Goal: Task Accomplishment & Management: Manage account settings

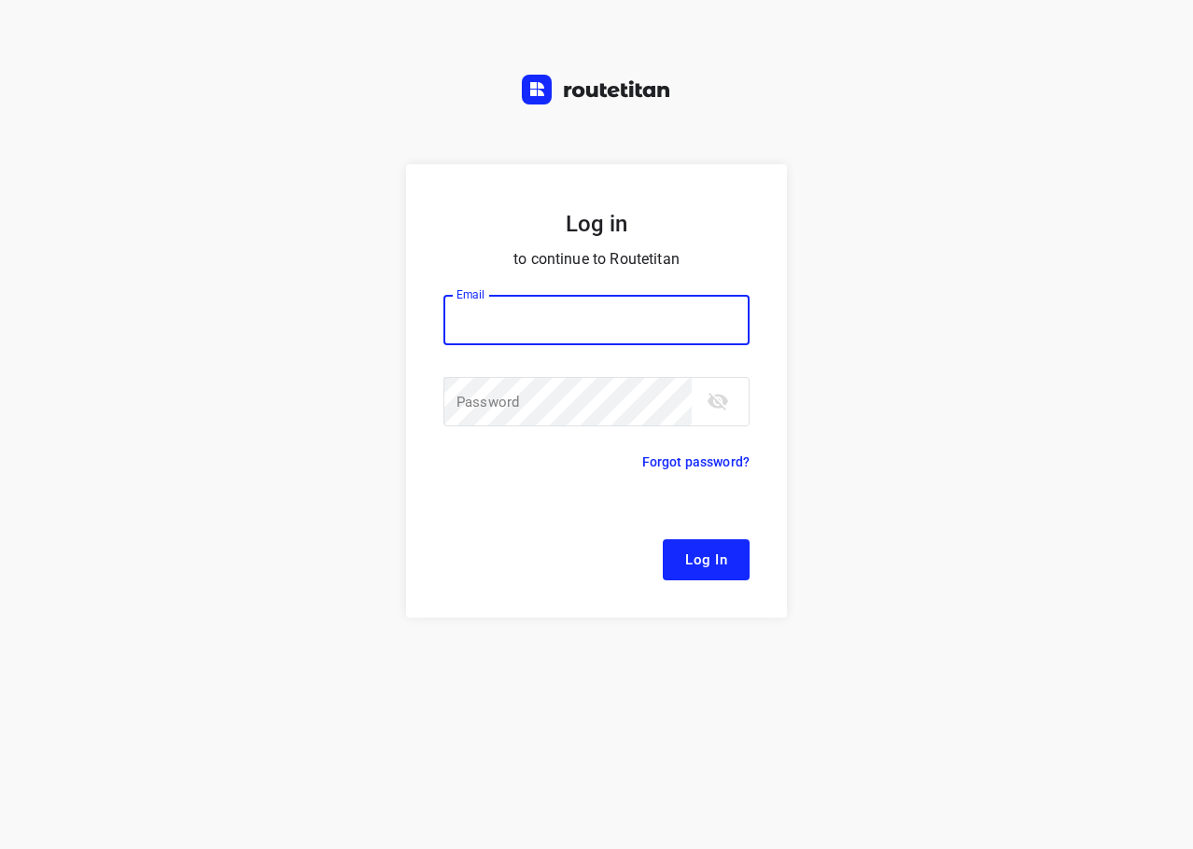
click at [671, 311] on input "email" at bounding box center [596, 320] width 306 height 50
type input "remco@fruitopjewerk.nl"
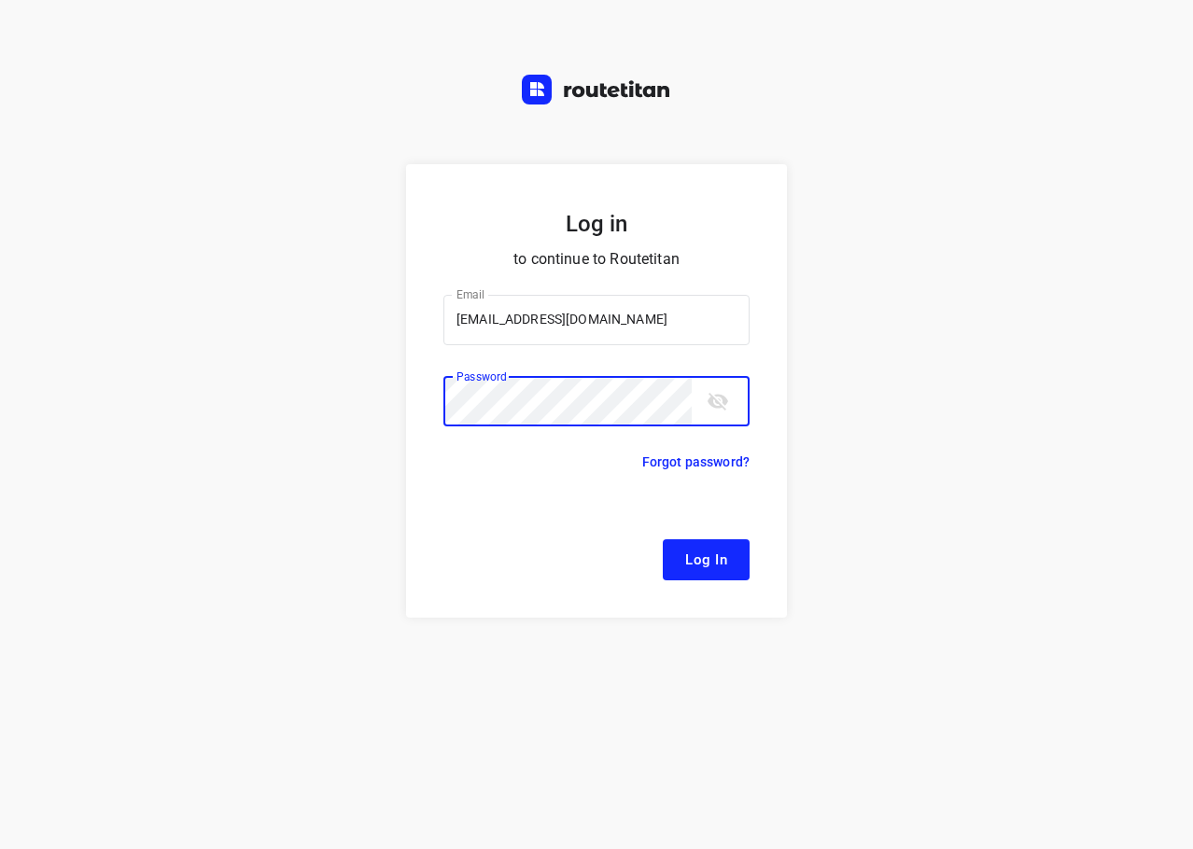
click at [663, 539] on button "Log In" at bounding box center [706, 559] width 87 height 41
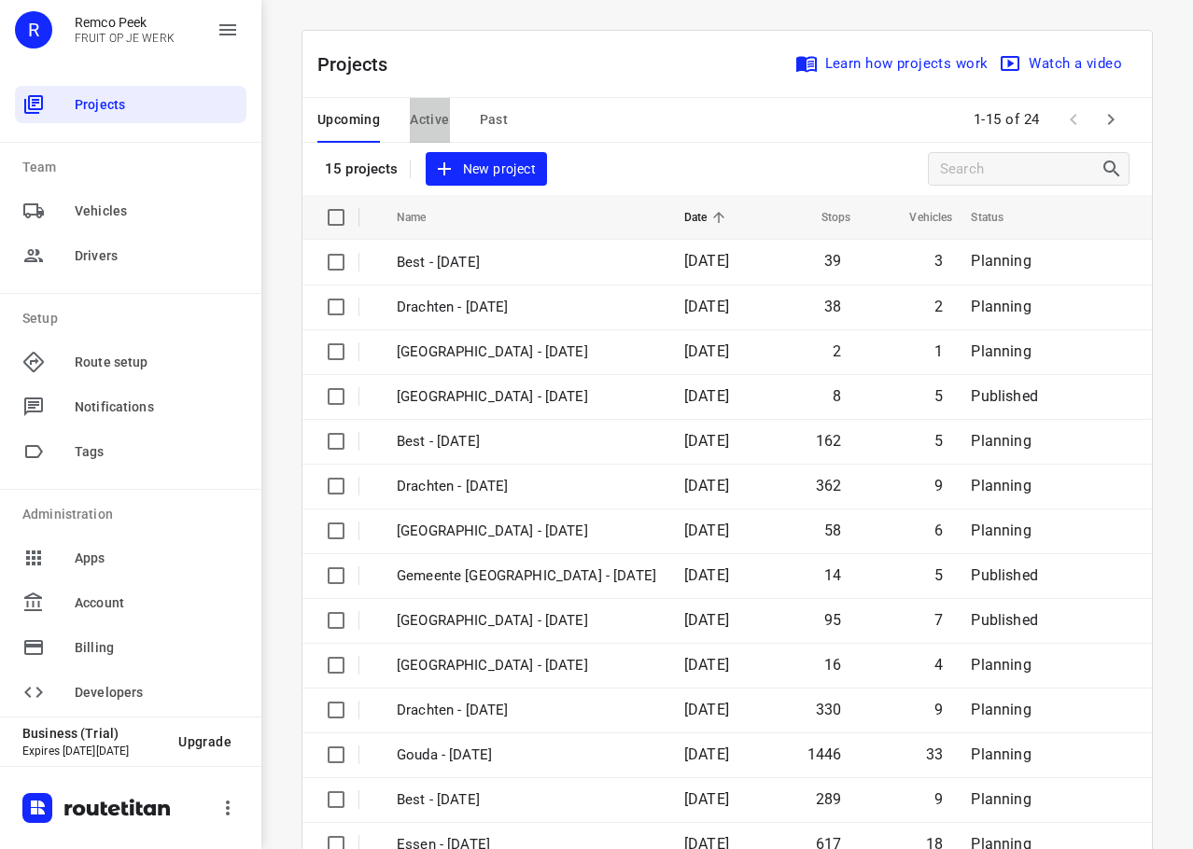
click at [426, 131] on span "Active" at bounding box center [429, 119] width 39 height 23
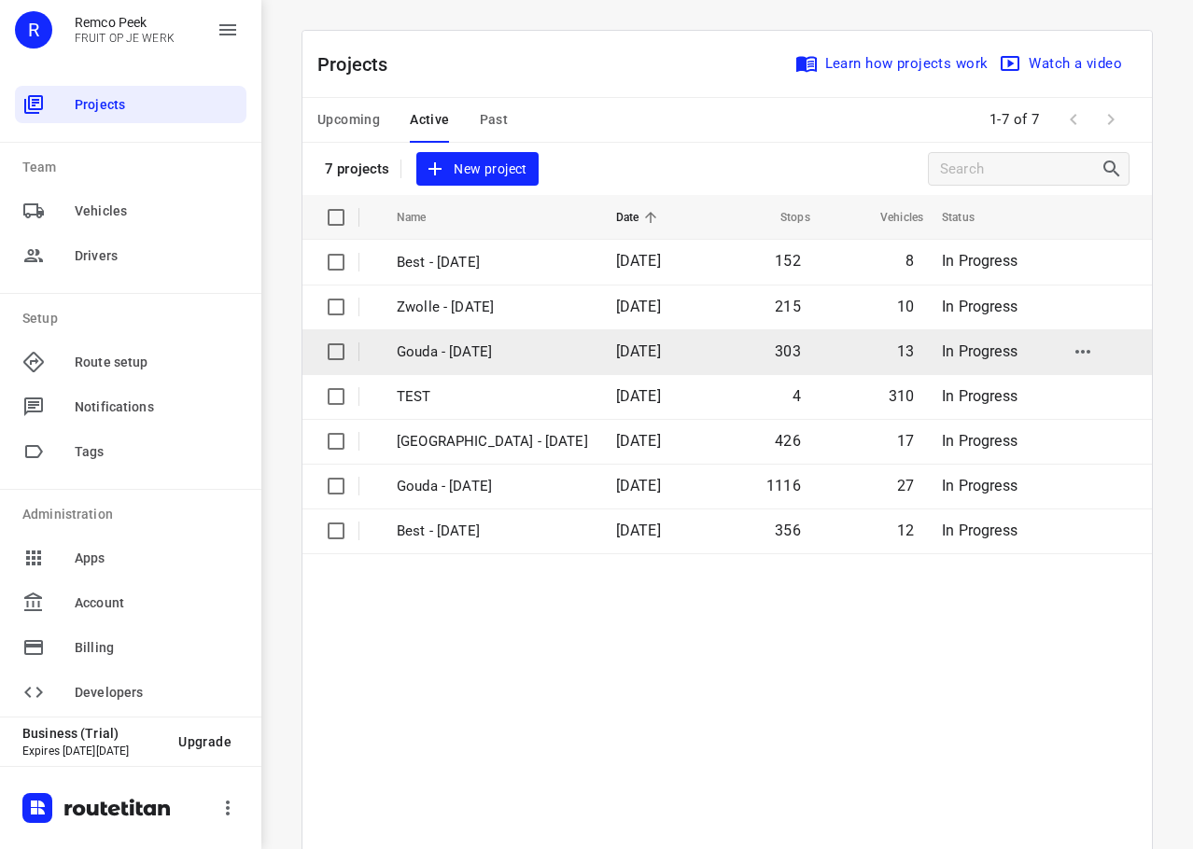
click at [482, 343] on p "Gouda - Friday" at bounding box center [492, 352] width 191 height 21
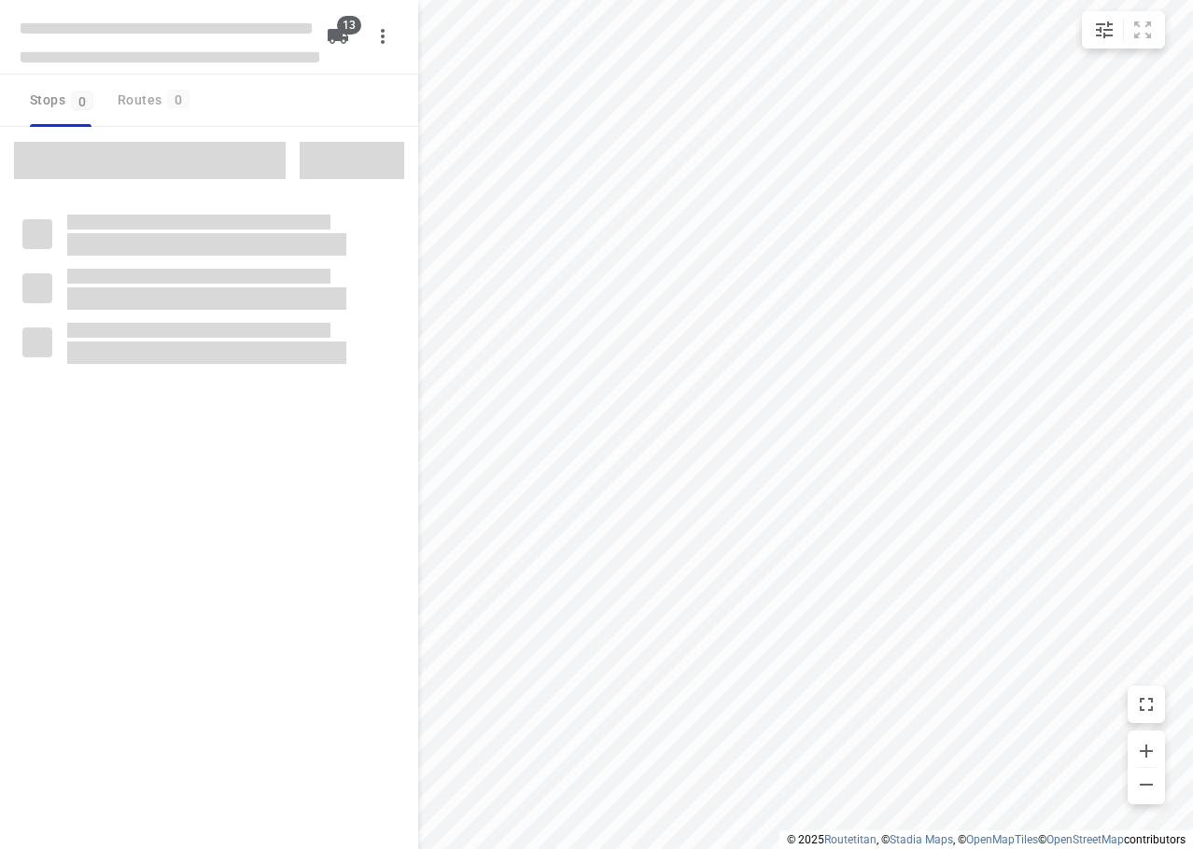
checkbox input "true"
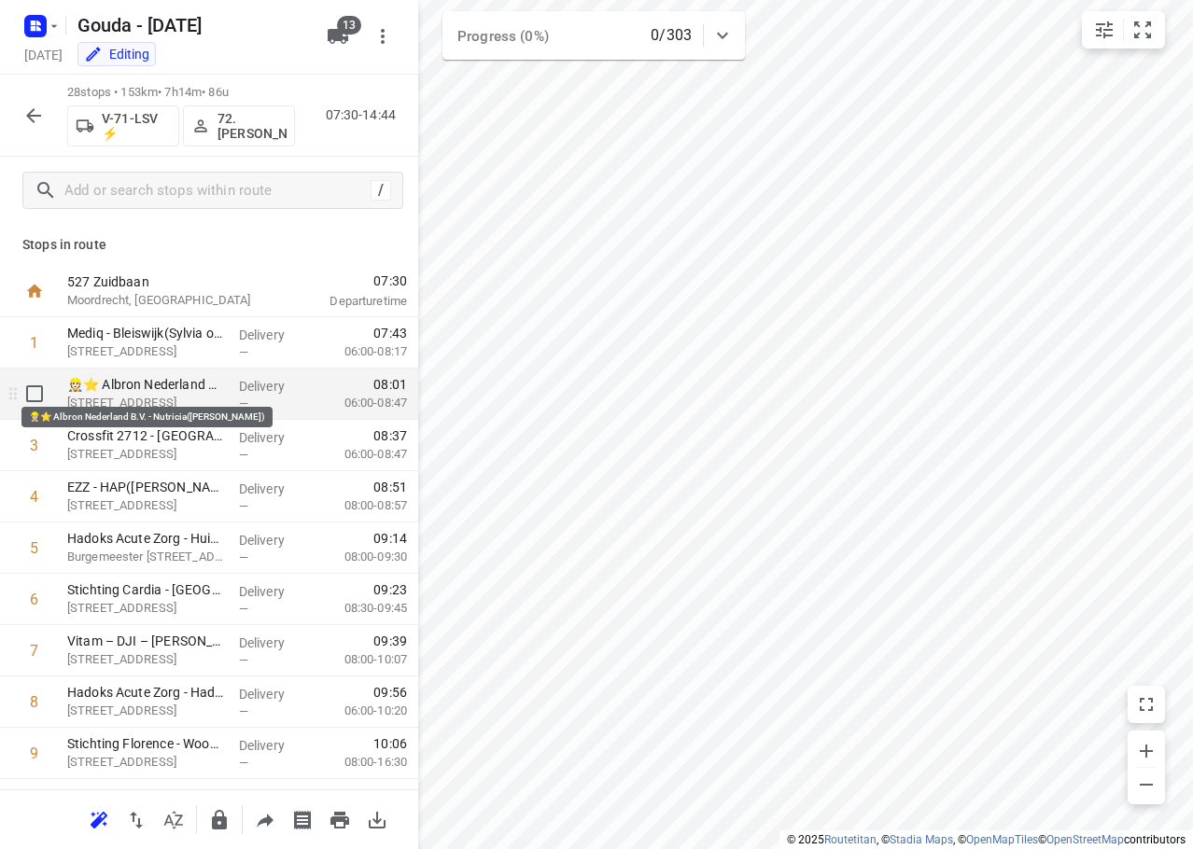
click at [206, 389] on p "👷🏻⭐ Albron Nederland B.V. - Nutricia(Dennis Santoe)" at bounding box center [145, 384] width 157 height 19
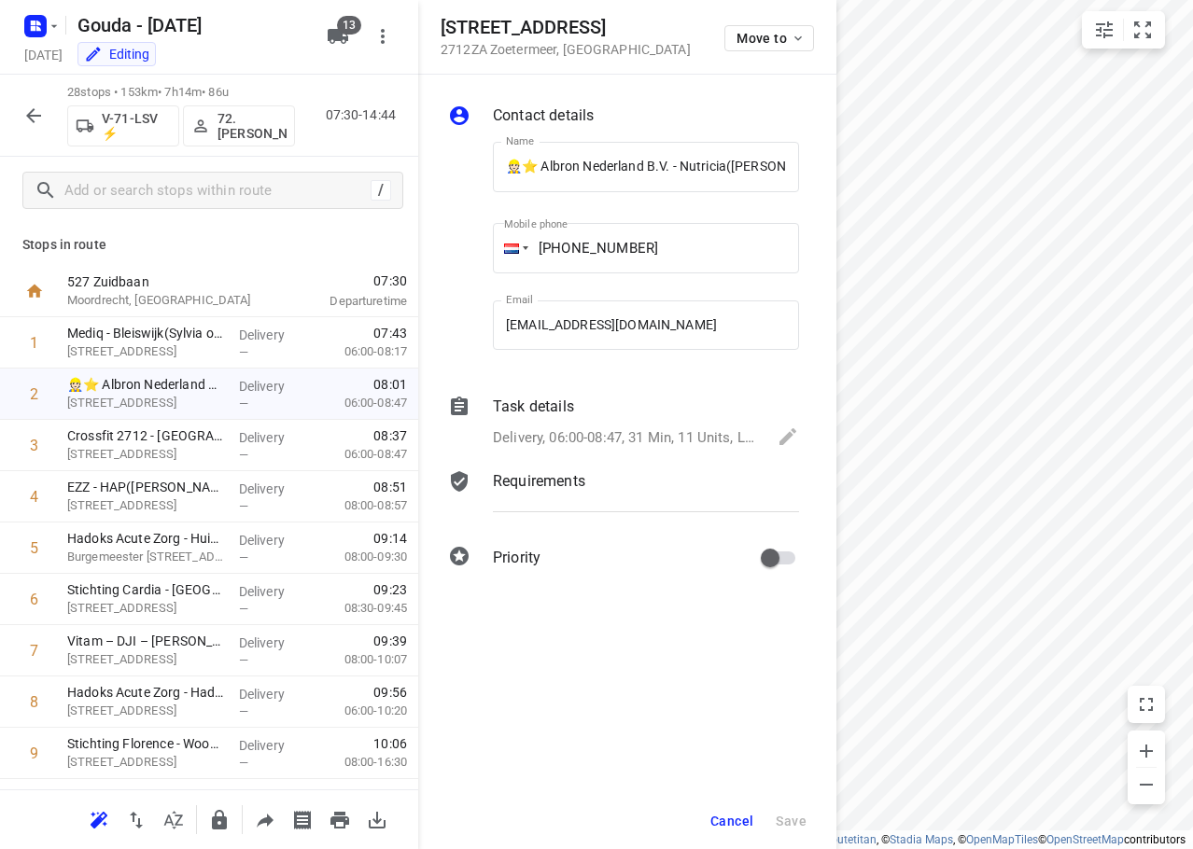
drag, startPoint x: 829, startPoint y: 574, endPoint x: 830, endPoint y: 554, distance: 19.6
click at [830, 554] on div "Contact details Name 👷🏻⭐ Albron Nederland B.V. - Nutricia(Dennis Santoe) Name M…" at bounding box center [627, 340] width 418 height 531
click at [558, 416] on p "Task details" at bounding box center [533, 407] width 81 height 22
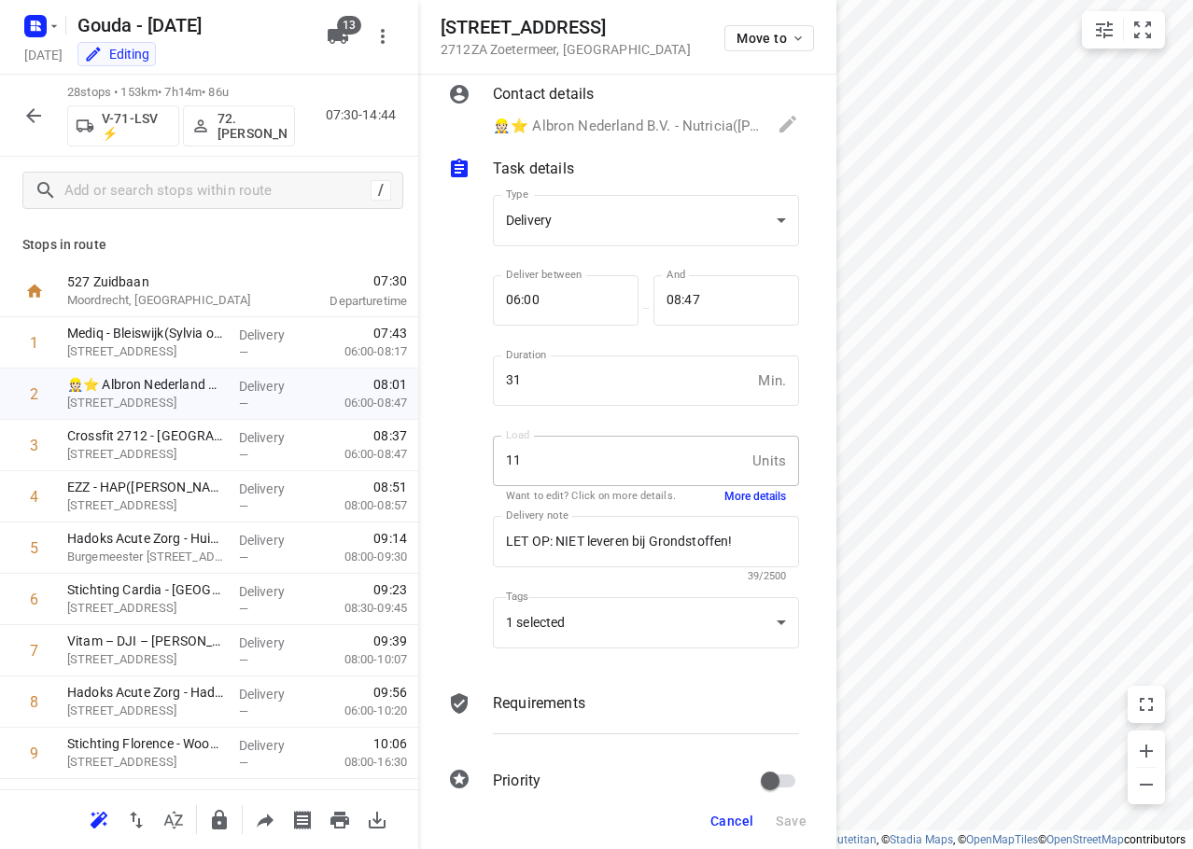
scroll to position [55, 0]
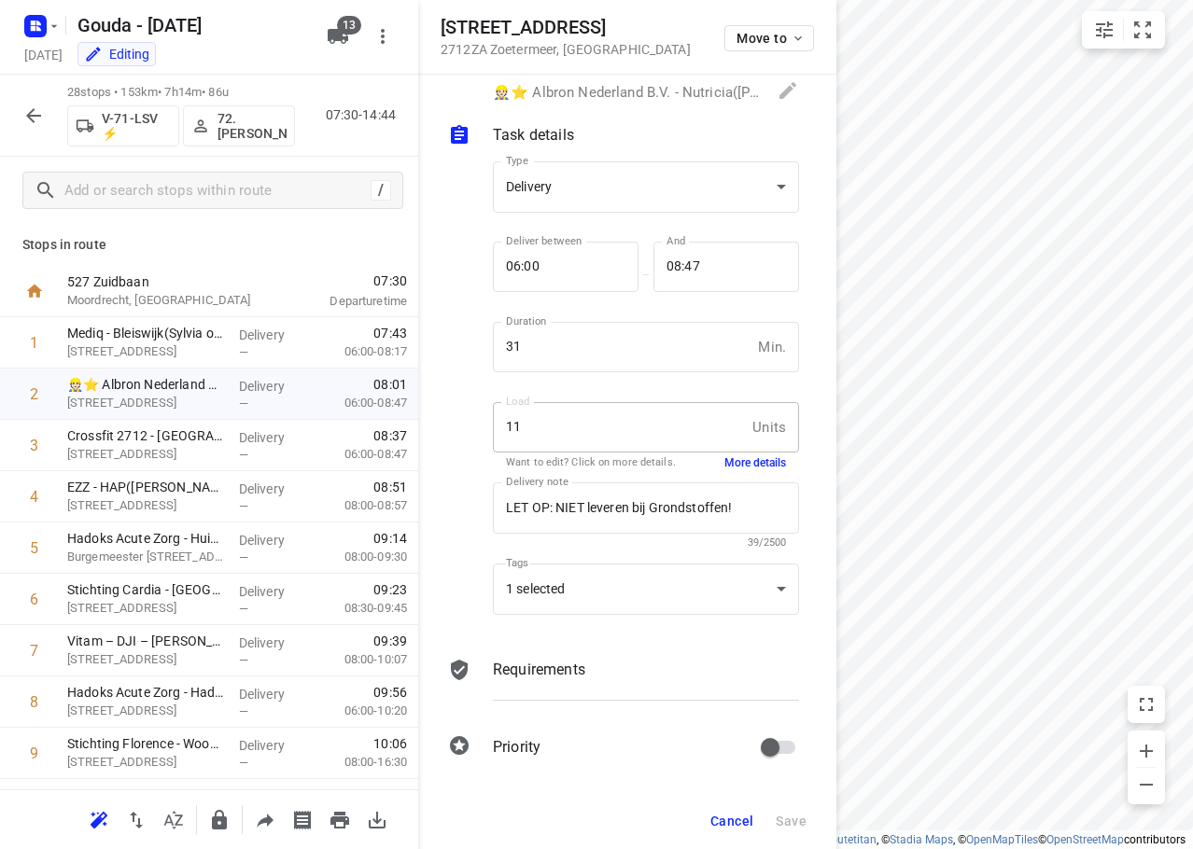
click at [728, 814] on span "Cancel" at bounding box center [731, 821] width 43 height 15
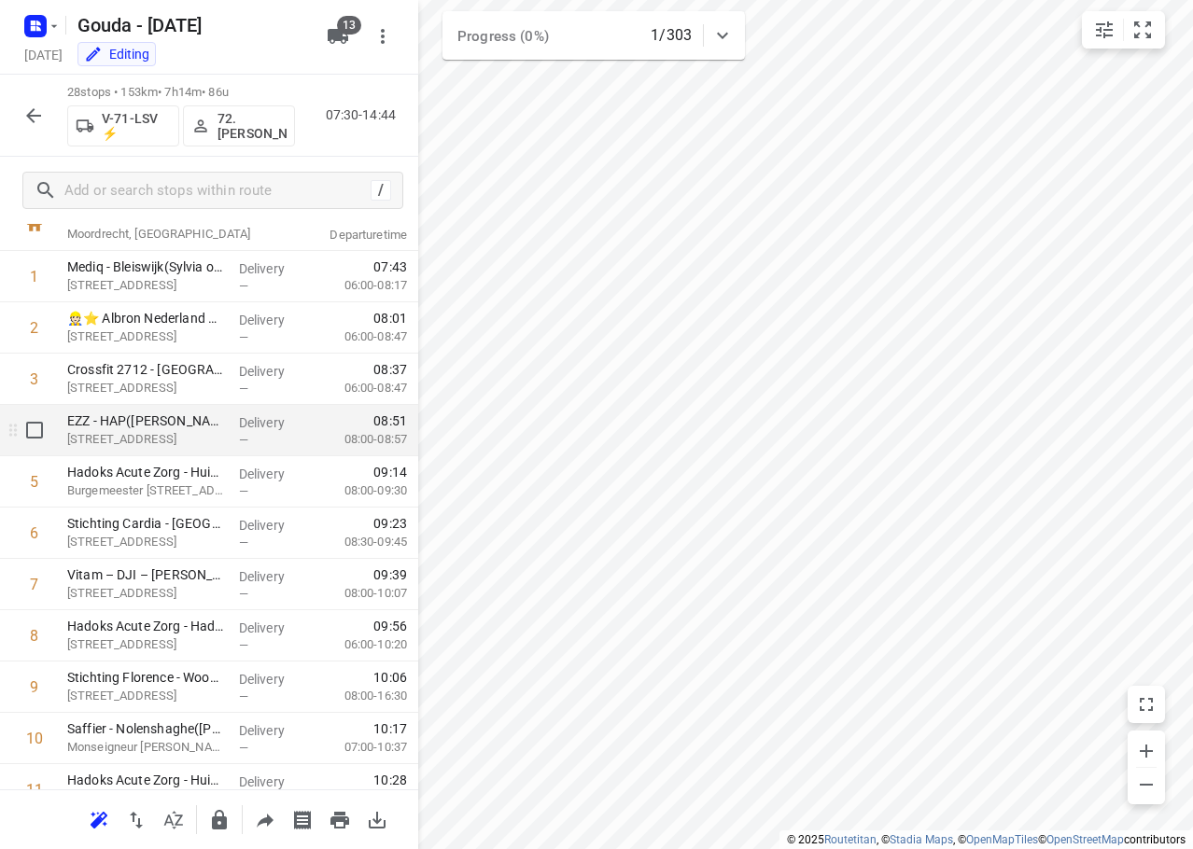
scroll to position [0, 0]
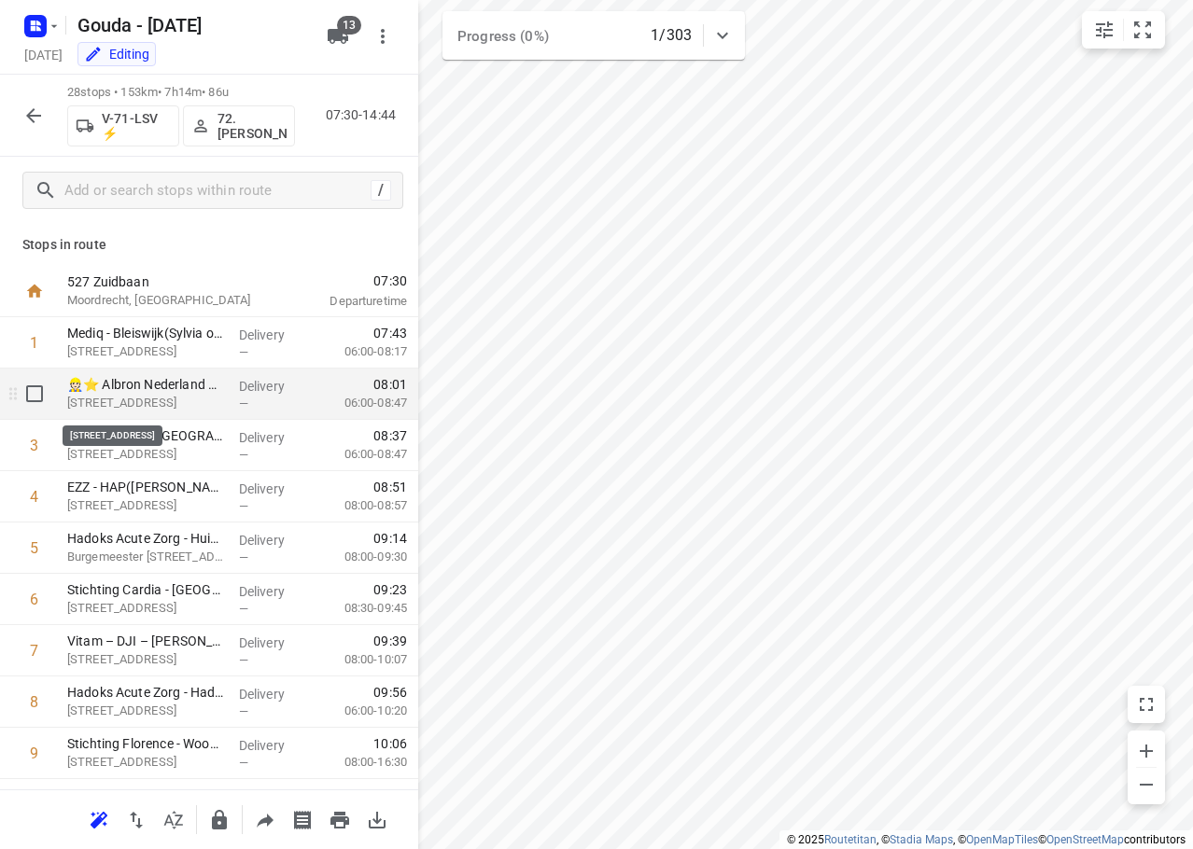
click at [214, 405] on p "Waterzuiveringsweg 1, Zoetermeer" at bounding box center [145, 403] width 157 height 19
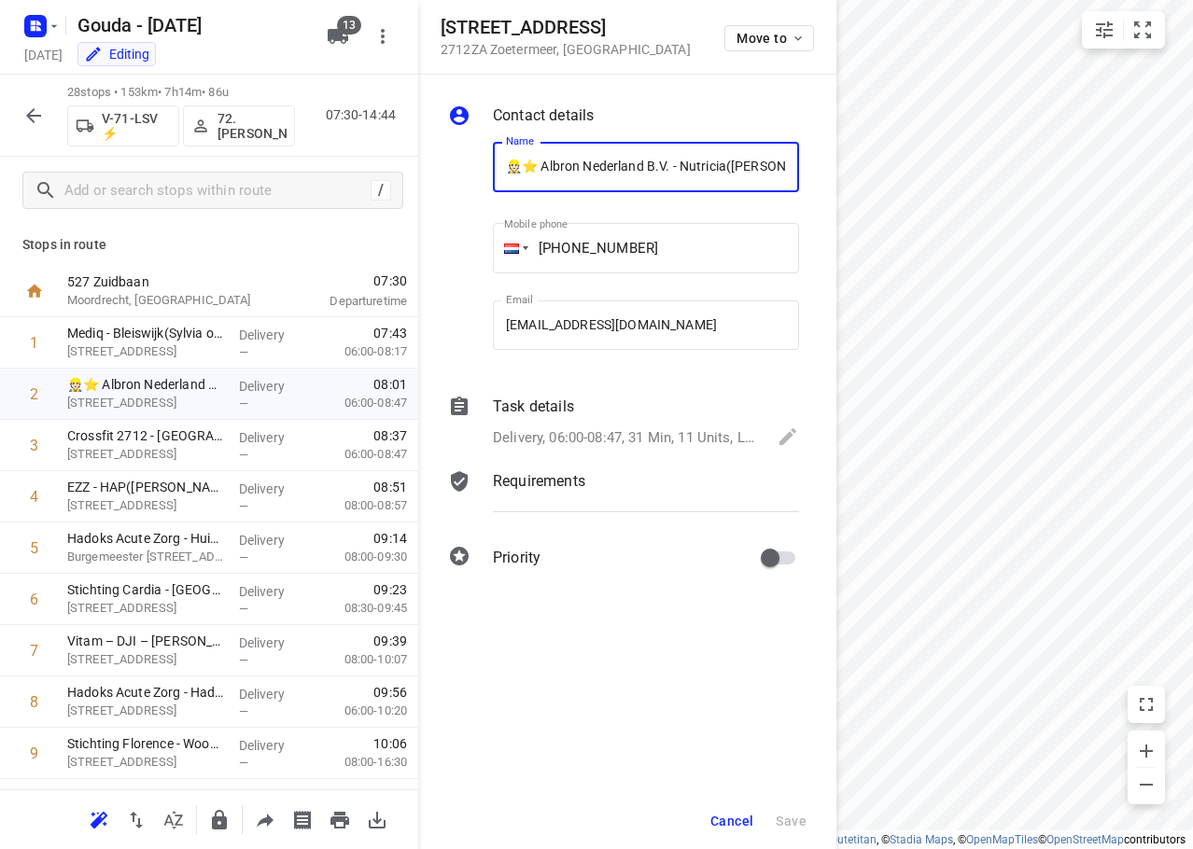
scroll to position [0, 40]
drag, startPoint x: 766, startPoint y: 504, endPoint x: 829, endPoint y: 500, distance: 62.6
click at [781, 501] on div "Requirements" at bounding box center [646, 498] width 314 height 63
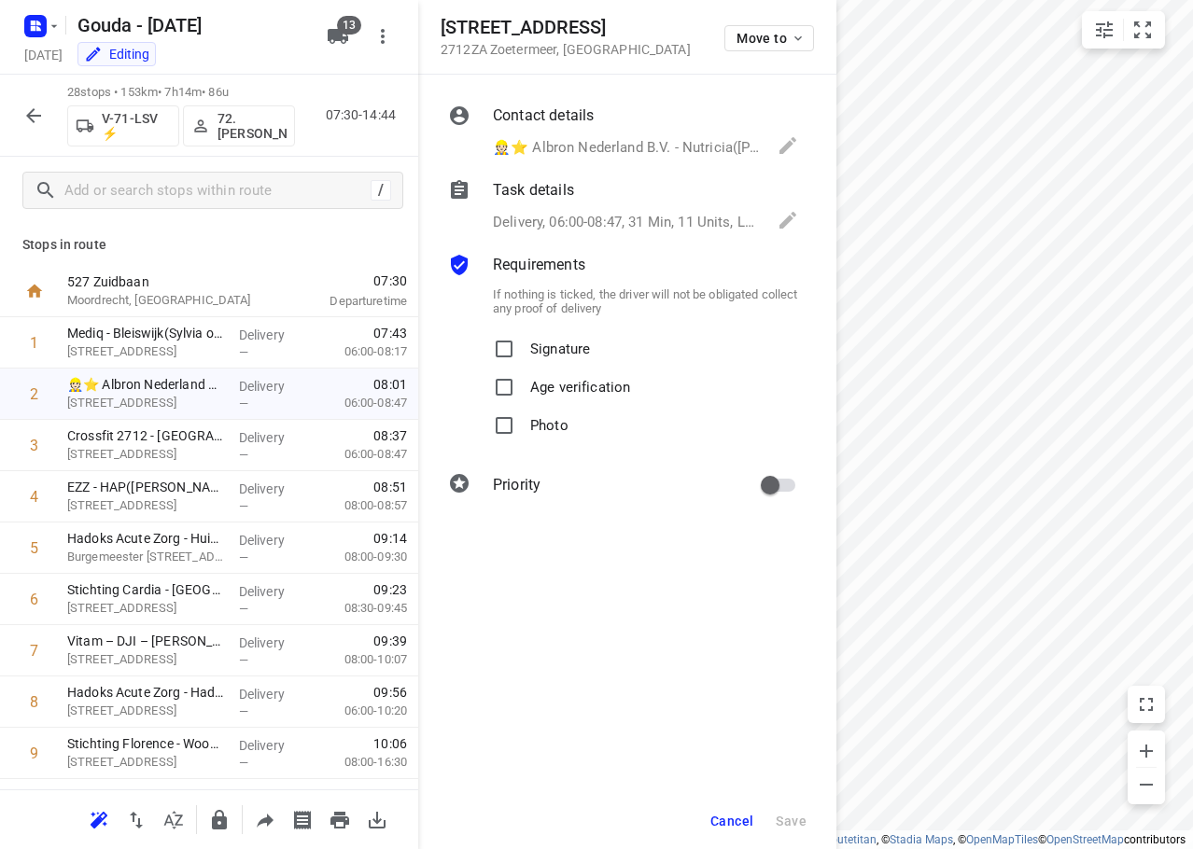
scroll to position [0, 0]
click at [733, 825] on span "Cancel" at bounding box center [731, 821] width 43 height 15
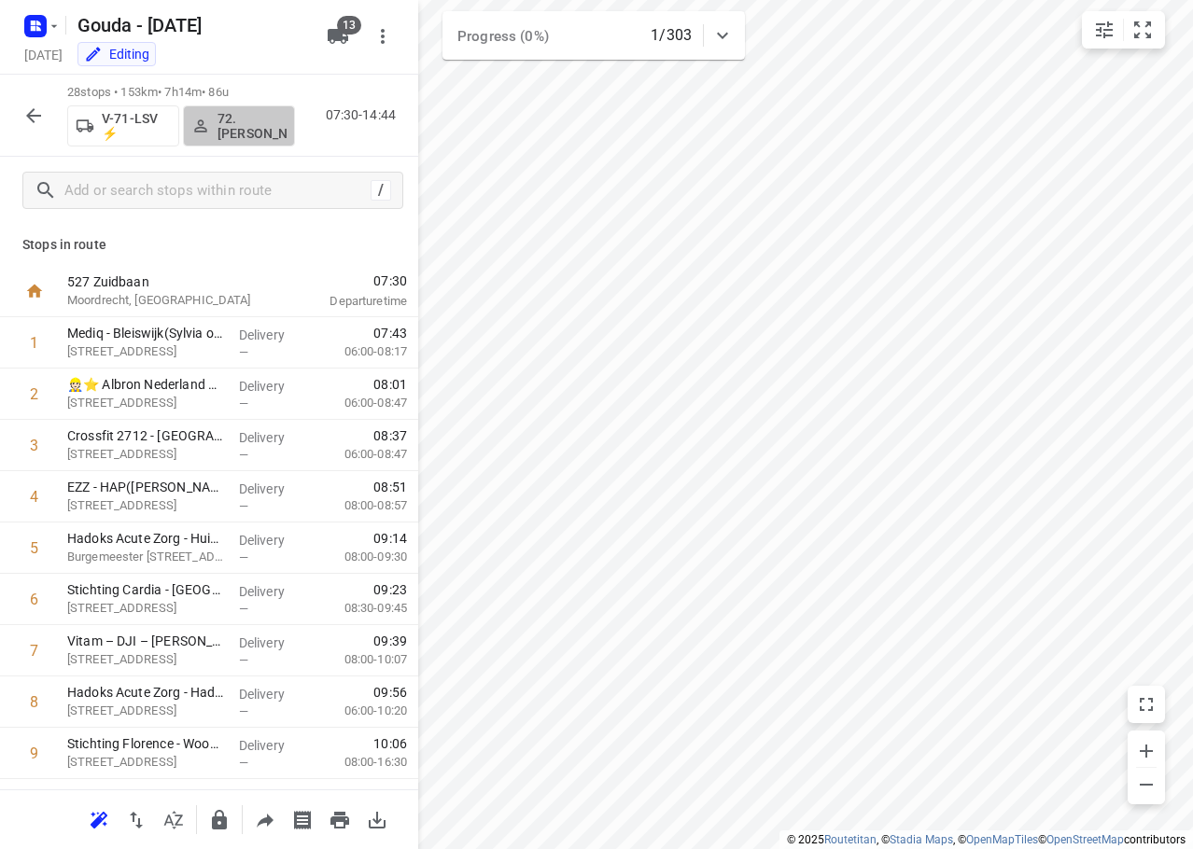
click at [285, 125] on p "72.Sharron Koeiman" at bounding box center [251, 126] width 69 height 30
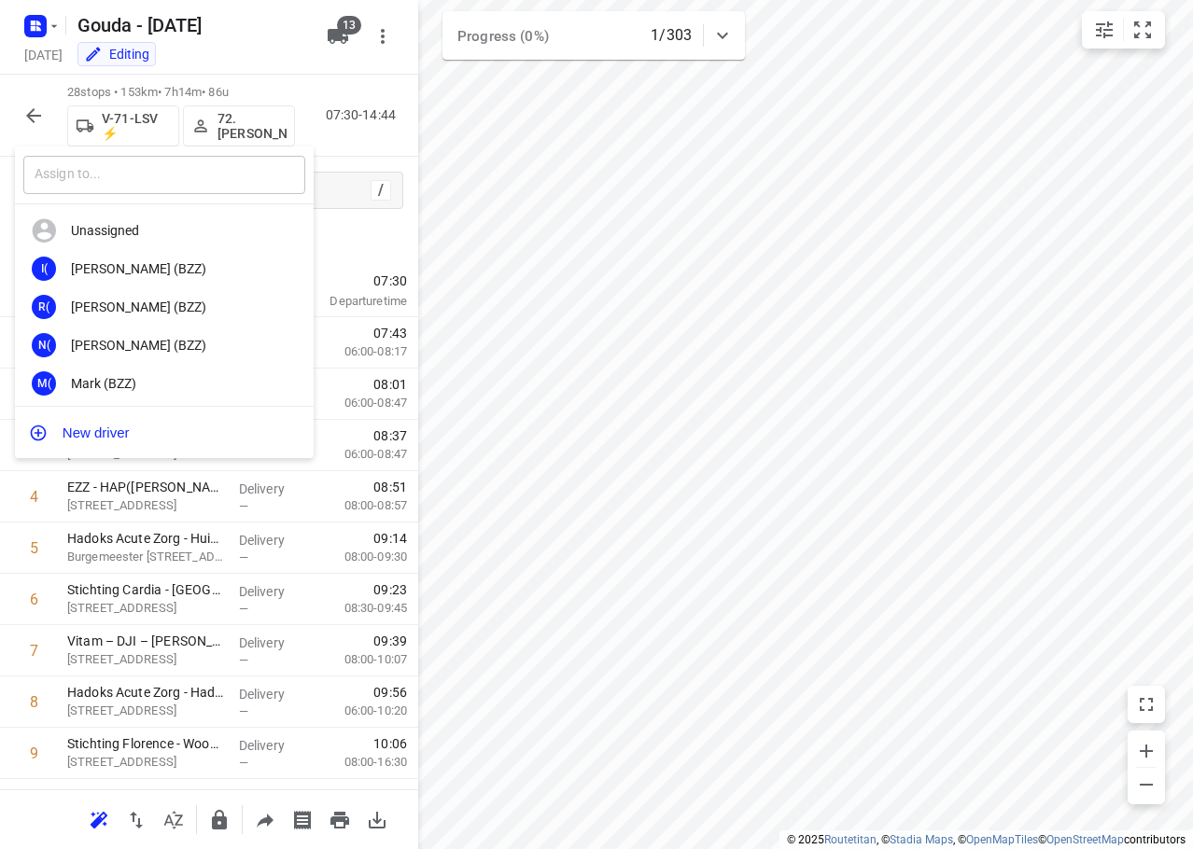
click at [240, 187] on input "text" at bounding box center [164, 175] width 282 height 38
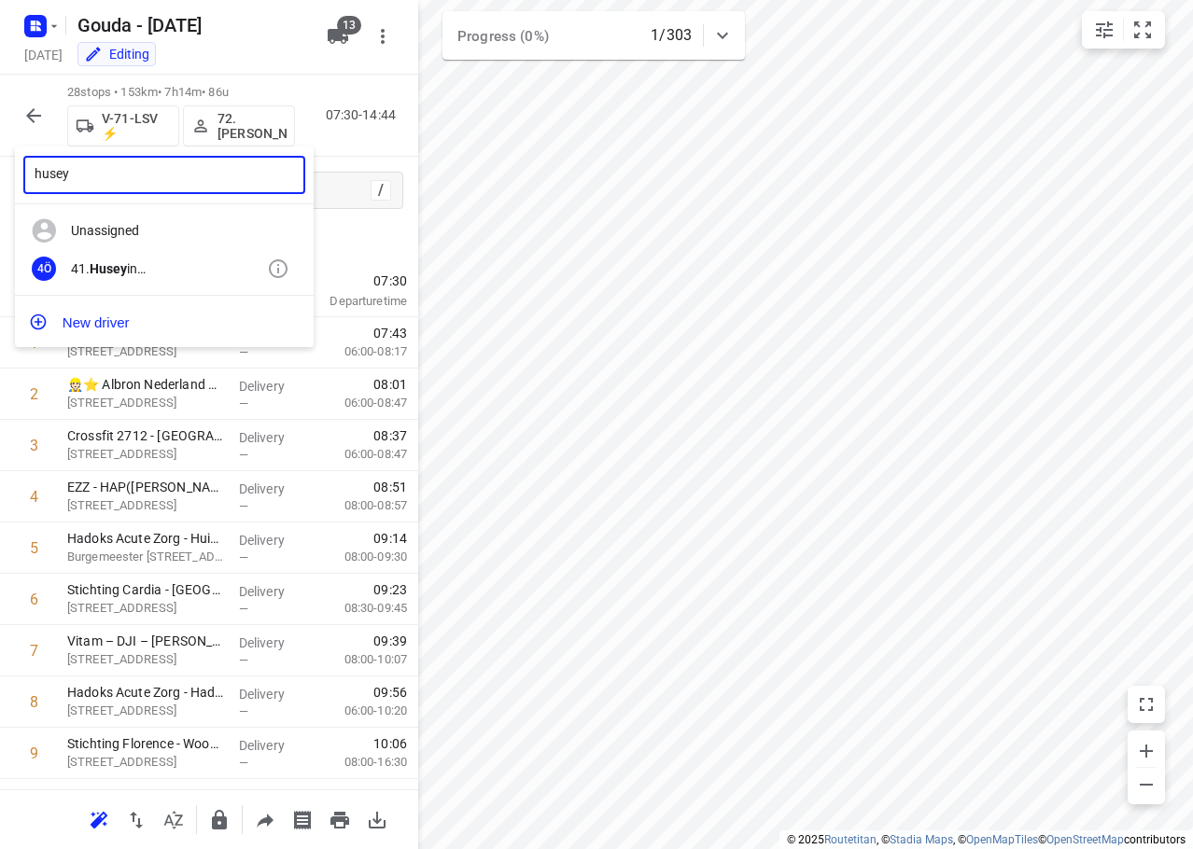
type input "husey"
click at [193, 263] on div "41. Husey in Özbek" at bounding box center [169, 268] width 196 height 15
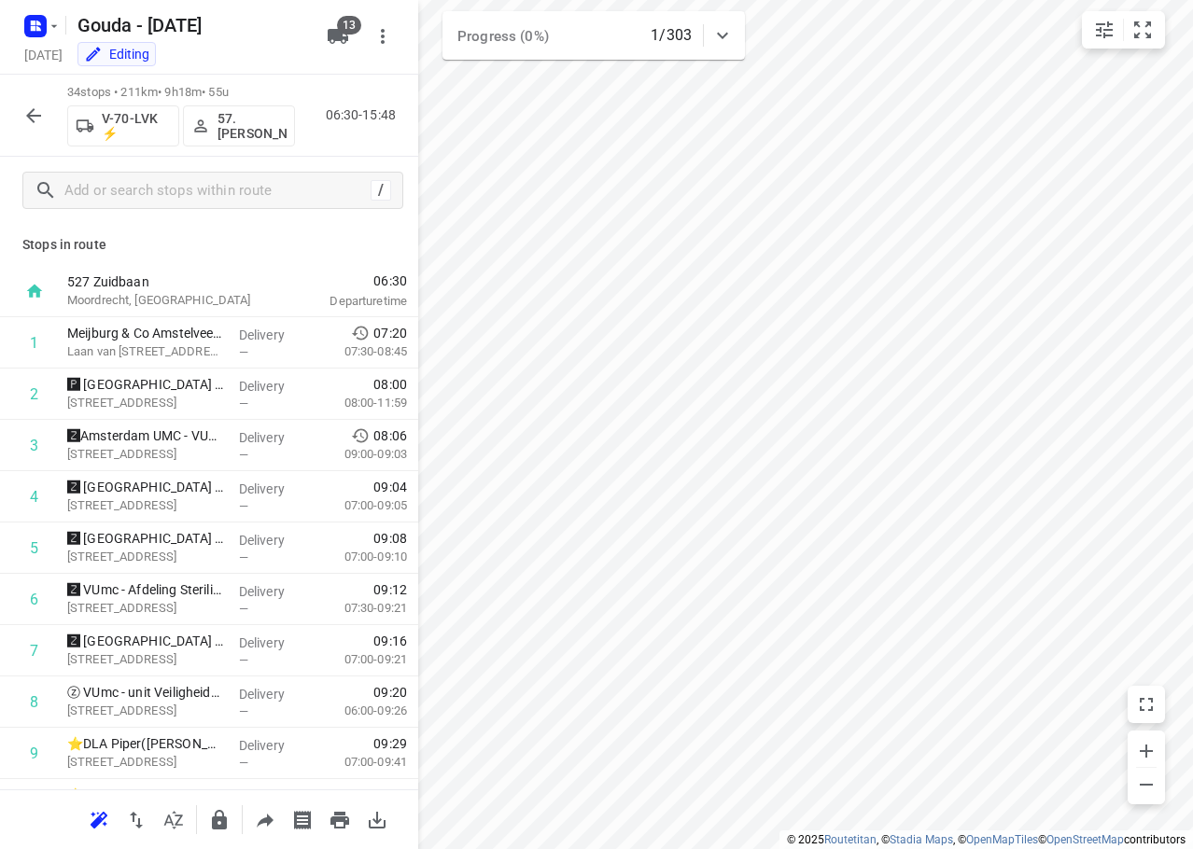
click at [24, 119] on icon "button" at bounding box center [33, 116] width 22 height 22
click at [25, 94] on div "28 stops • 153km • 7h14m • 86u V-71-LSV ⚡ 41.Huseyin Özbek 07:30-14:44" at bounding box center [209, 116] width 418 height 82
click at [26, 104] on button "button" at bounding box center [33, 115] width 37 height 37
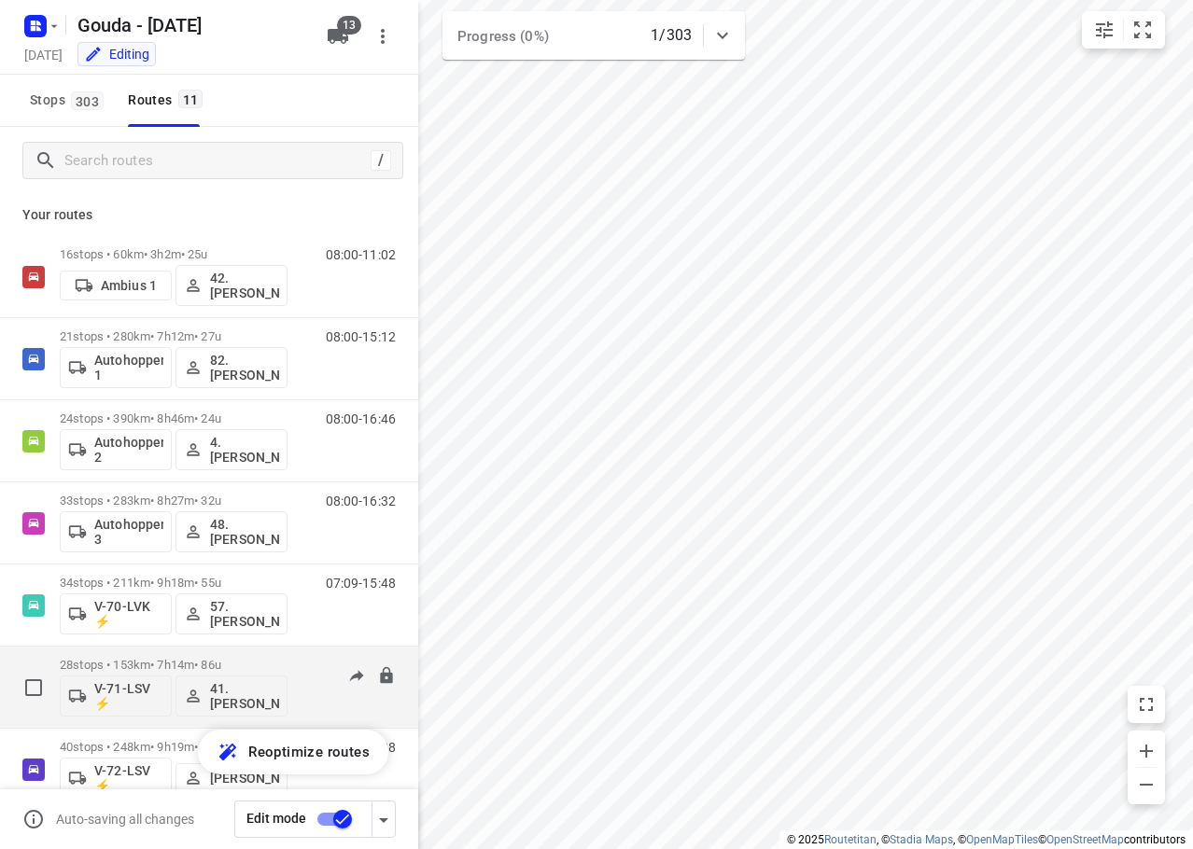
click at [265, 655] on div "28 stops • 153km • 7h14m • 86u V-71-LSV ⚡ 41.Huseyin Özbek" at bounding box center [174, 687] width 228 height 77
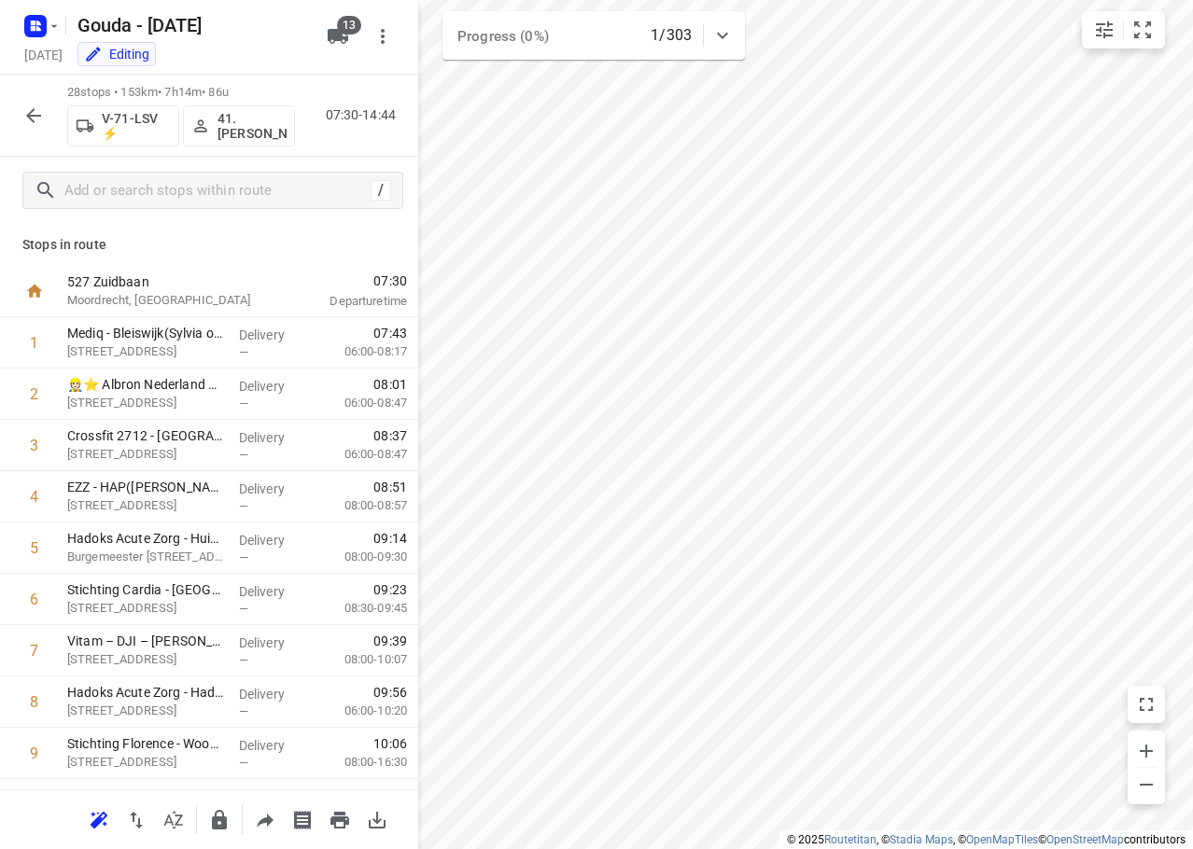
drag, startPoint x: 402, startPoint y: 270, endPoint x: 399, endPoint y: 260, distance: 9.7
click at [401, 262] on div "Stops in route 527 Zuidbaan Moordrecht, Netherlands 07:30 Departure time 1 Medi…" at bounding box center [209, 507] width 418 height 566
click at [348, 245] on p "Stops in route" at bounding box center [208, 245] width 373 height 20
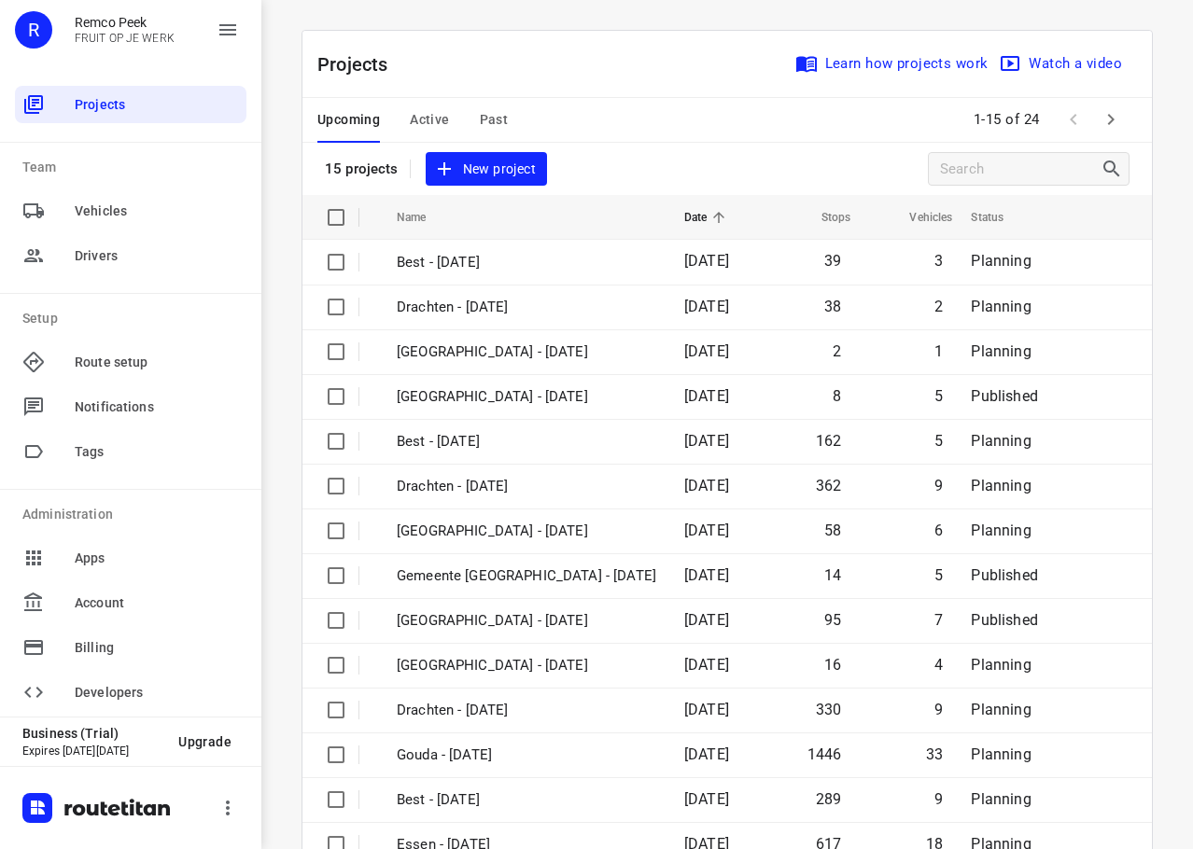
click at [426, 121] on span "Active" at bounding box center [429, 119] width 39 height 23
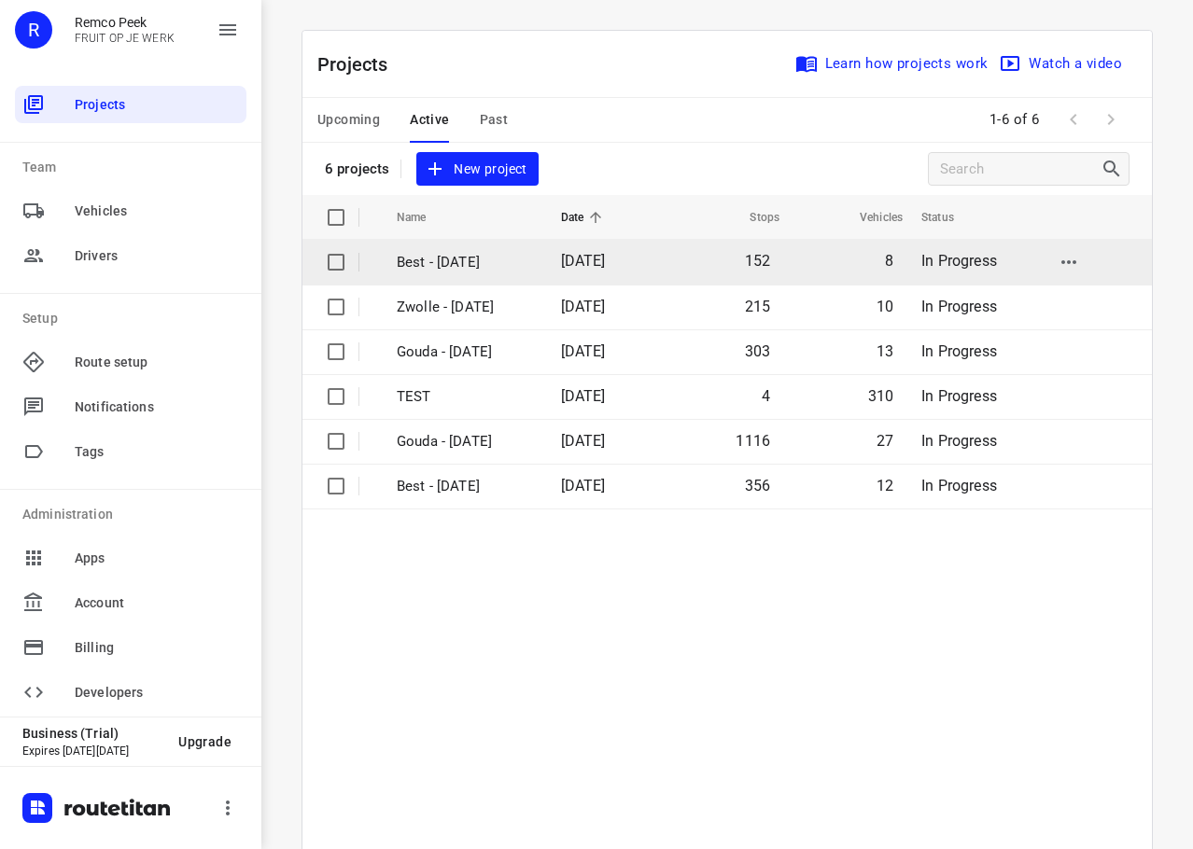
click at [448, 255] on p "Best - Friday" at bounding box center [465, 262] width 136 height 21
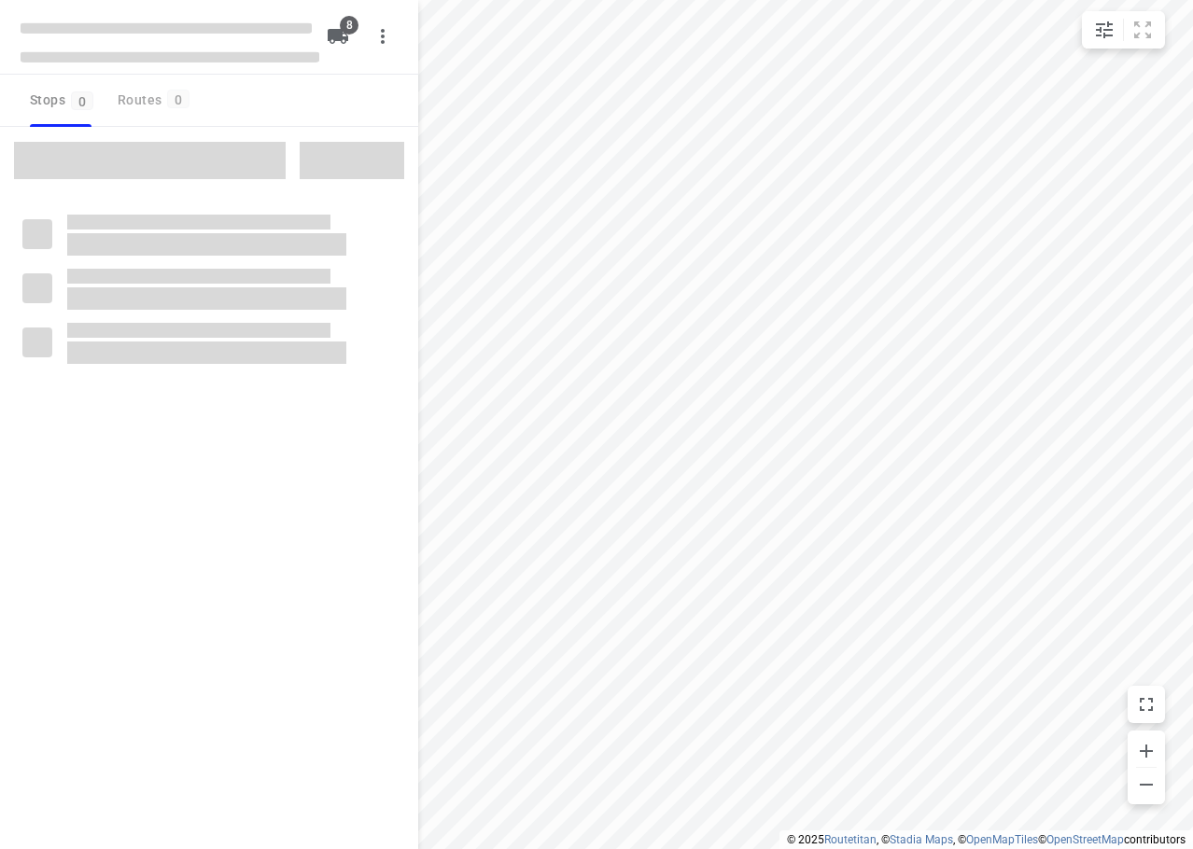
checkbox input "true"
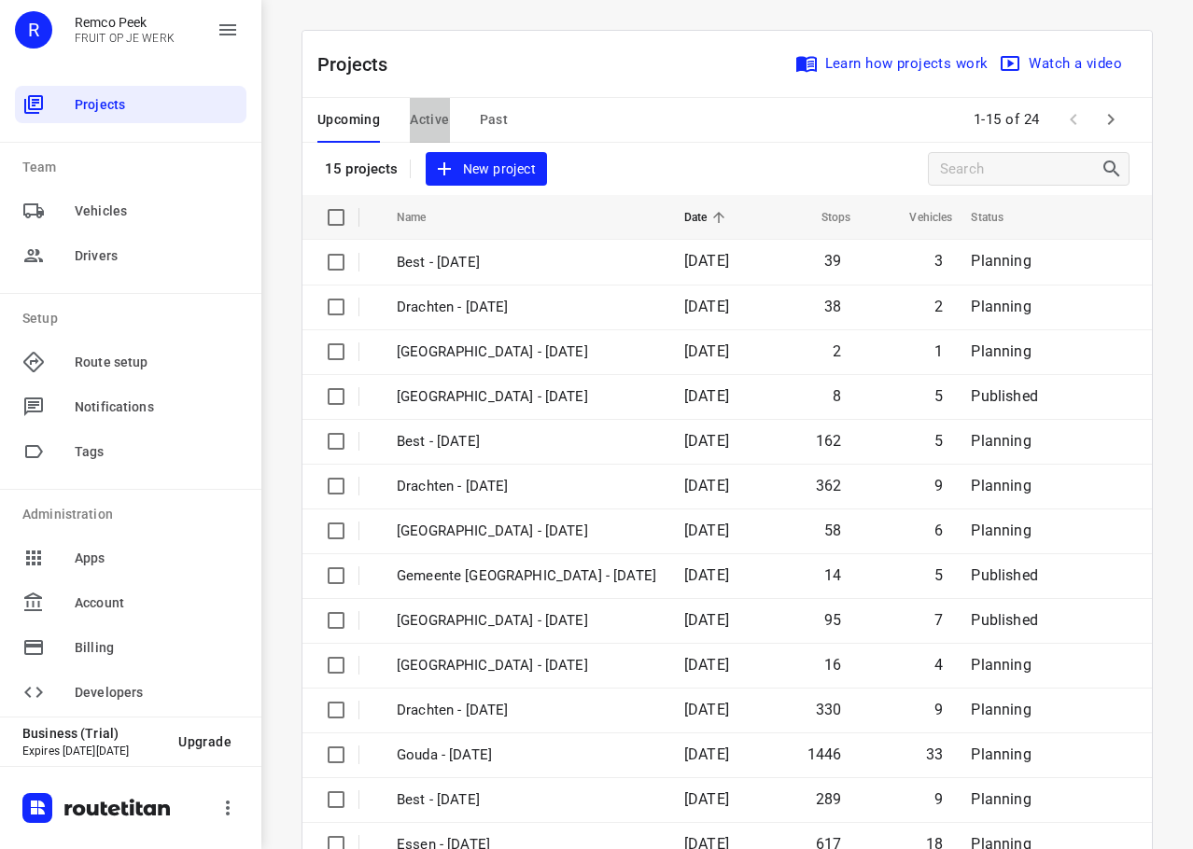
click at [412, 121] on span "Active" at bounding box center [429, 119] width 39 height 23
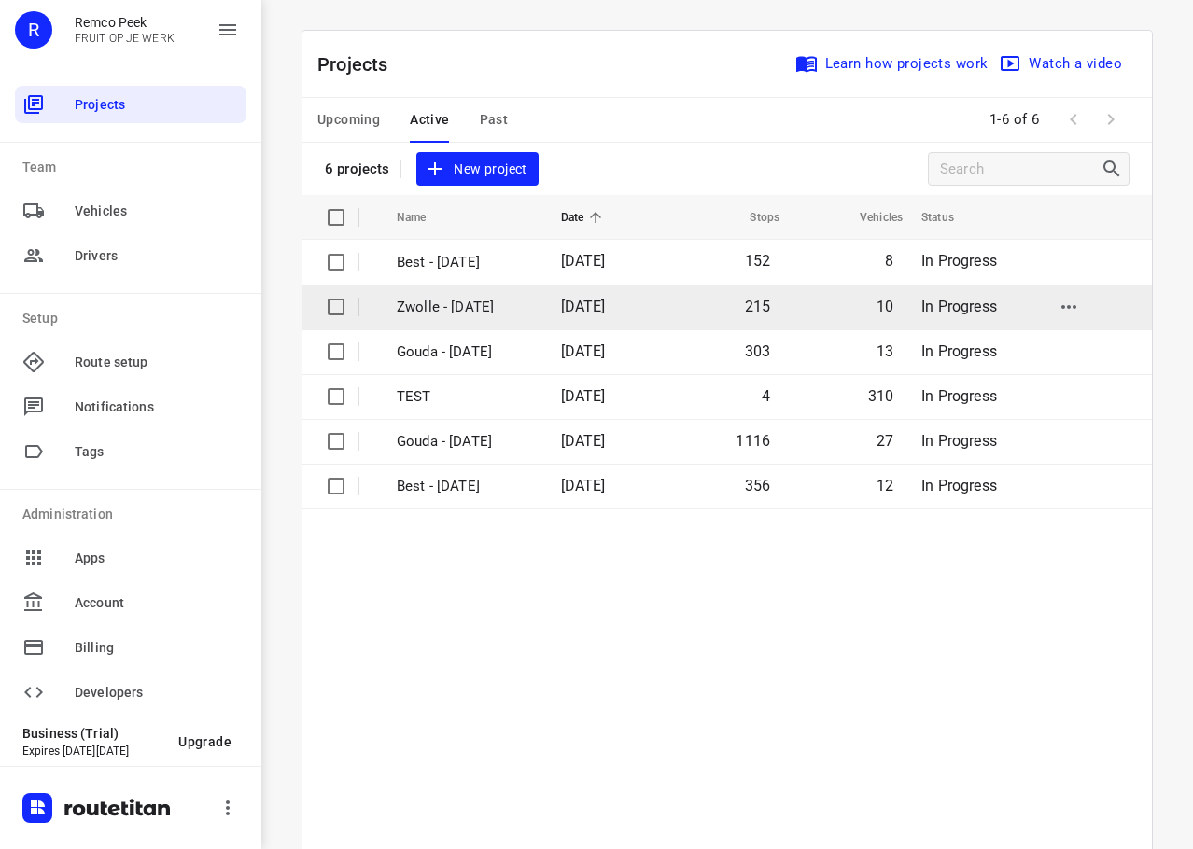
click at [490, 308] on p "Zwolle - [DATE]" at bounding box center [465, 307] width 136 height 21
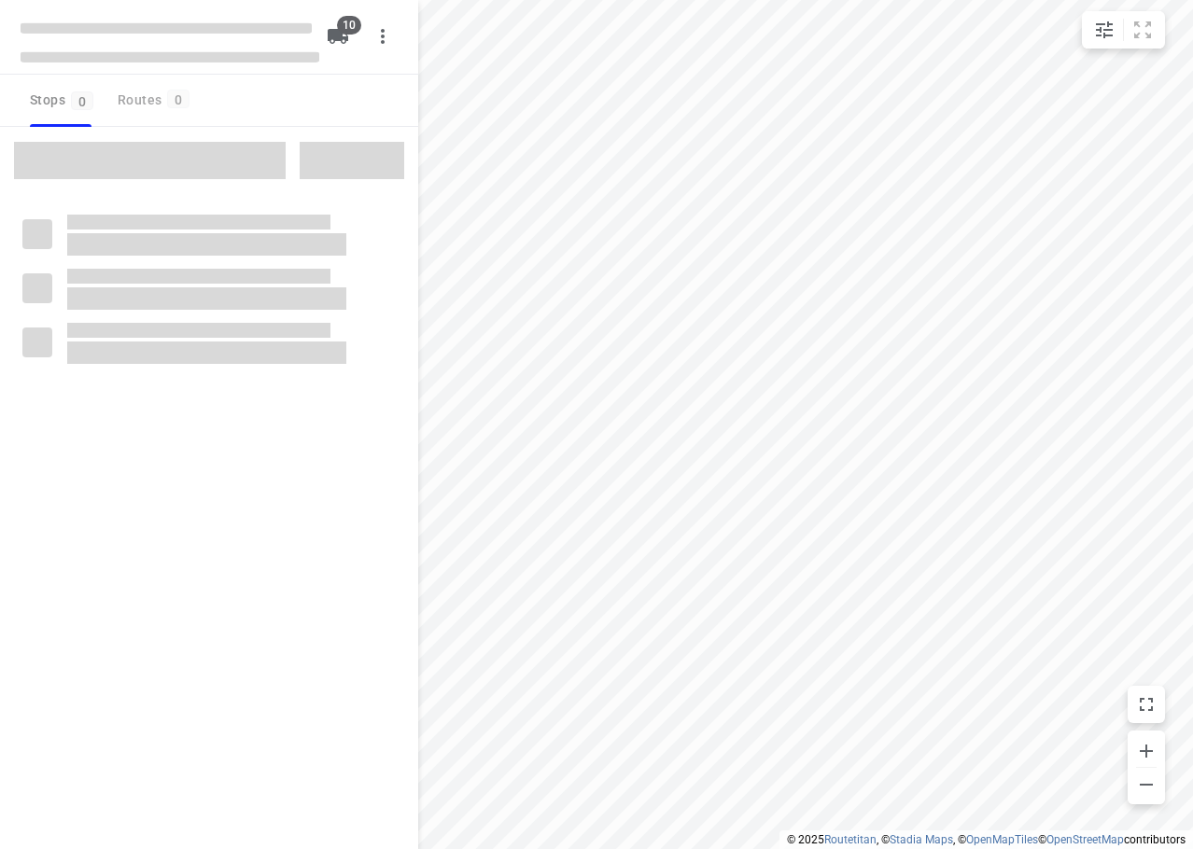
checkbox input "true"
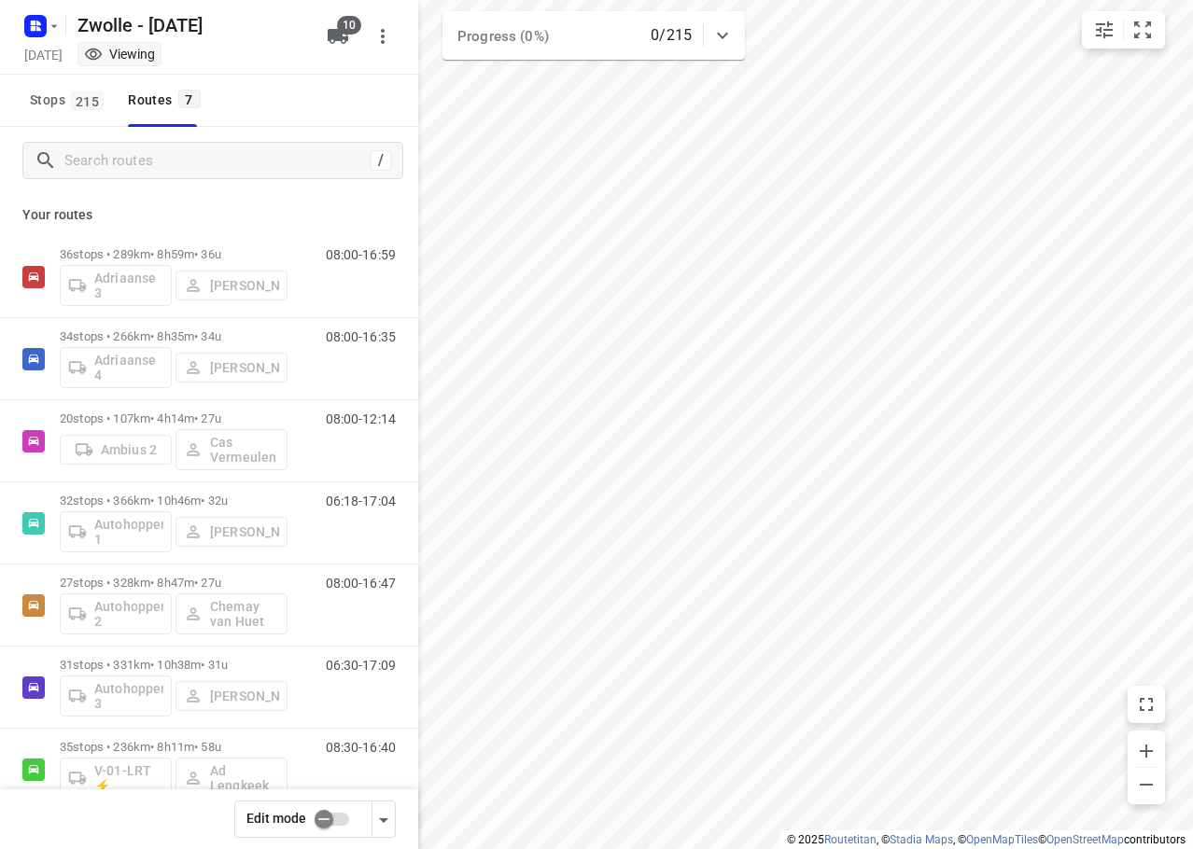
drag, startPoint x: 77, startPoint y: 117, endPoint x: 104, endPoint y: 127, distance: 28.1
click at [77, 116] on button "Stops 215" at bounding box center [65, 101] width 87 height 52
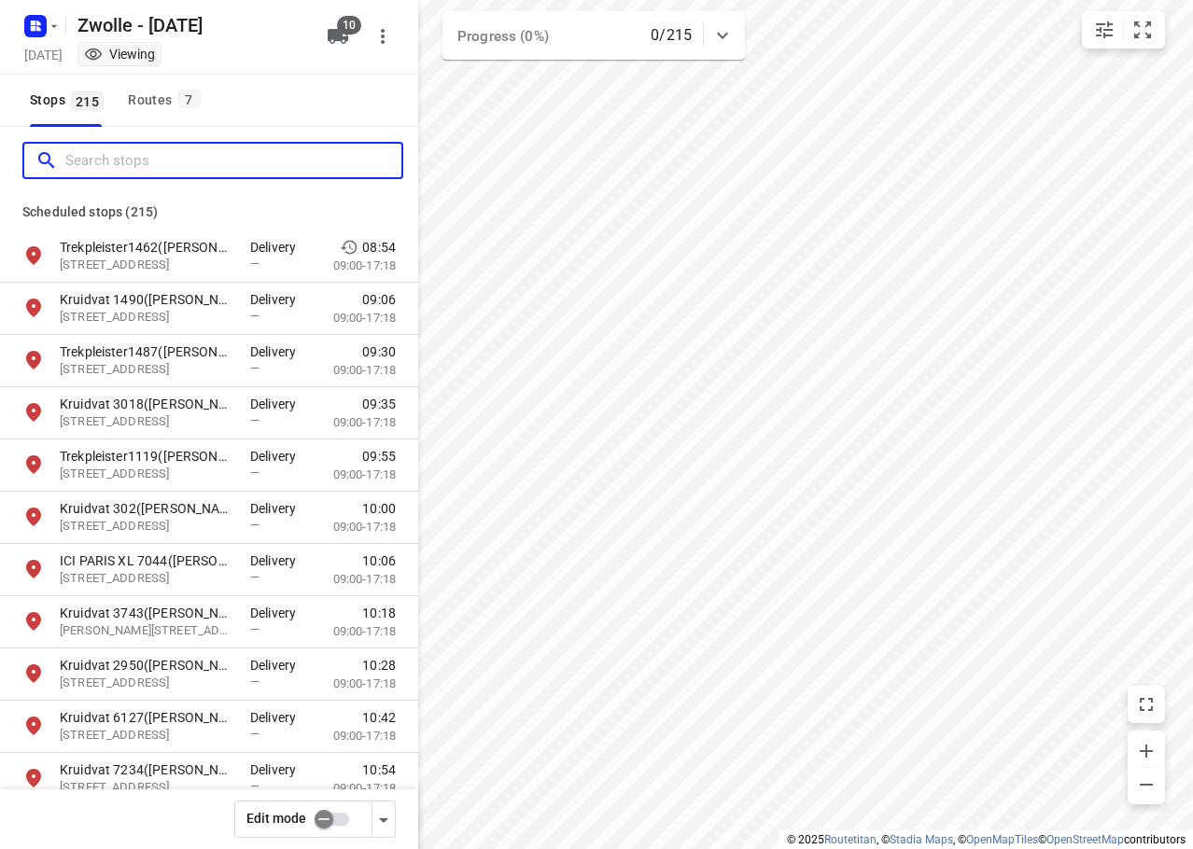
click at [127, 151] on input "Search stops" at bounding box center [233, 161] width 336 height 29
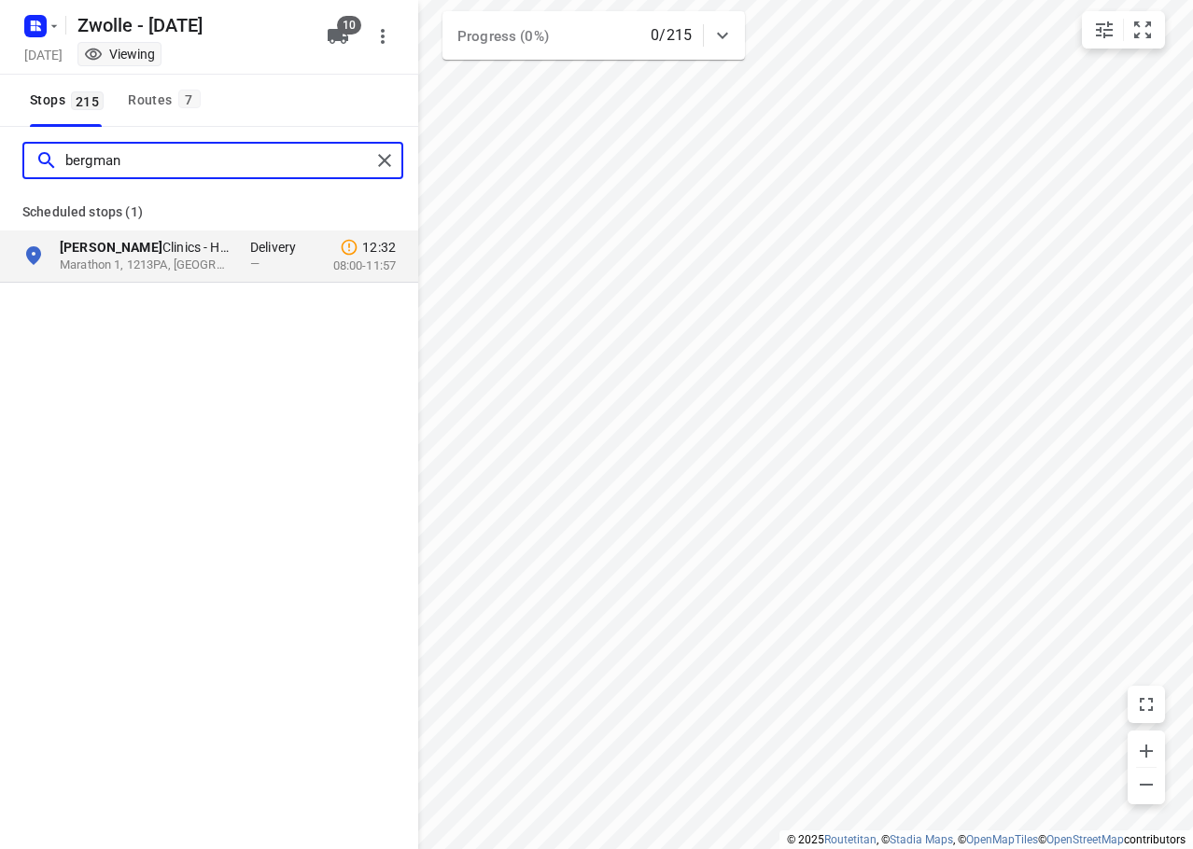
drag, startPoint x: 218, startPoint y: 158, endPoint x: -1, endPoint y: 172, distance: 219.7
click at [0, 172] on html "i © 2025 Routetitan , © Stadia Maps , © OpenMapTiles © OpenStreetMap contributo…" at bounding box center [596, 424] width 1193 height 849
type input "bergman"
click at [169, 97] on div "Routes 7" at bounding box center [166, 100] width 77 height 23
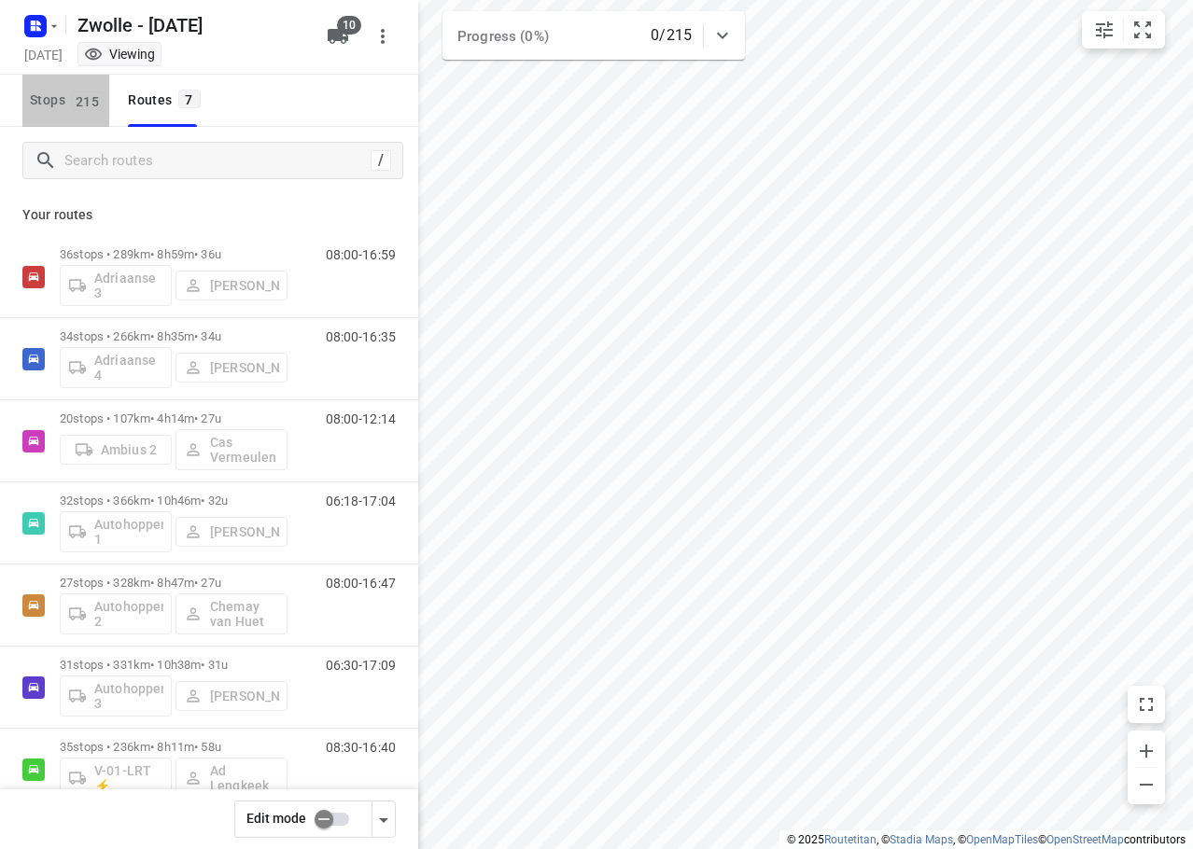
click at [54, 95] on span "Stops 215" at bounding box center [69, 100] width 79 height 23
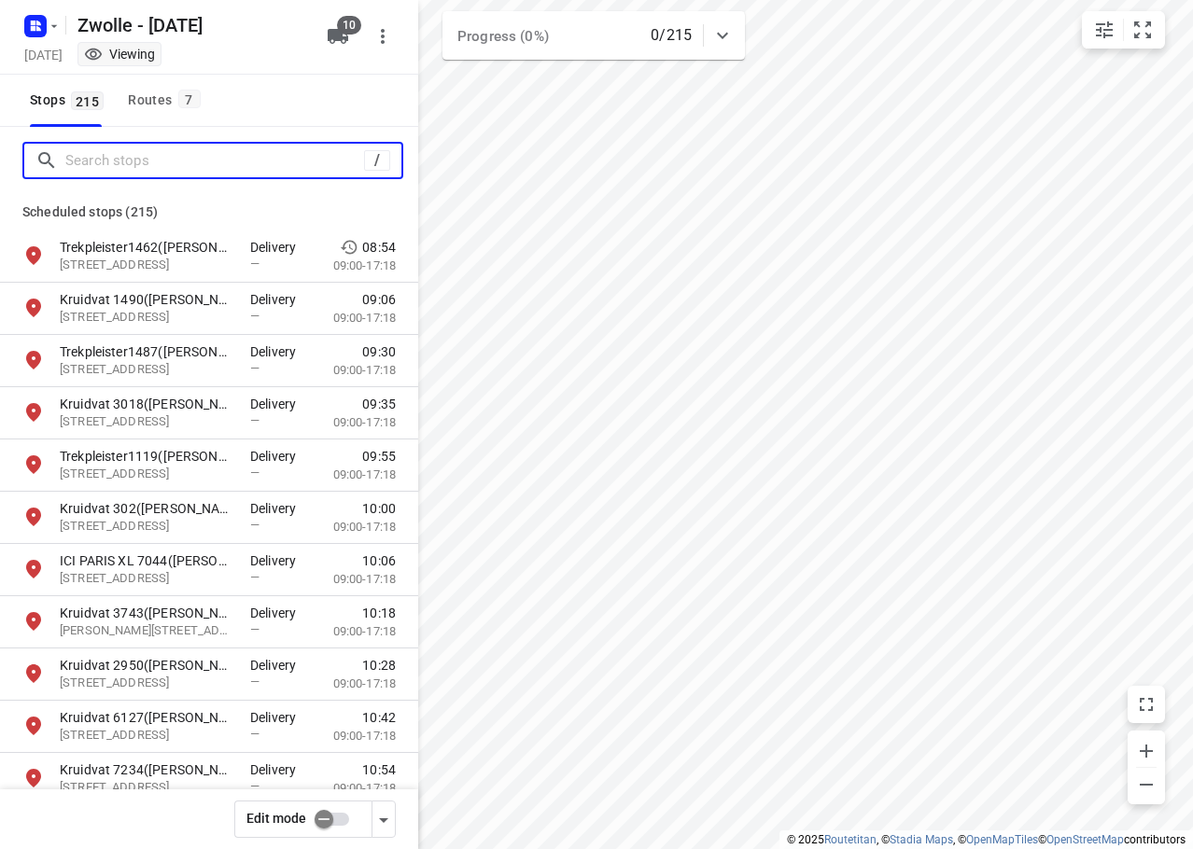
click at [162, 154] on input "Search stops" at bounding box center [214, 161] width 299 height 29
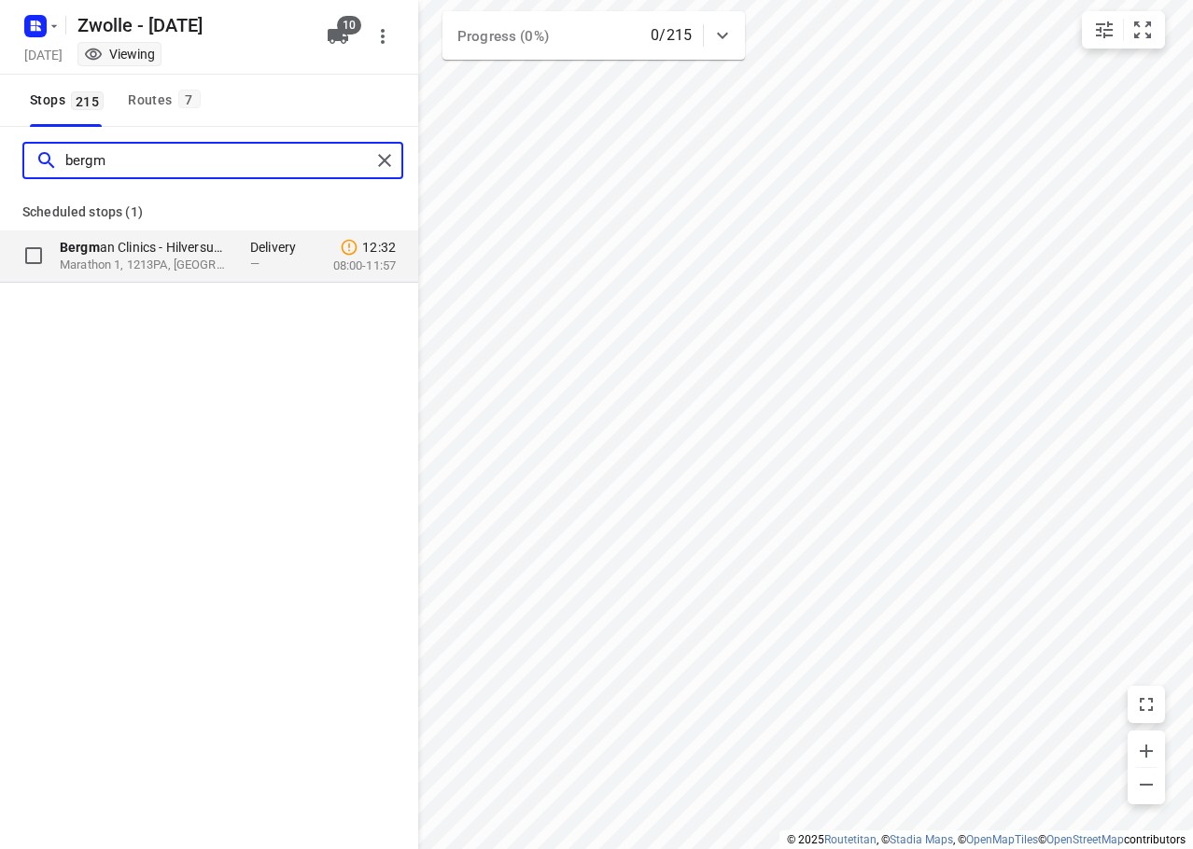
type input "bergm"
click at [178, 262] on p "Marathon 1, 1213PA, Hilversum, NL" at bounding box center [146, 266] width 172 height 18
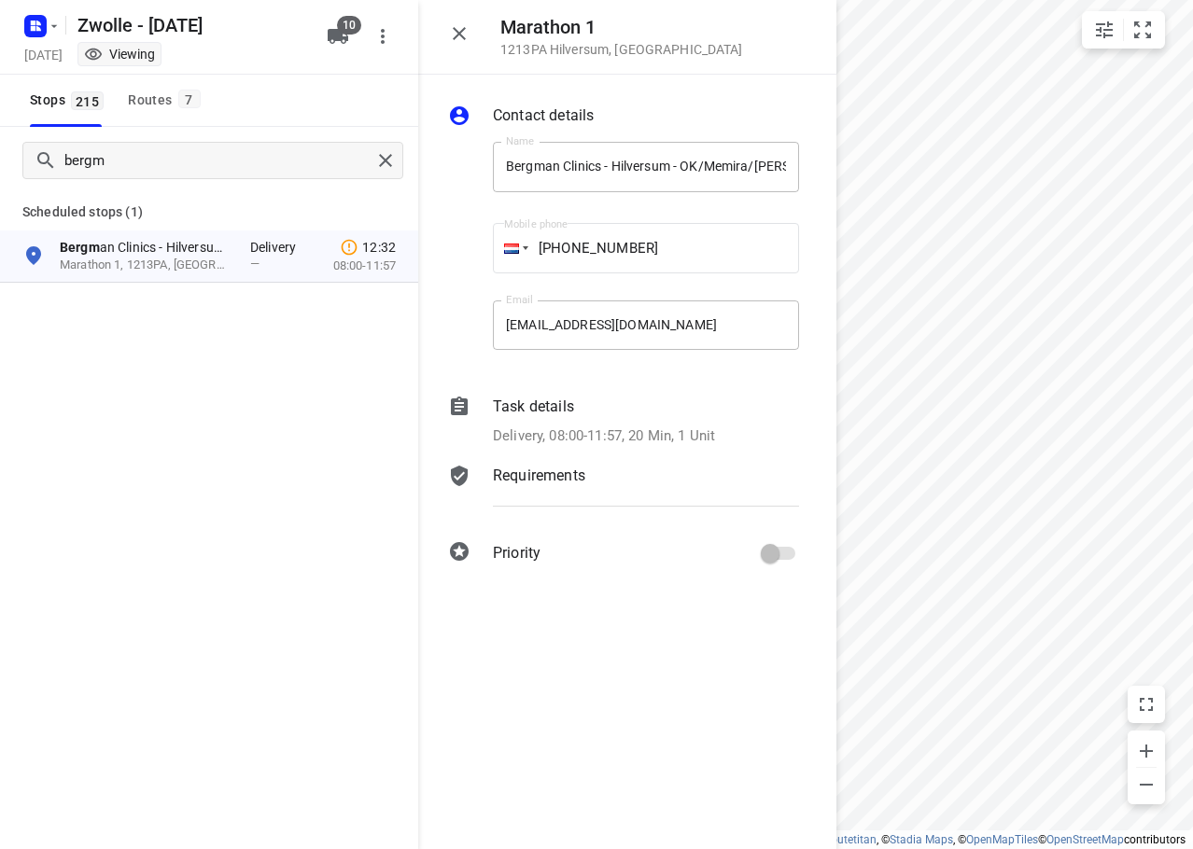
click at [1192, 384] on html "i © 2025 Routetitan , © Stadia Maps , © OpenMapTiles © OpenStreetMap contributo…" at bounding box center [596, 424] width 1193 height 849
click at [139, 105] on div "Routes 7" at bounding box center [166, 100] width 77 height 23
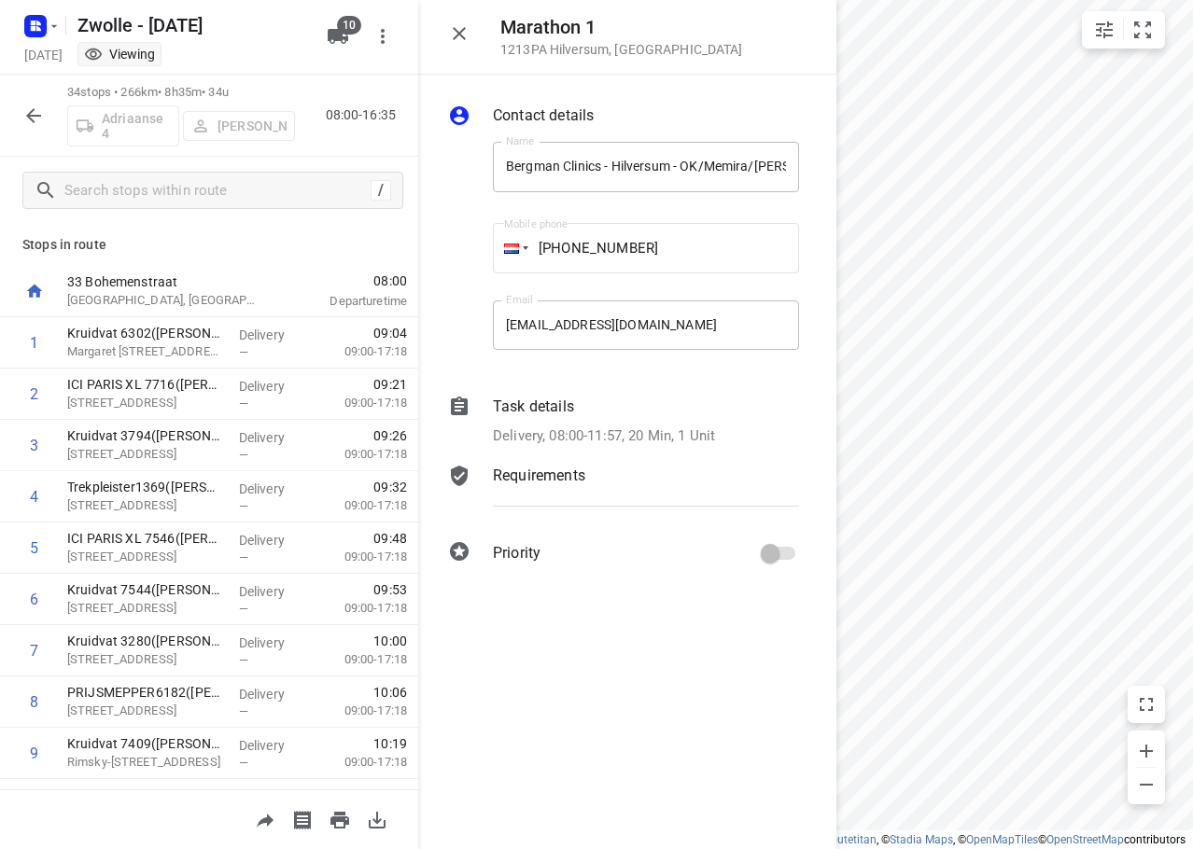
click at [24, 122] on icon "button" at bounding box center [33, 116] width 22 height 22
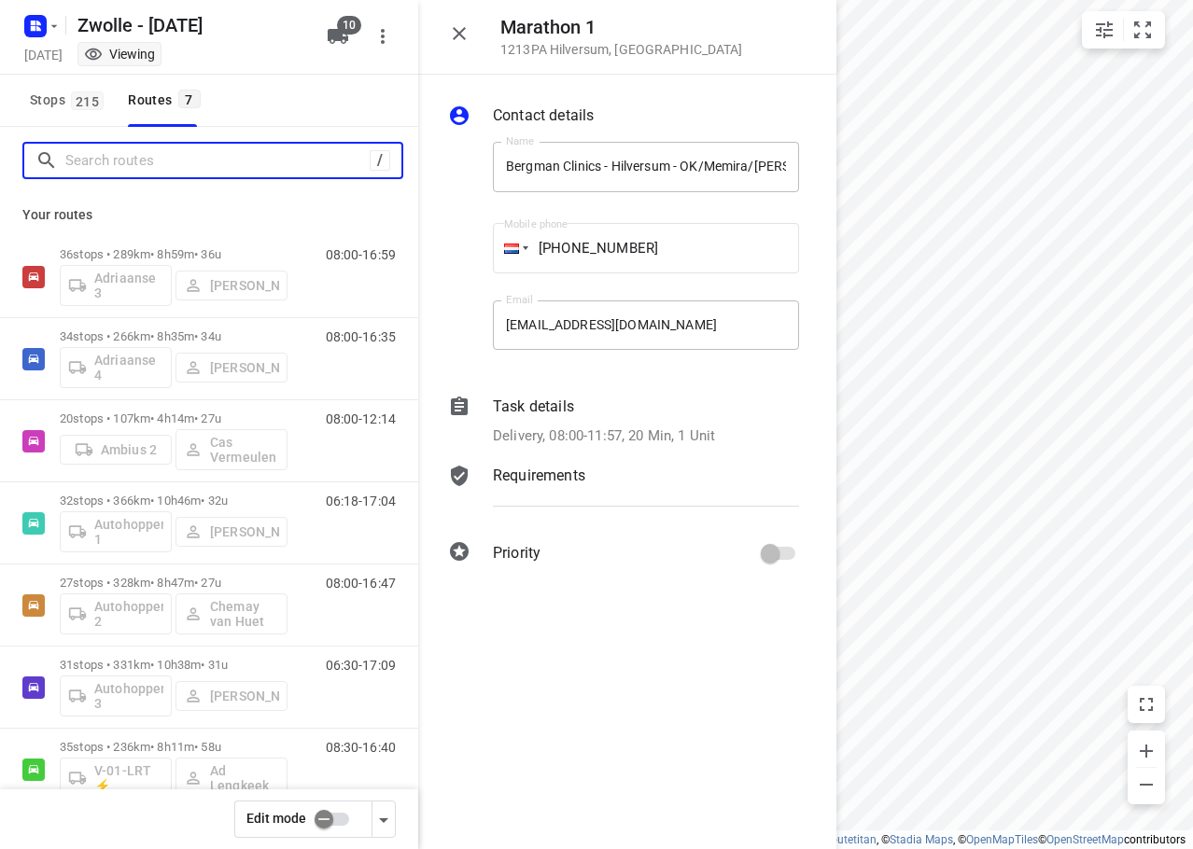
click at [147, 152] on input "Search routes" at bounding box center [217, 161] width 304 height 29
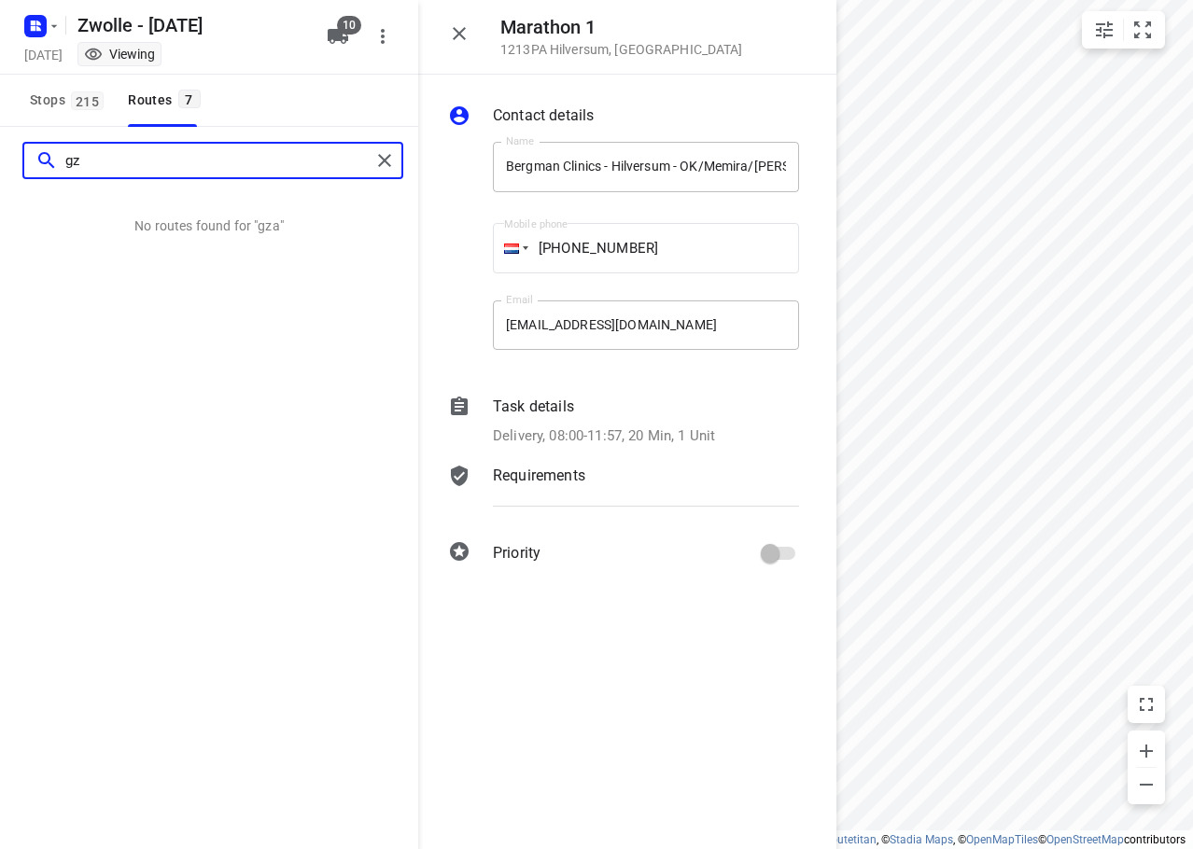
type input "g"
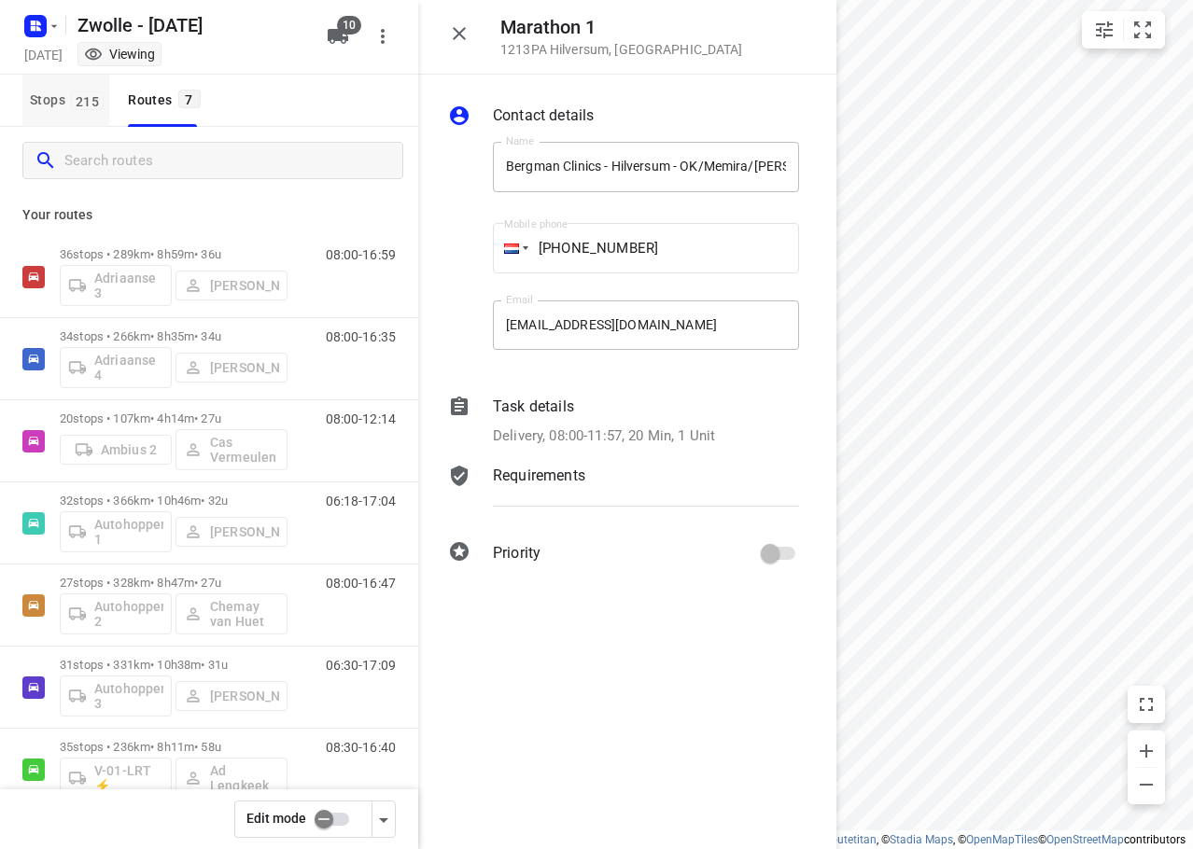
drag, startPoint x: 73, startPoint y: 120, endPoint x: 69, endPoint y: 103, distance: 18.1
click at [72, 110] on button "Stops 215" at bounding box center [65, 101] width 87 height 52
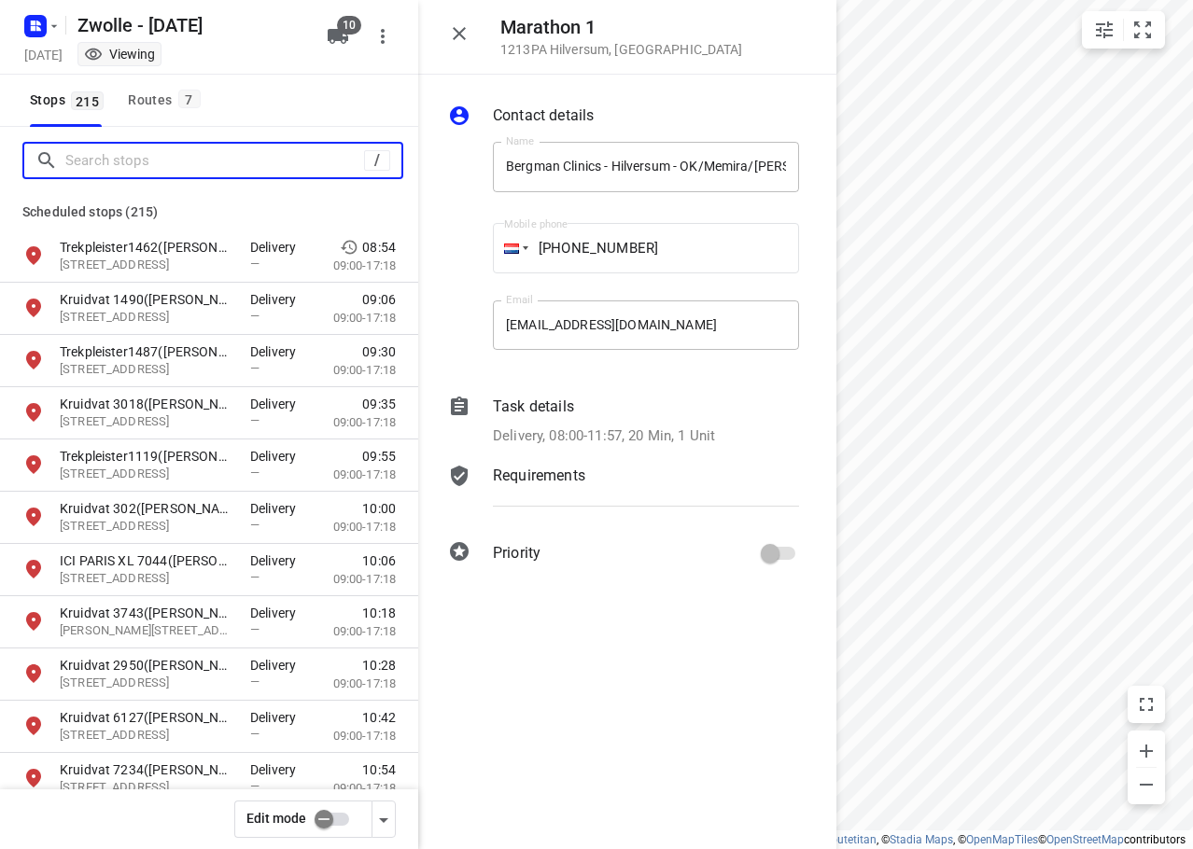
click at [114, 161] on input "Search stops" at bounding box center [214, 161] width 299 height 29
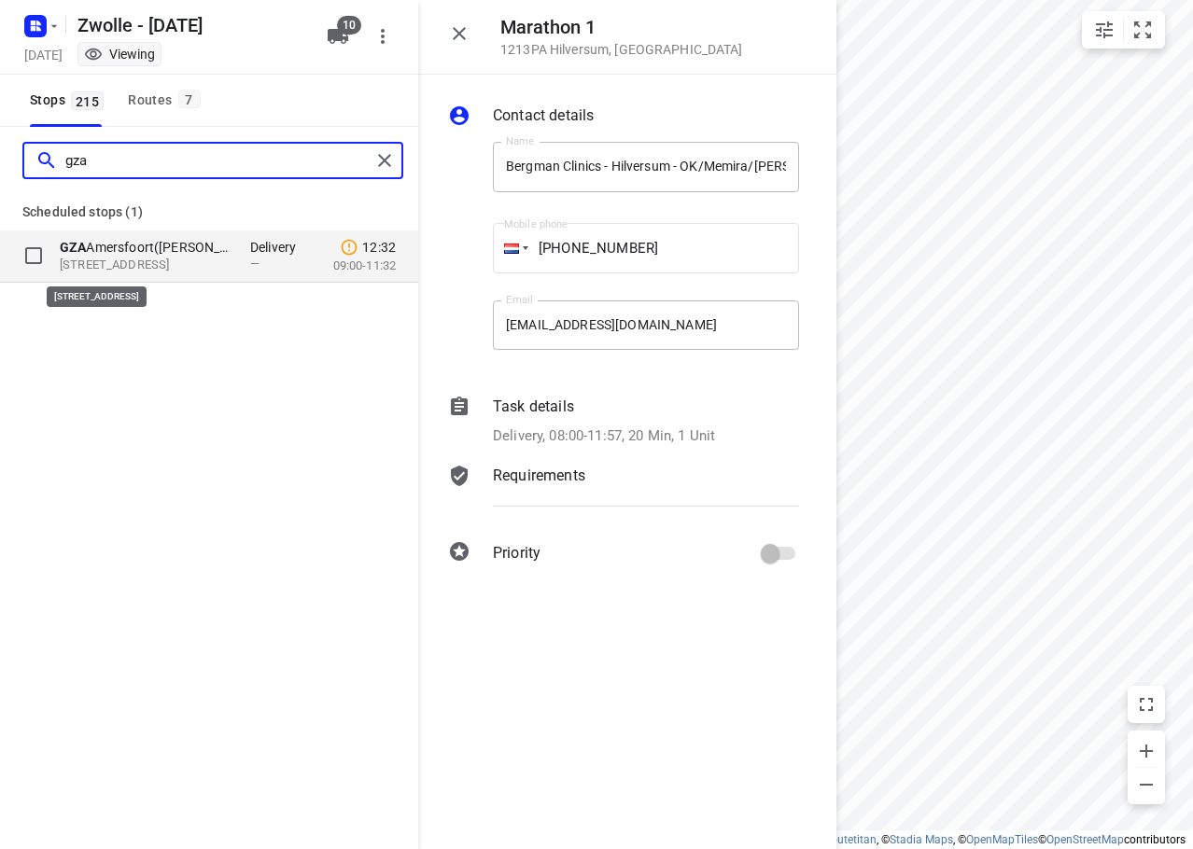
type input "gza"
click at [161, 257] on p "Utrechtseweg 266, 3818EW, Amersfoort, NL" at bounding box center [146, 266] width 172 height 18
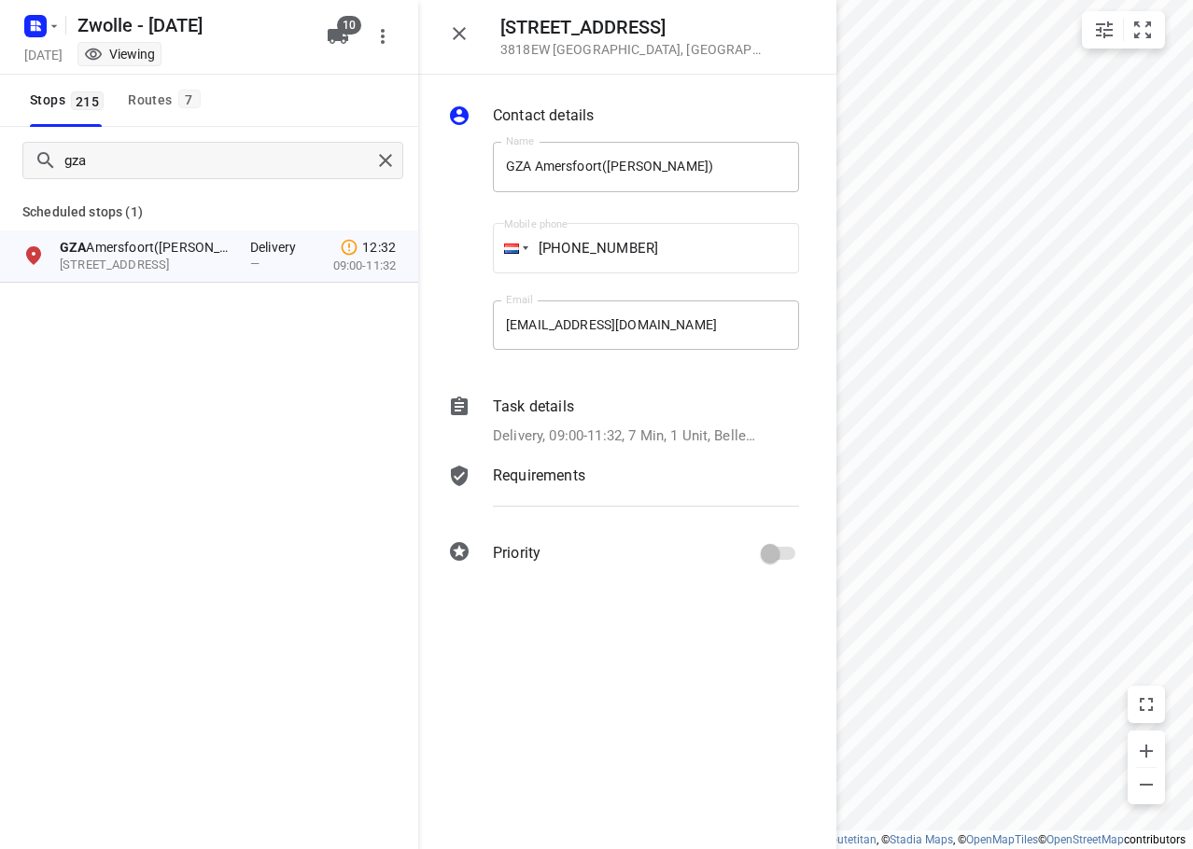
click at [473, 31] on button "button" at bounding box center [458, 33] width 37 height 37
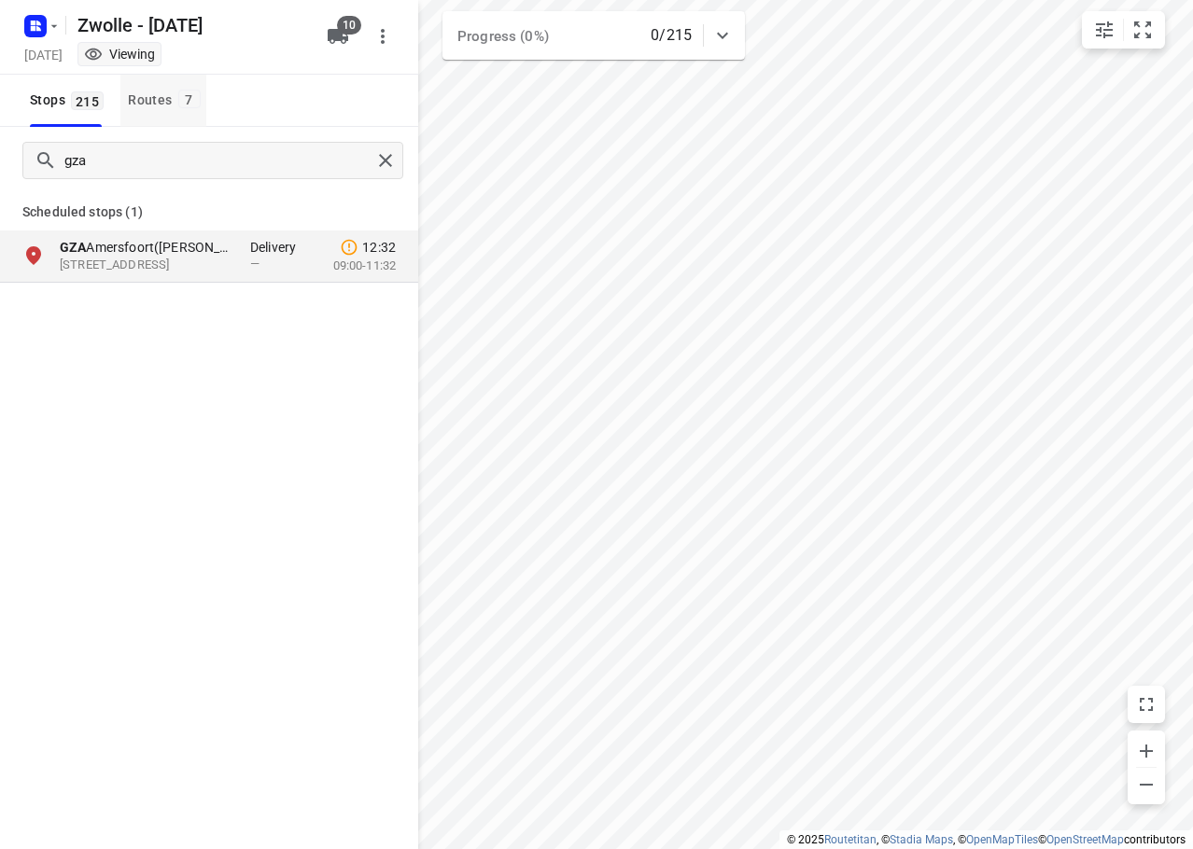
click at [162, 100] on div "Routes 7" at bounding box center [166, 100] width 77 height 23
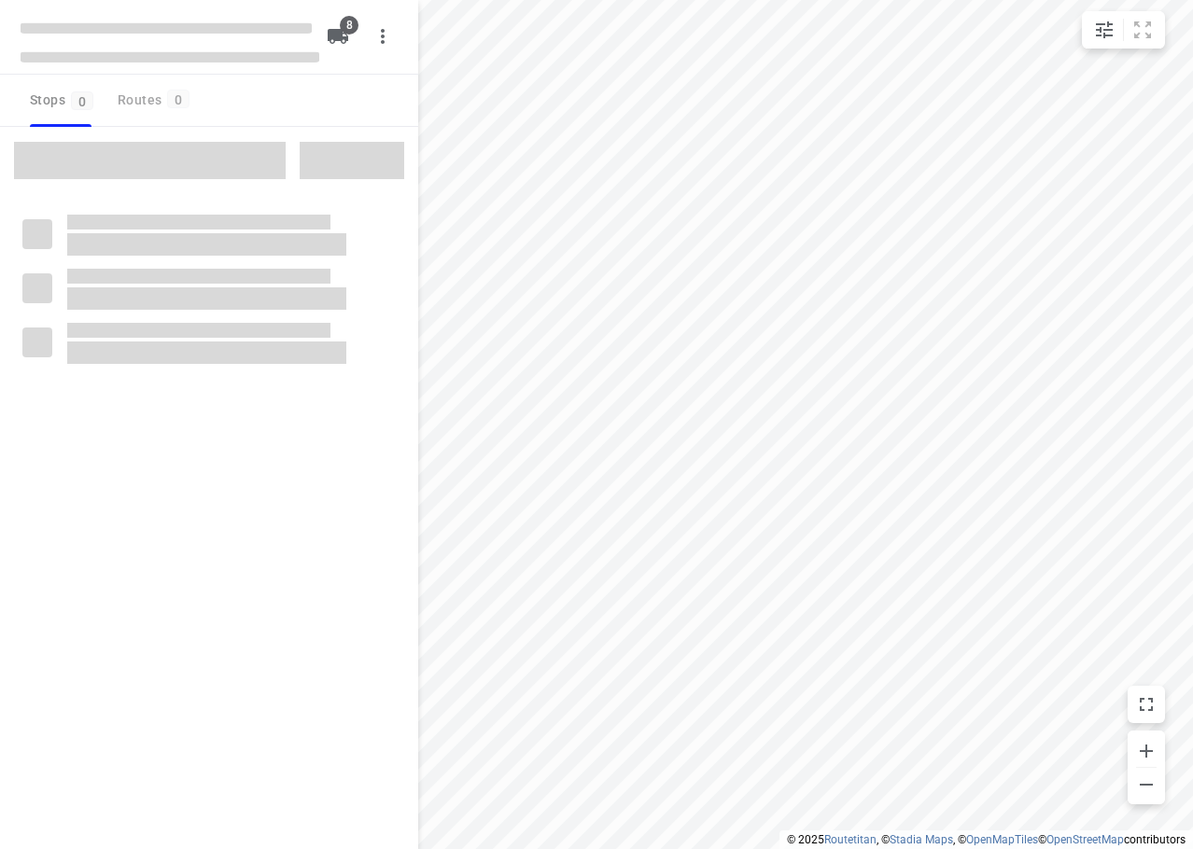
checkbox input "true"
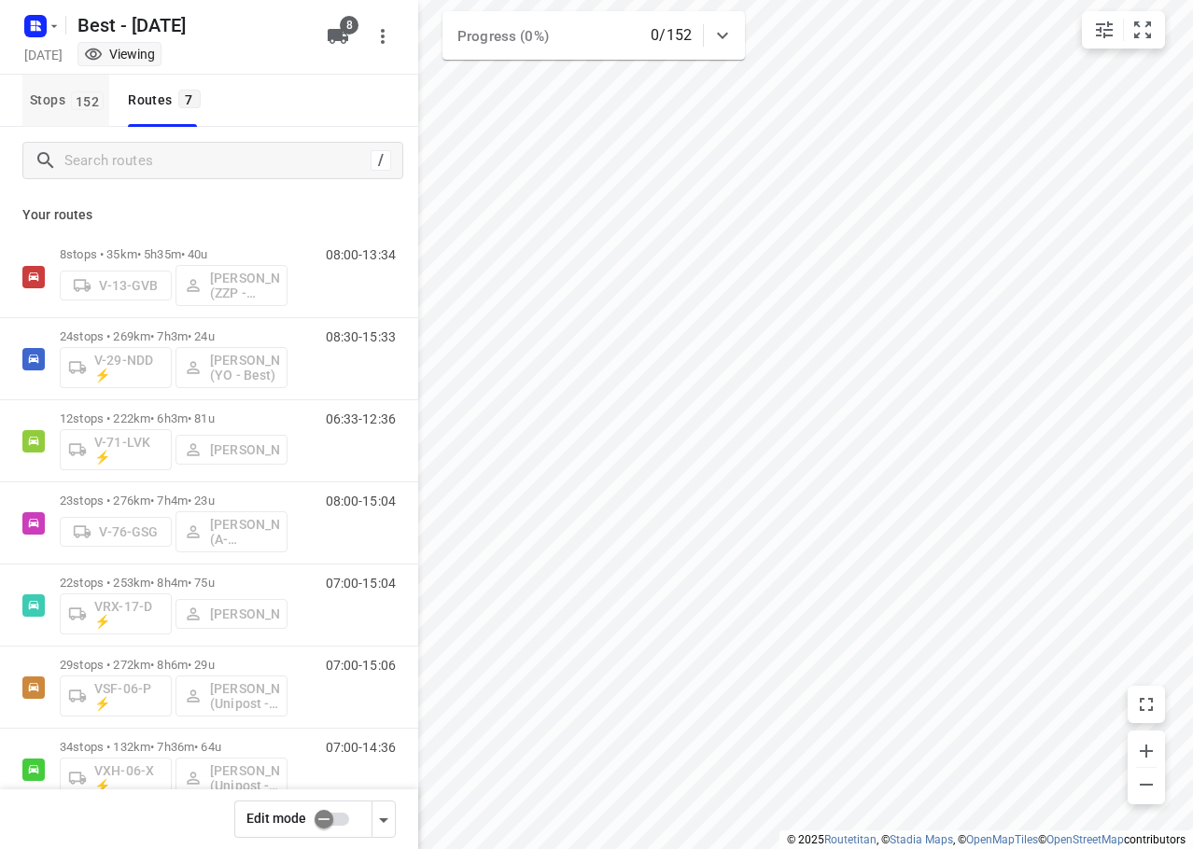
click at [90, 101] on span "152" at bounding box center [87, 100] width 33 height 19
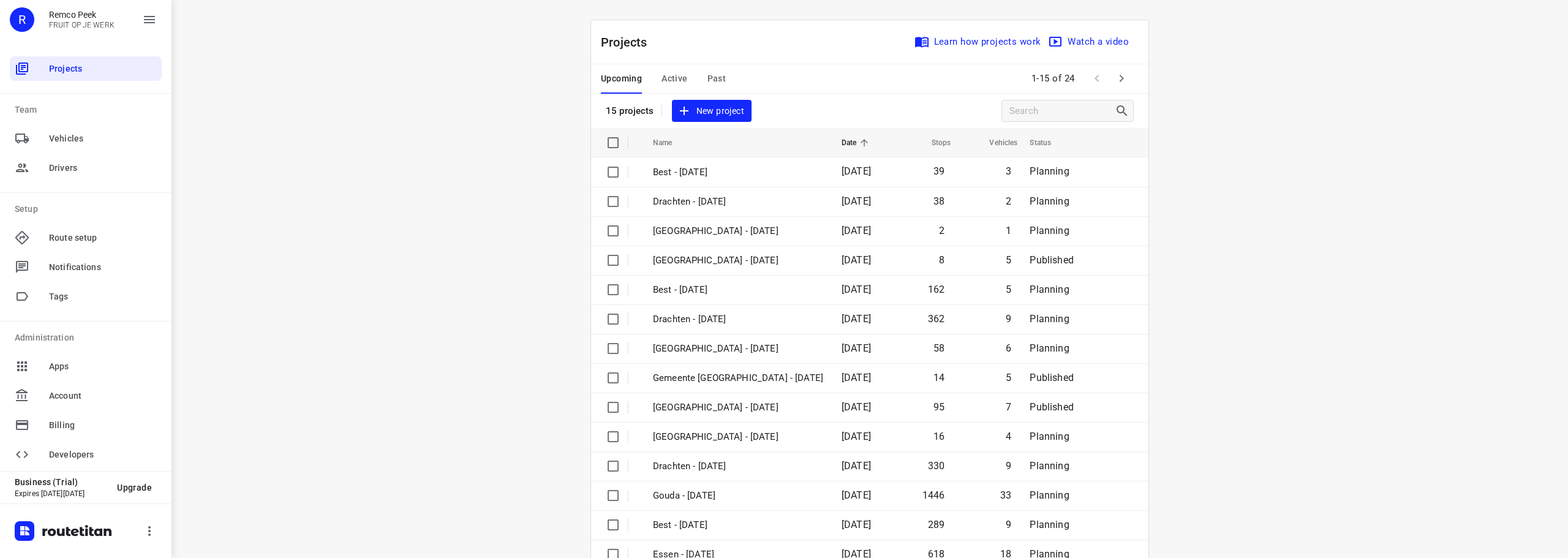
click at [669, 83] on span "Active" at bounding box center [674, 78] width 26 height 15
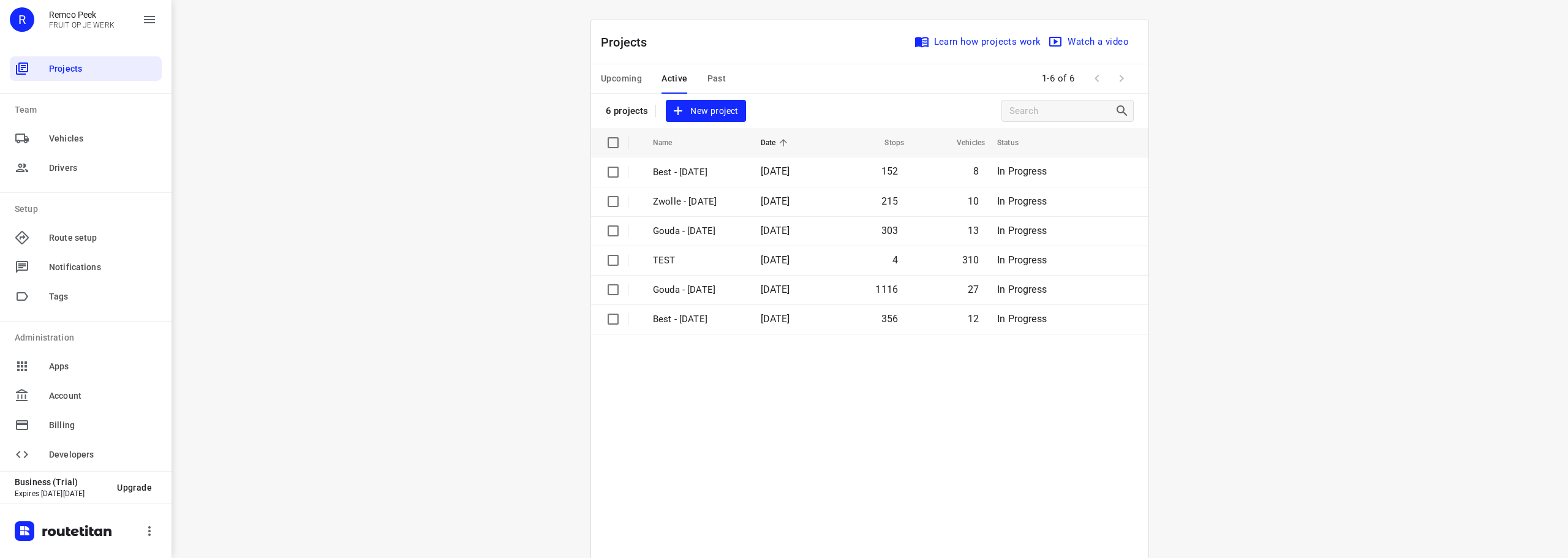
click at [627, 81] on span "Upcoming" at bounding box center [621, 78] width 41 height 15
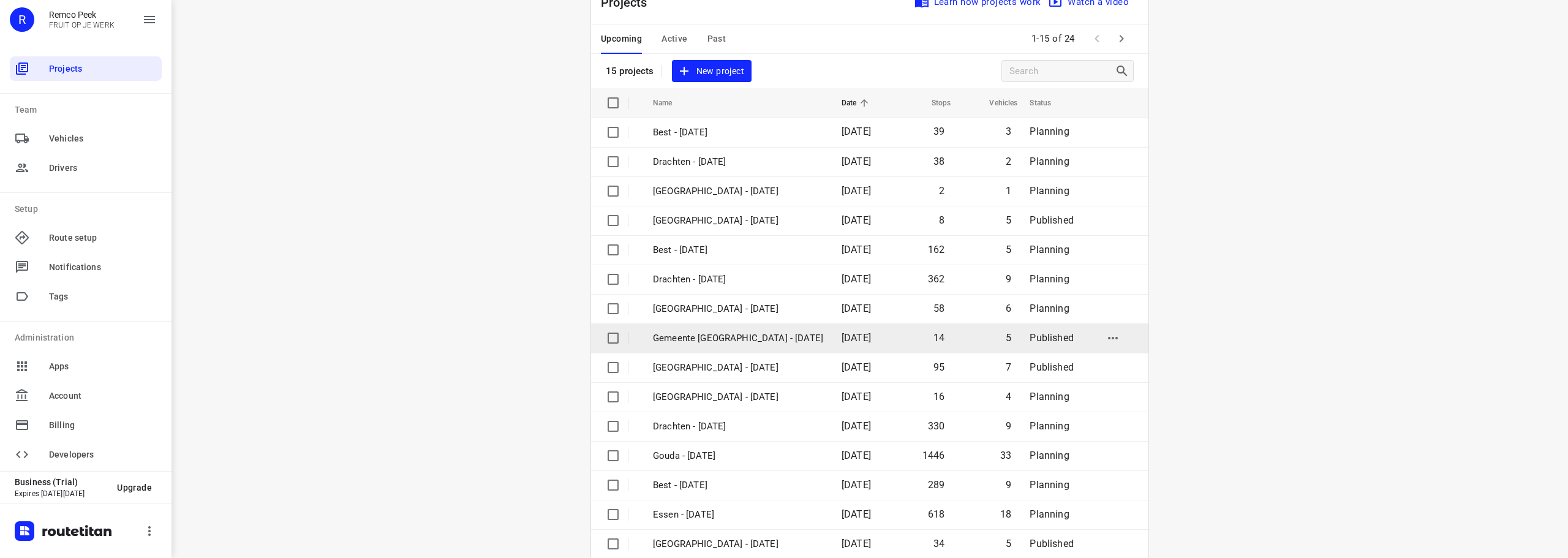
scroll to position [61, 0]
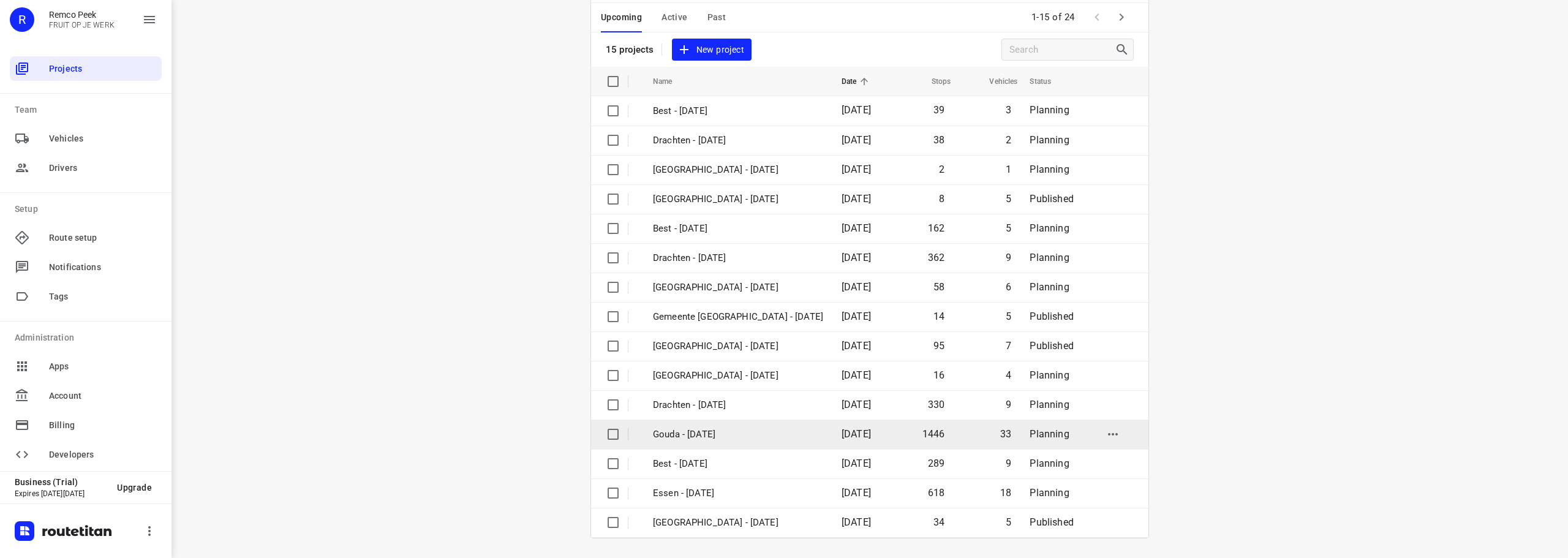
click at [719, 435] on p "Gouda - [DATE]" at bounding box center [738, 434] width 170 height 14
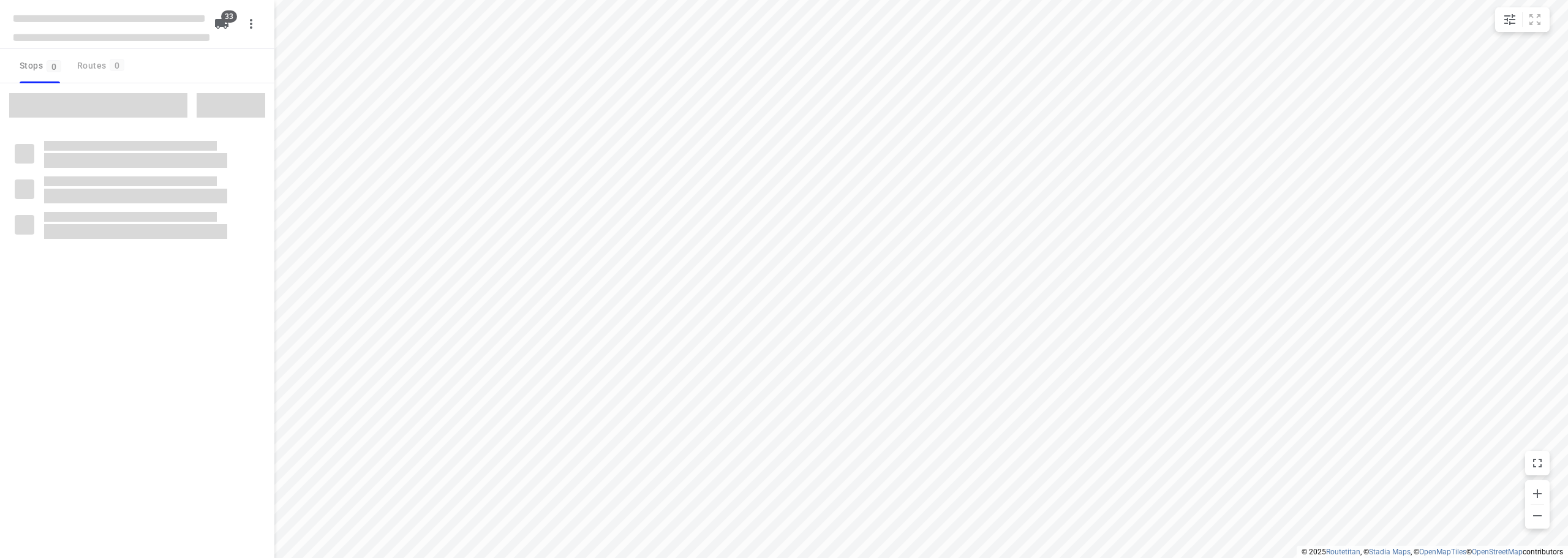
checkbox input "true"
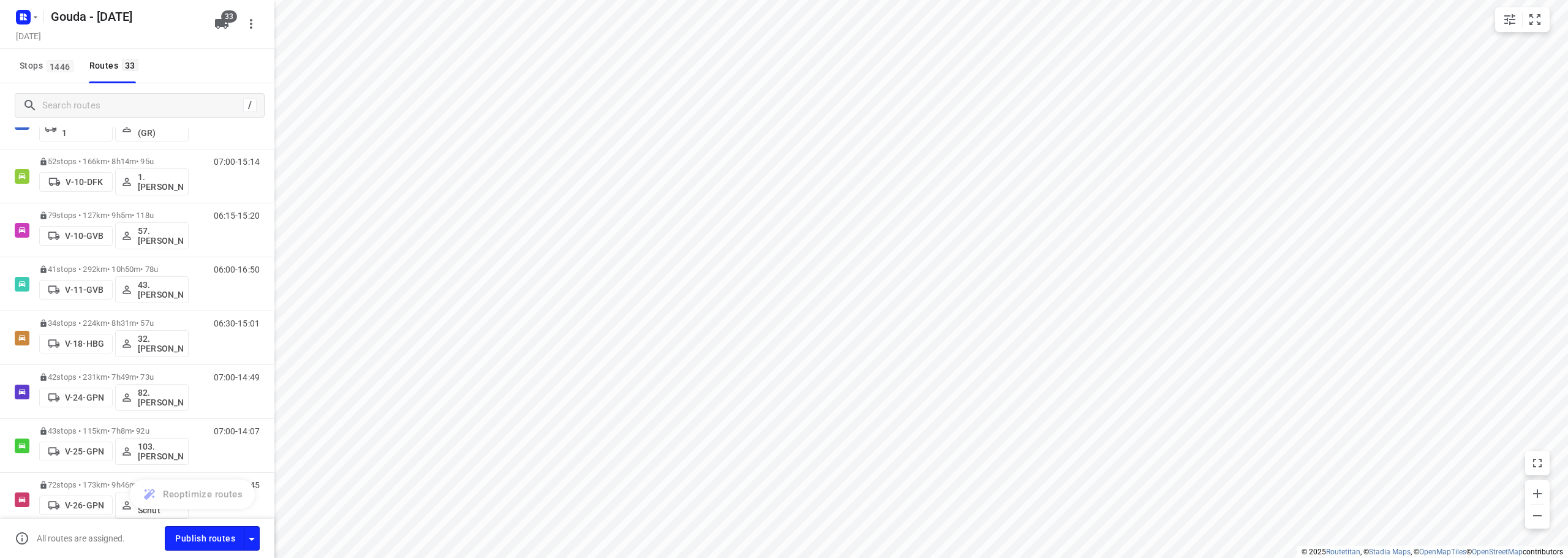
scroll to position [183, 0]
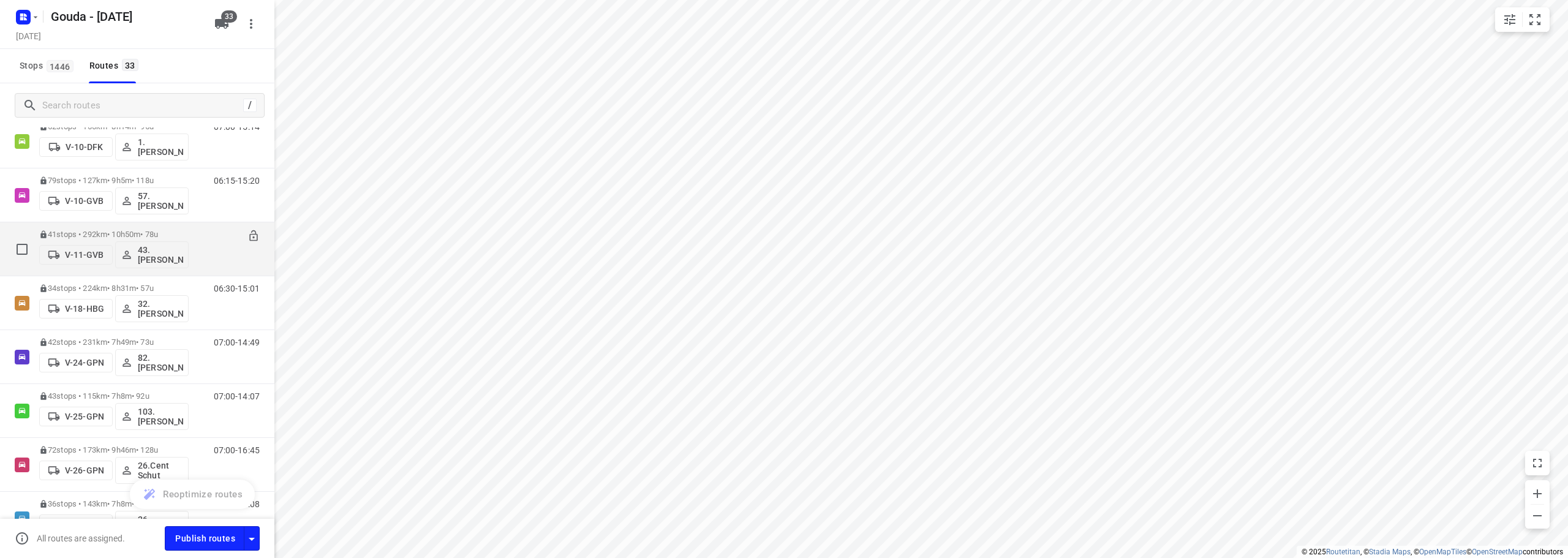
click at [169, 234] on p "41 stops • 292km • 10h50m • 78u" at bounding box center [114, 234] width 150 height 9
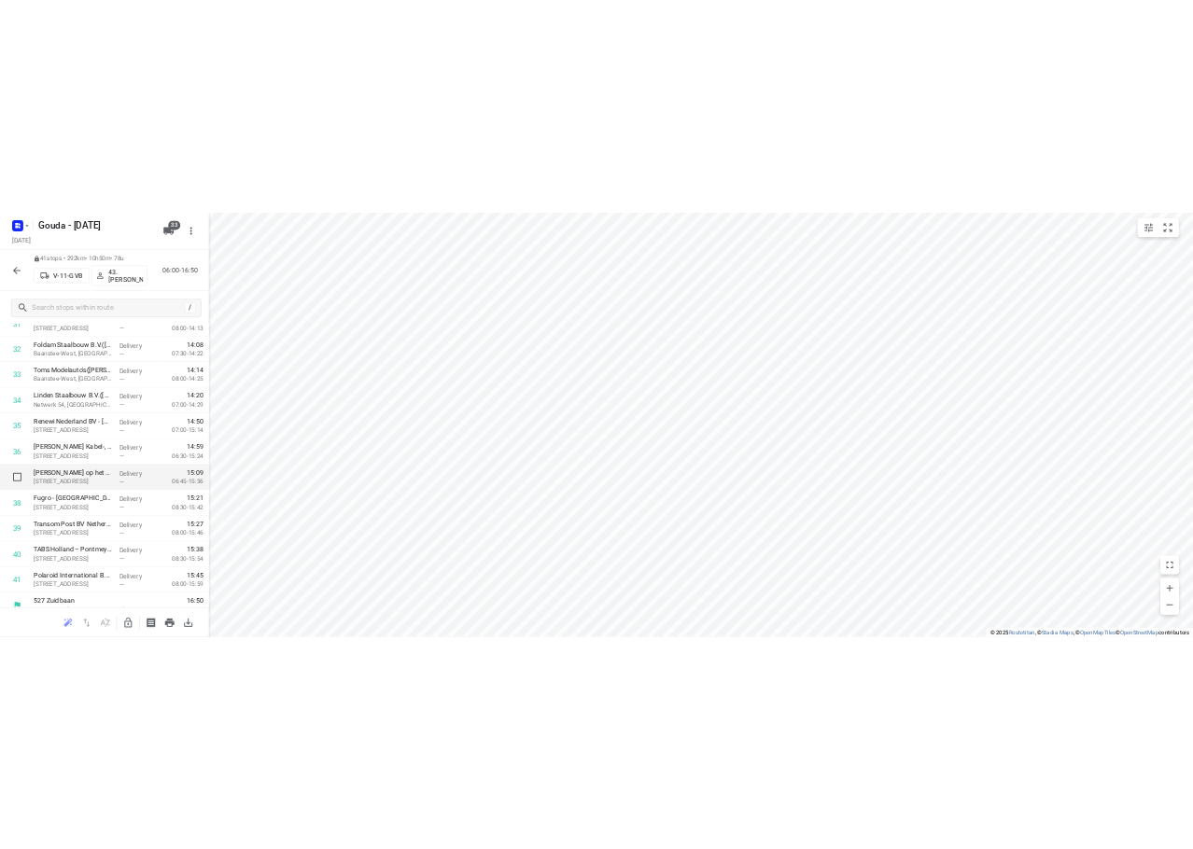
scroll to position [1736, 0]
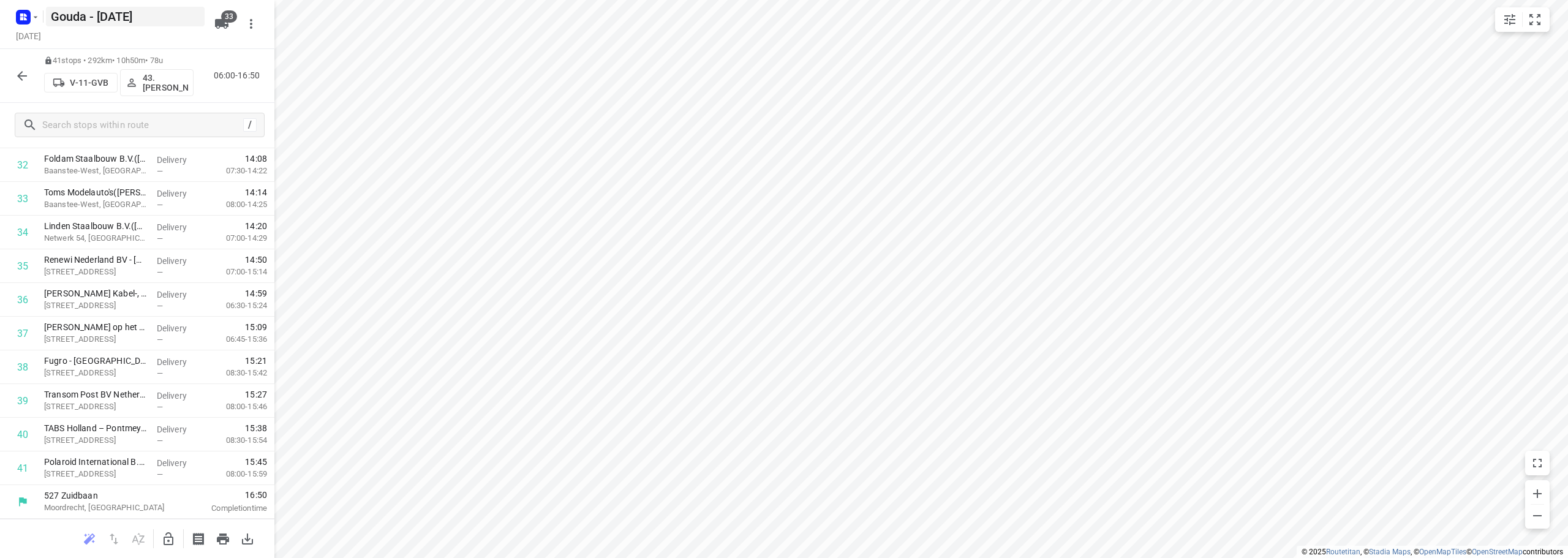
click at [17, 82] on icon "button" at bounding box center [22, 76] width 14 height 14
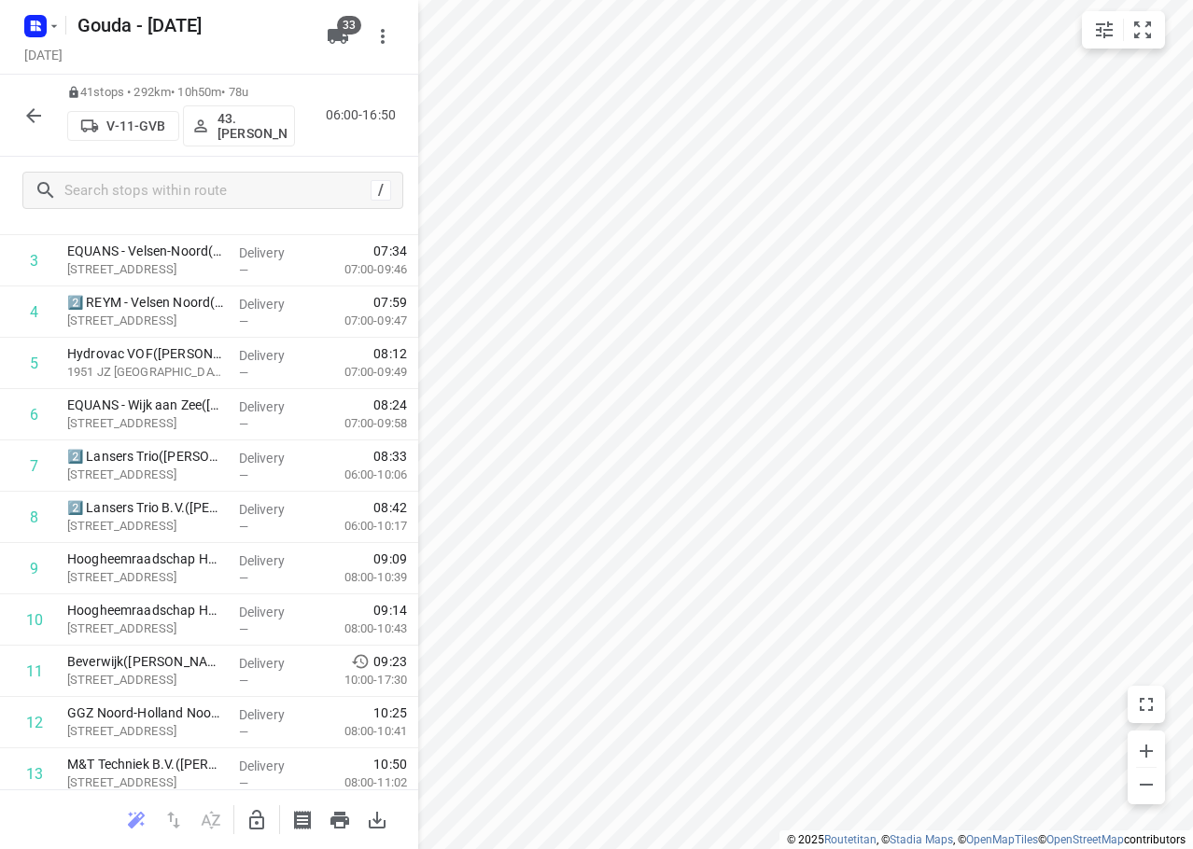
scroll to position [0, 0]
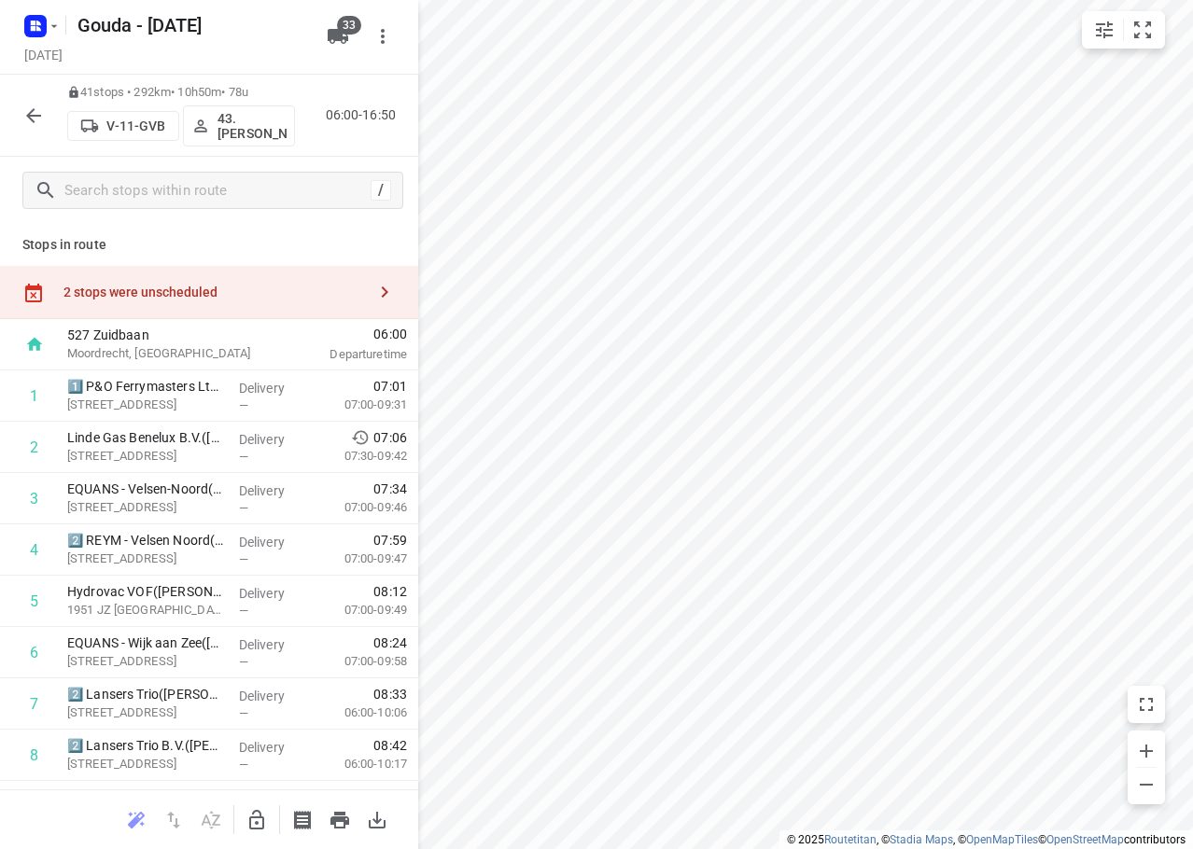
click at [262, 236] on p "Stops in route" at bounding box center [208, 245] width 373 height 20
click at [217, 233] on div "Stops in route 2 stops were unscheduled 527 Zuidbaan Moordrecht, Netherlands 06…" at bounding box center [209, 507] width 418 height 566
click at [289, 239] on p "Stops in route" at bounding box center [208, 245] width 373 height 20
click at [27, 124] on icon "button" at bounding box center [33, 116] width 22 height 22
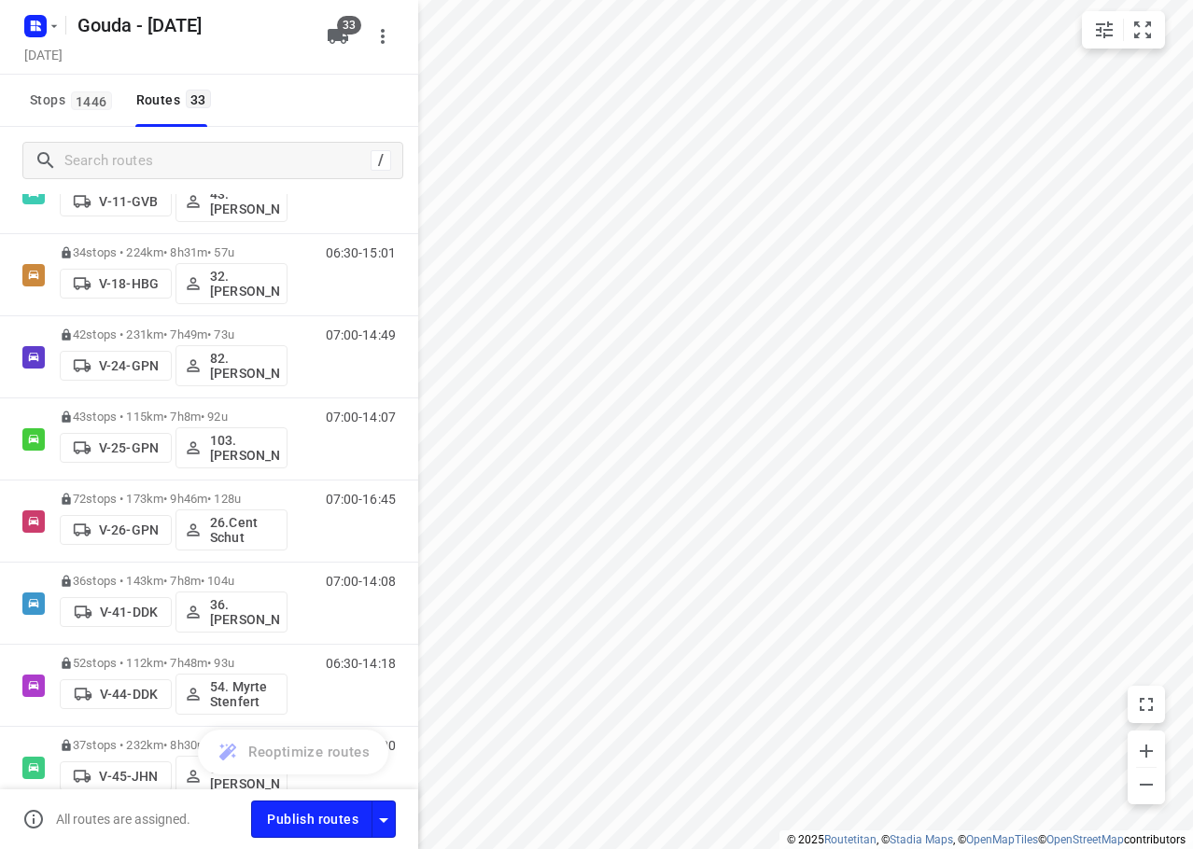
scroll to position [701, 0]
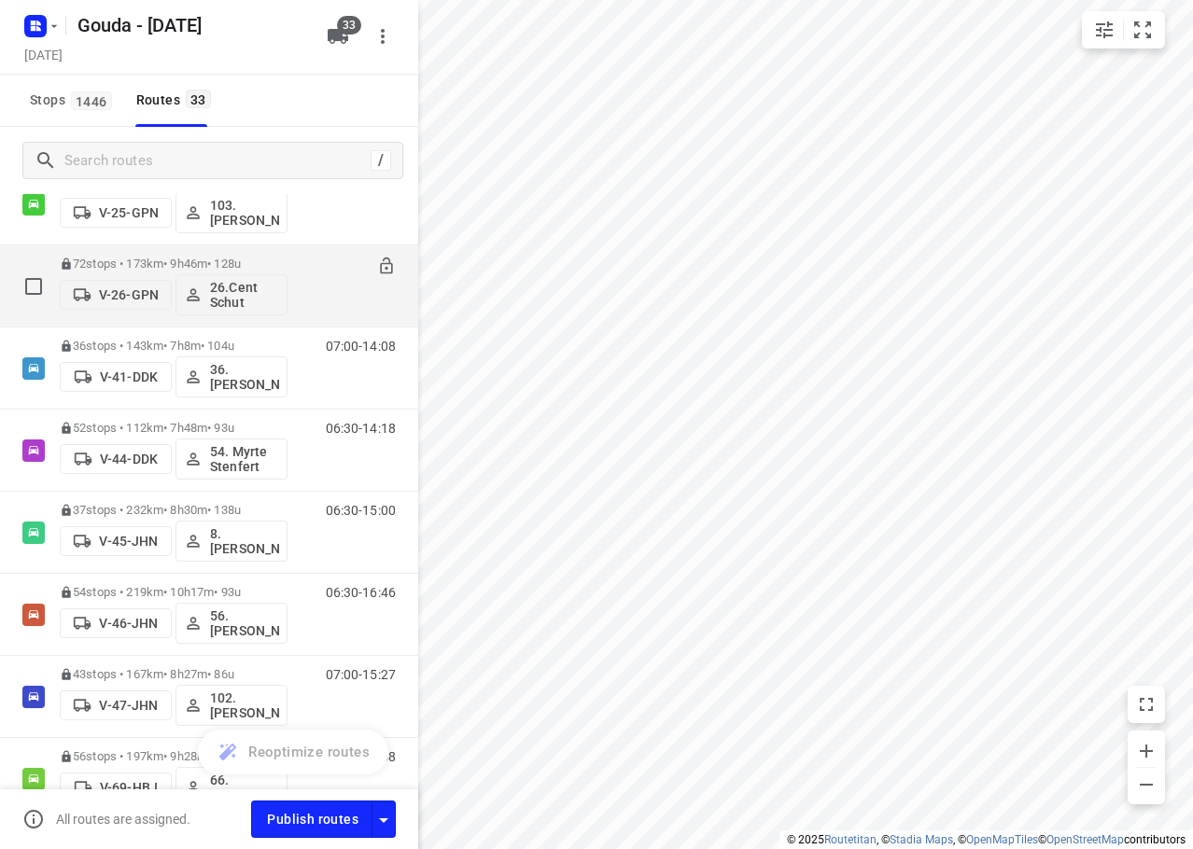
click at [272, 261] on p "72 stops • 173km • 9h46m • 128u" at bounding box center [174, 264] width 228 height 14
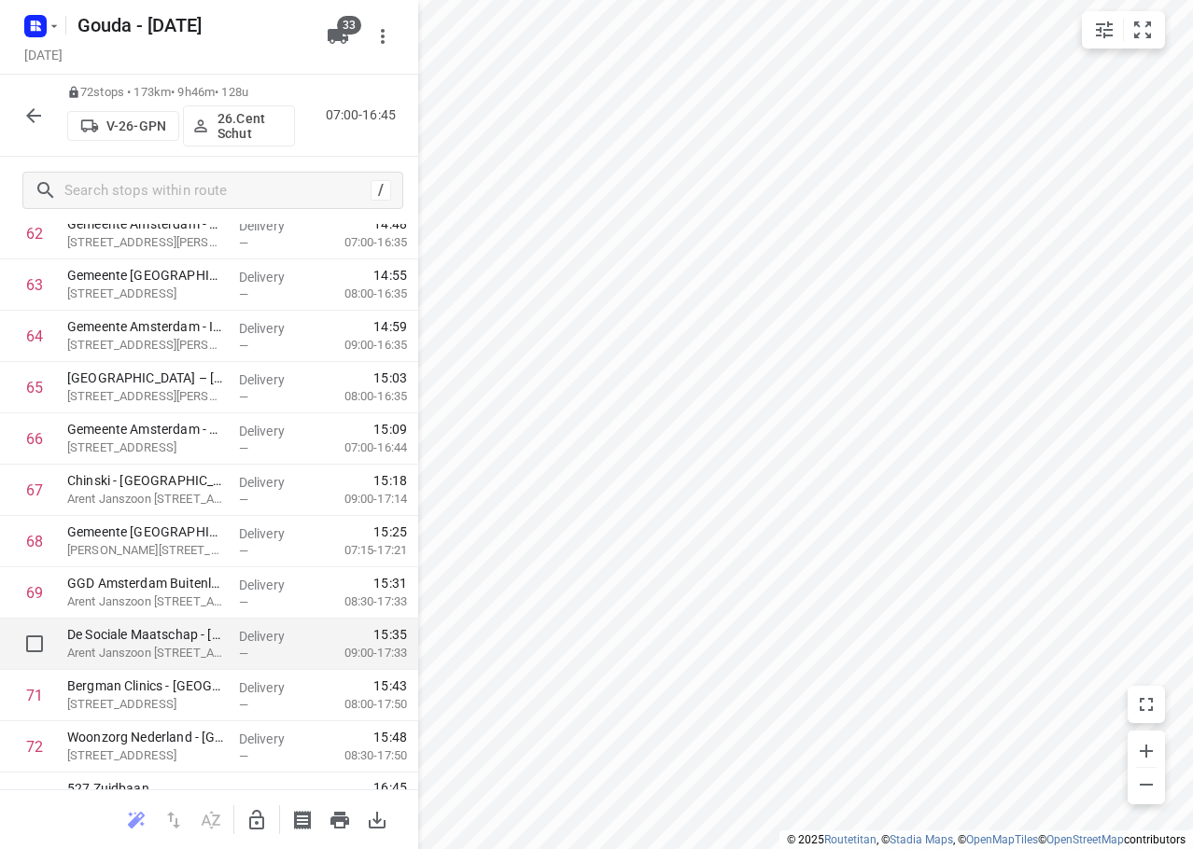
scroll to position [3328, 0]
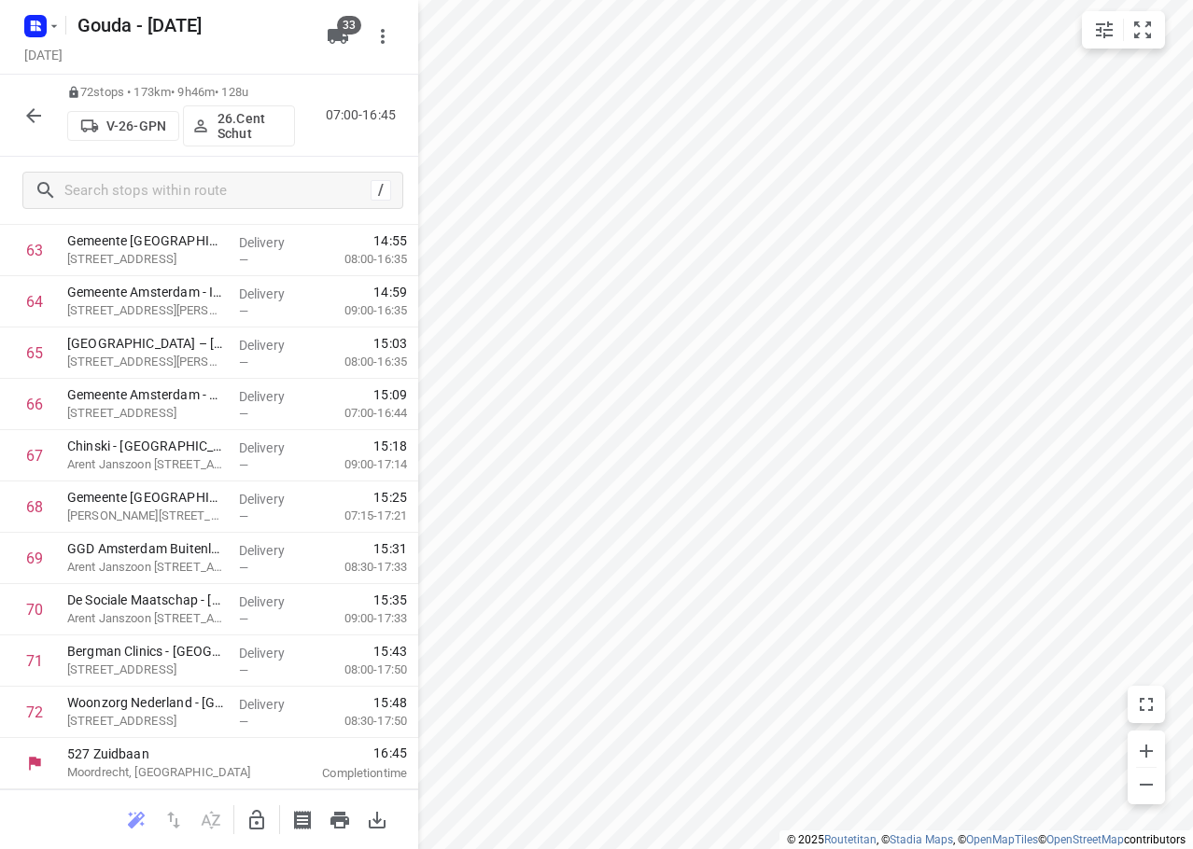
click at [37, 108] on icon "button" at bounding box center [33, 116] width 22 height 22
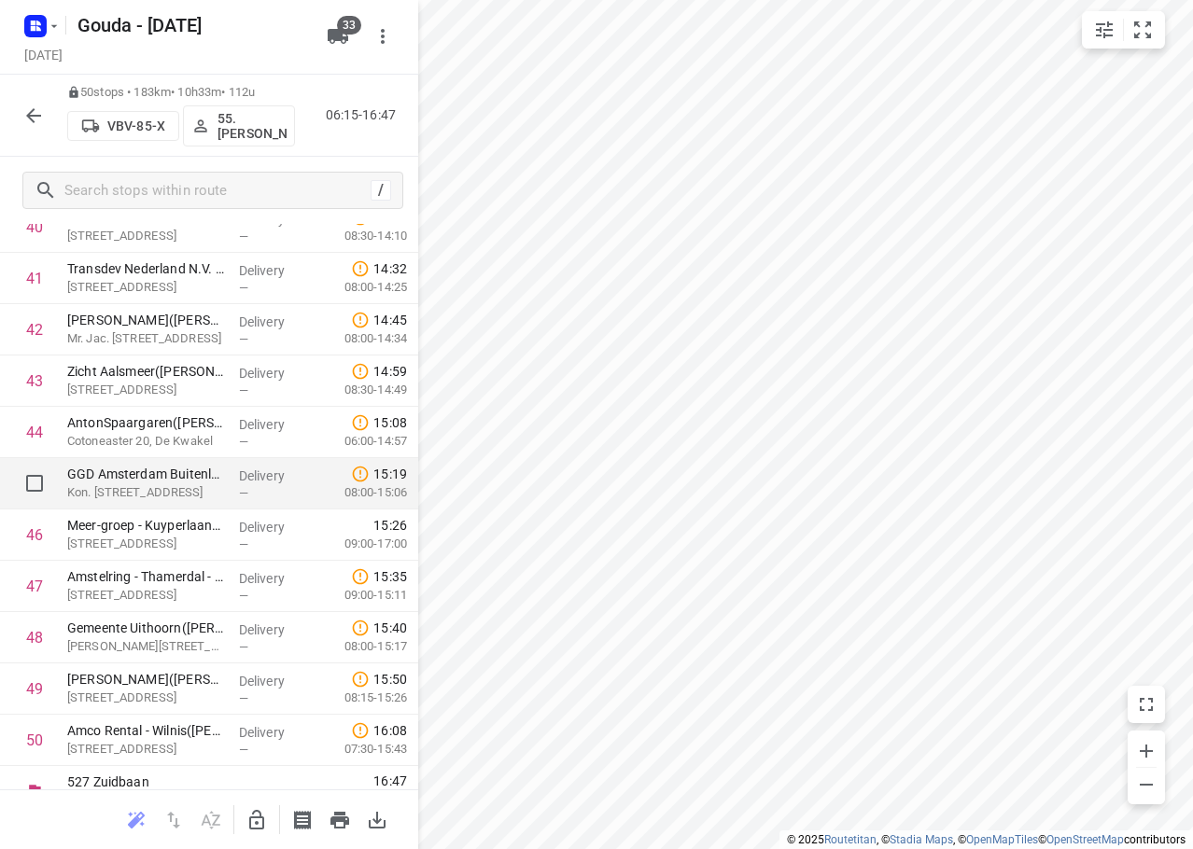
scroll to position [2199, 0]
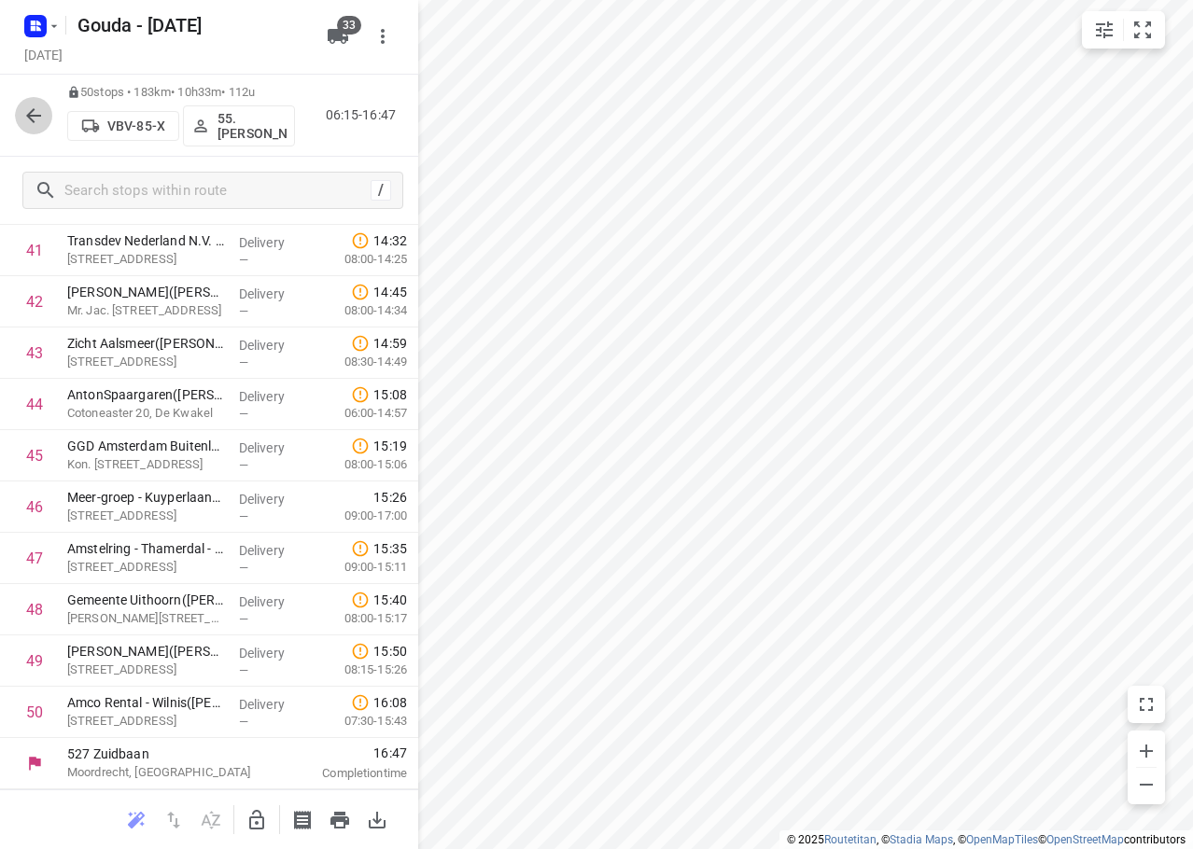
click at [18, 115] on button "button" at bounding box center [33, 115] width 37 height 37
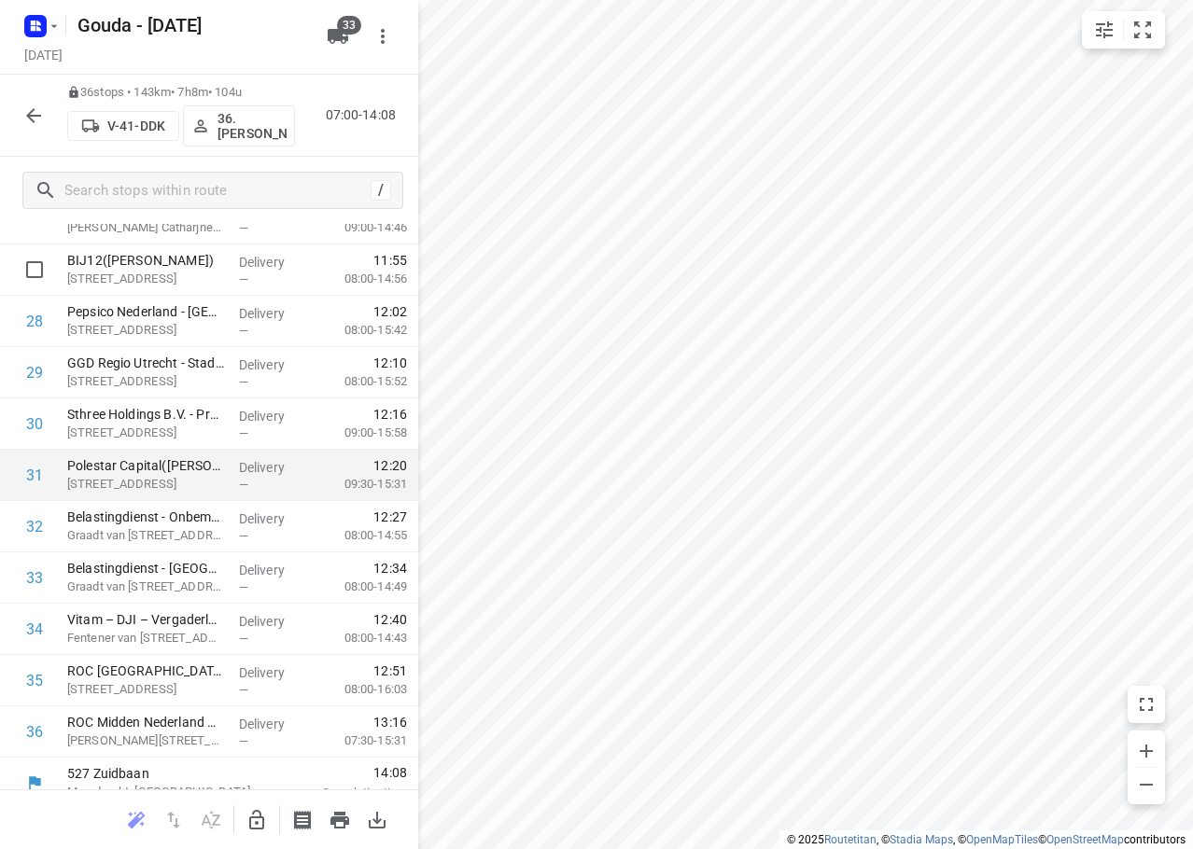
scroll to position [1480, 0]
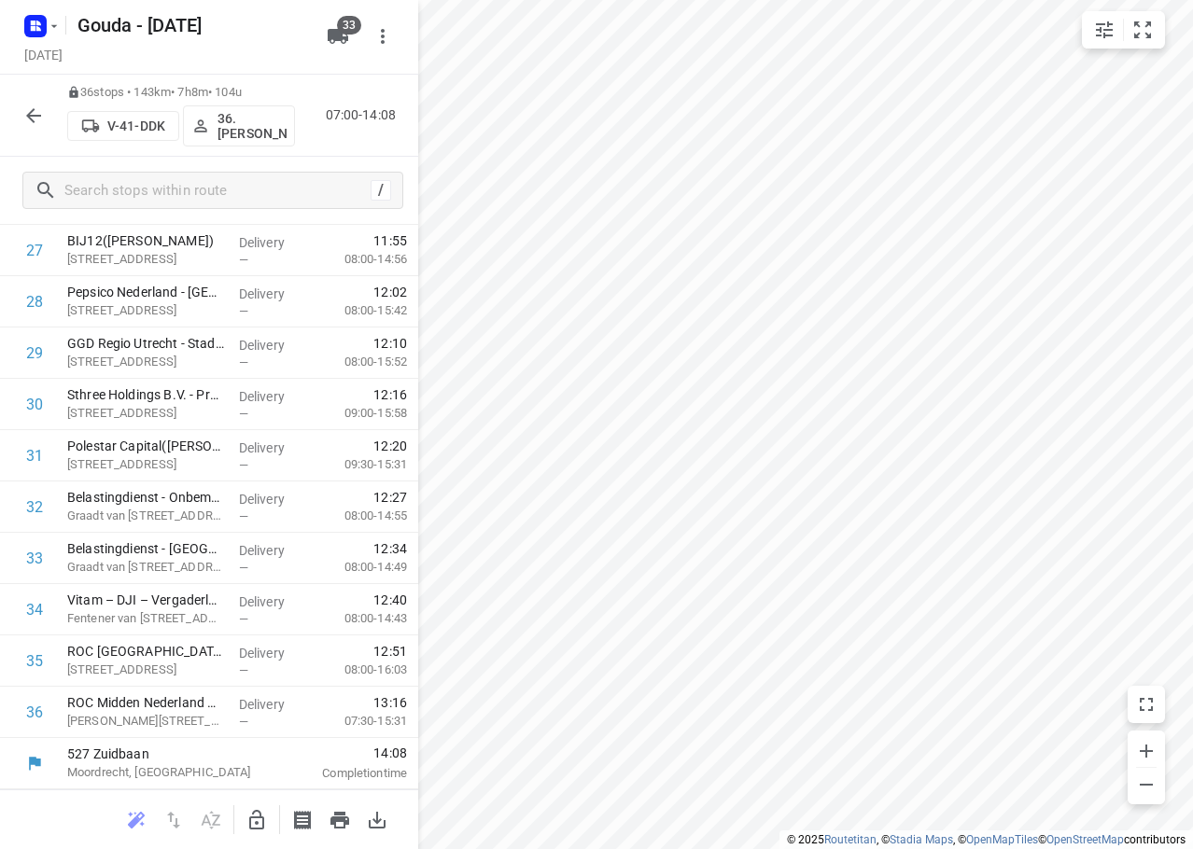
click at [29, 121] on icon "button" at bounding box center [33, 116] width 22 height 22
click at [46, 119] on button "button" at bounding box center [33, 115] width 37 height 37
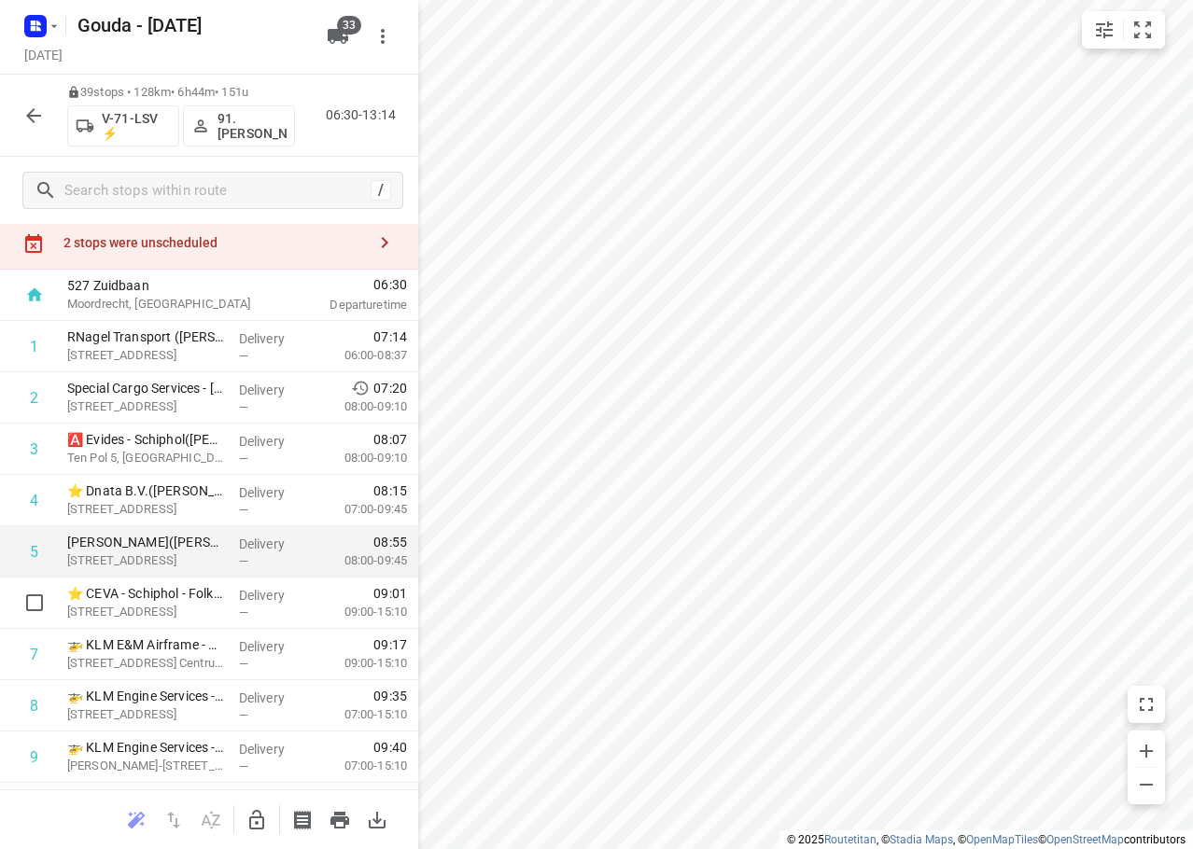
scroll to position [0, 0]
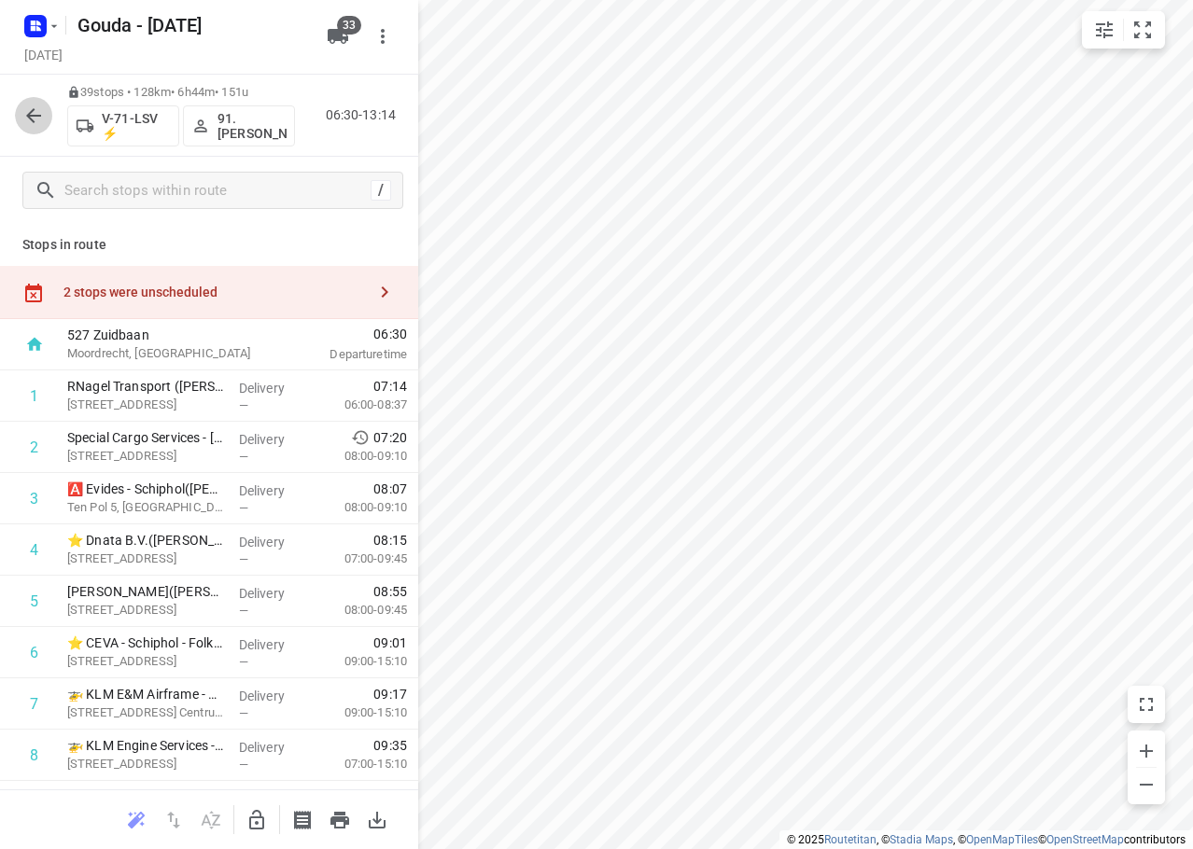
click at [32, 114] on icon "button" at bounding box center [33, 116] width 22 height 22
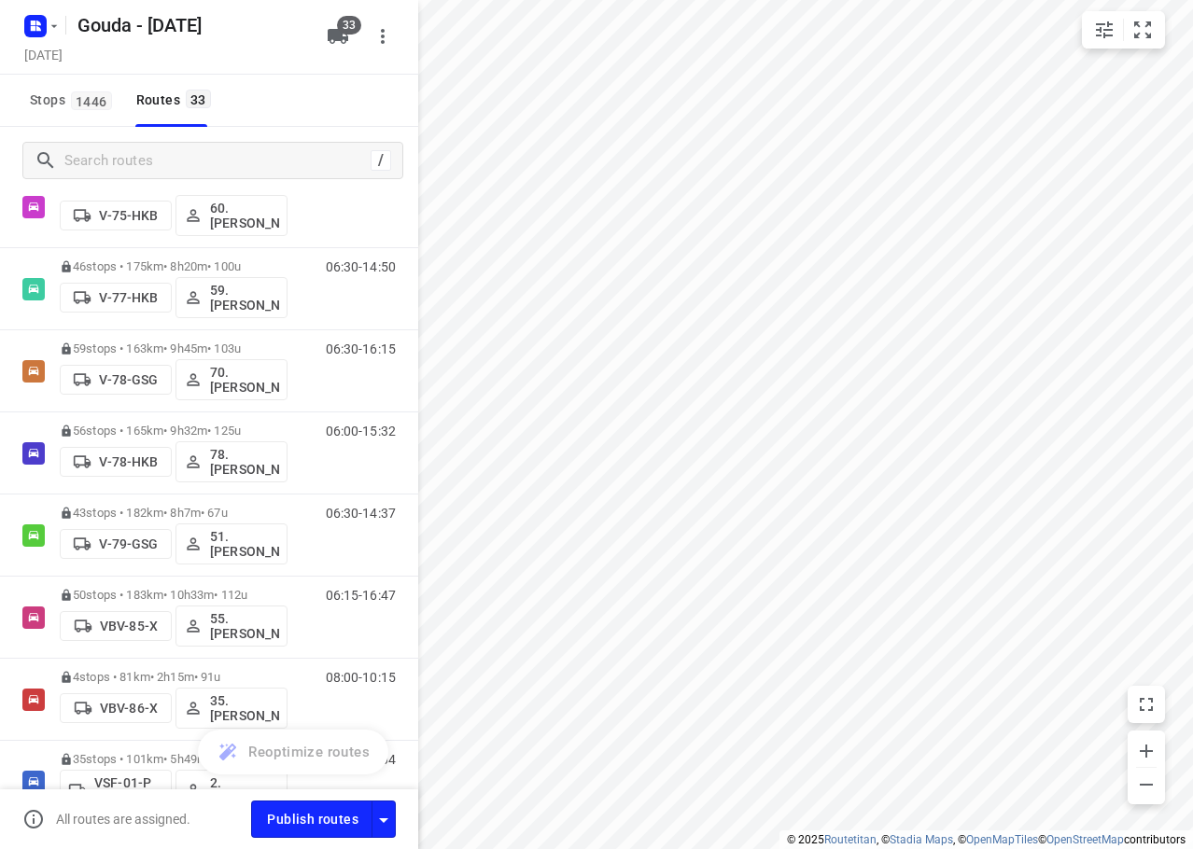
scroll to position [1925, 0]
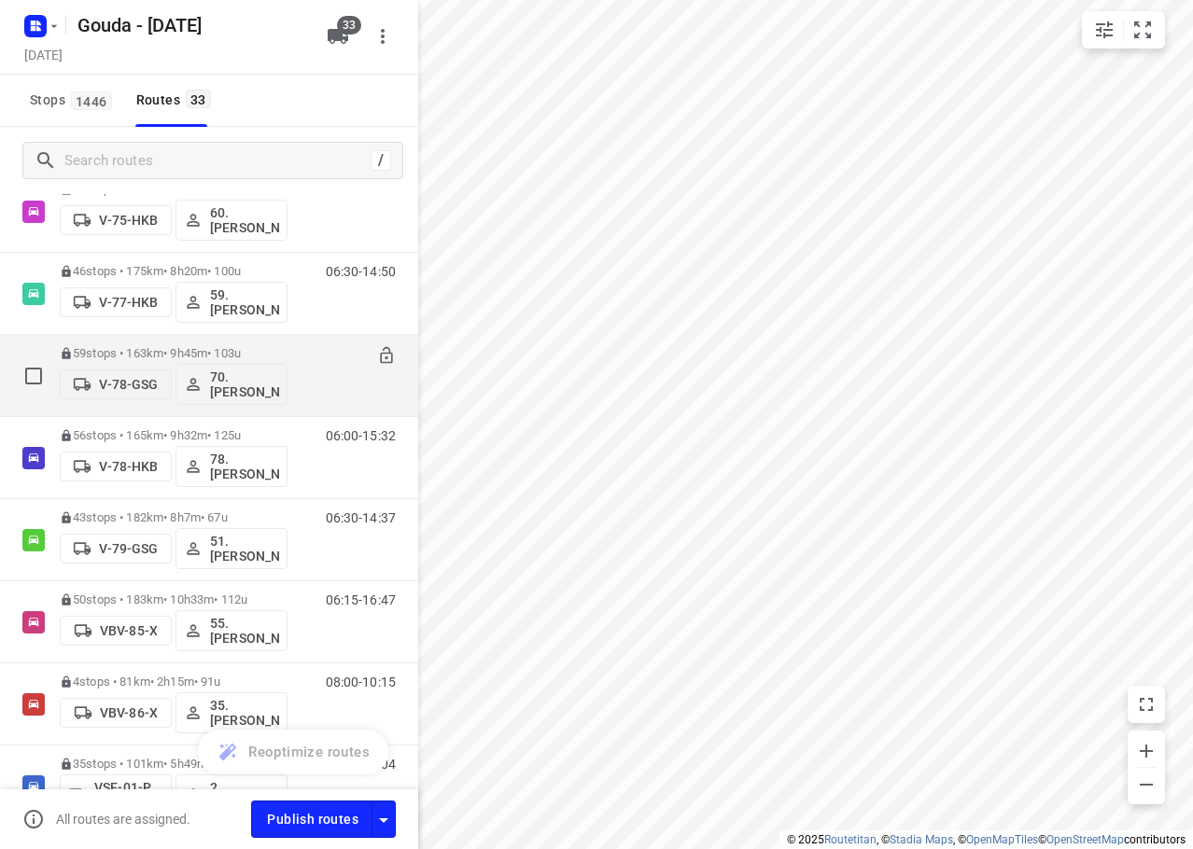
click at [251, 348] on p "59 stops • 163km • 9h45m • 103u" at bounding box center [174, 353] width 228 height 14
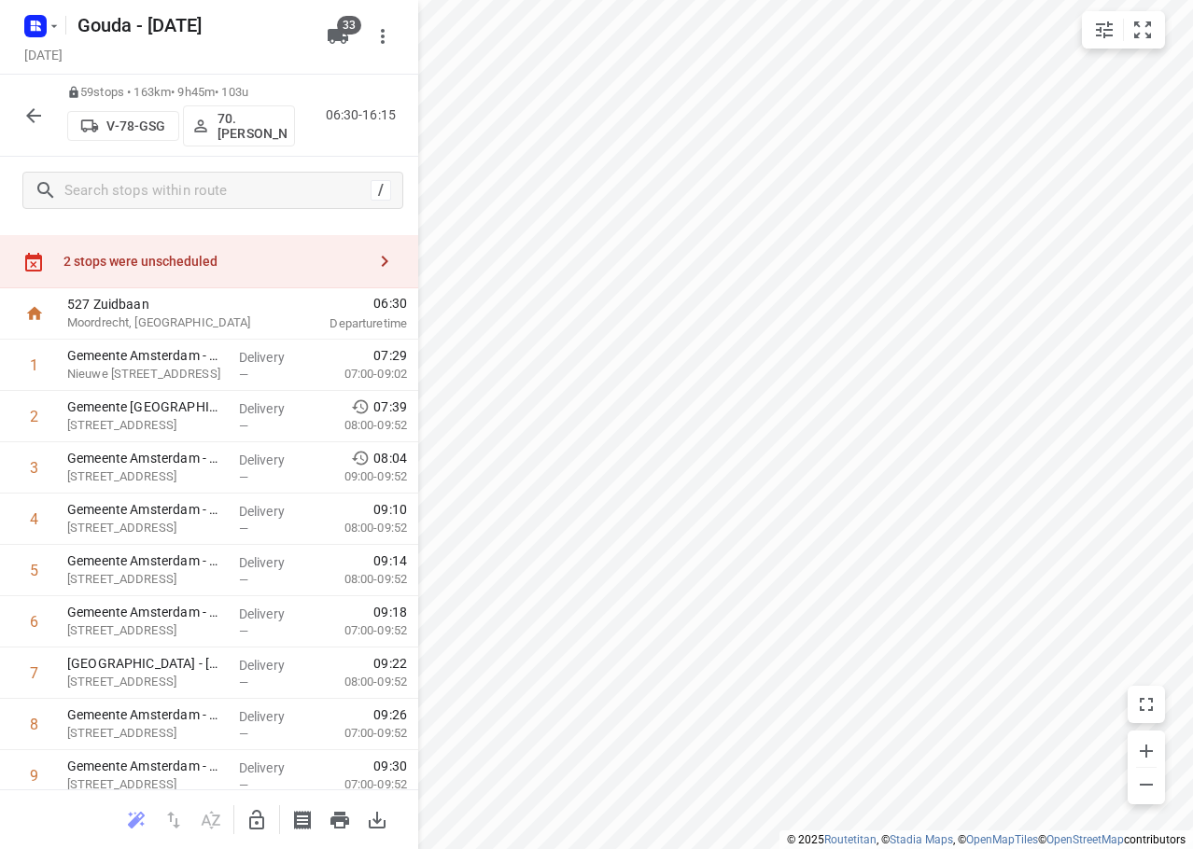
scroll to position [0, 0]
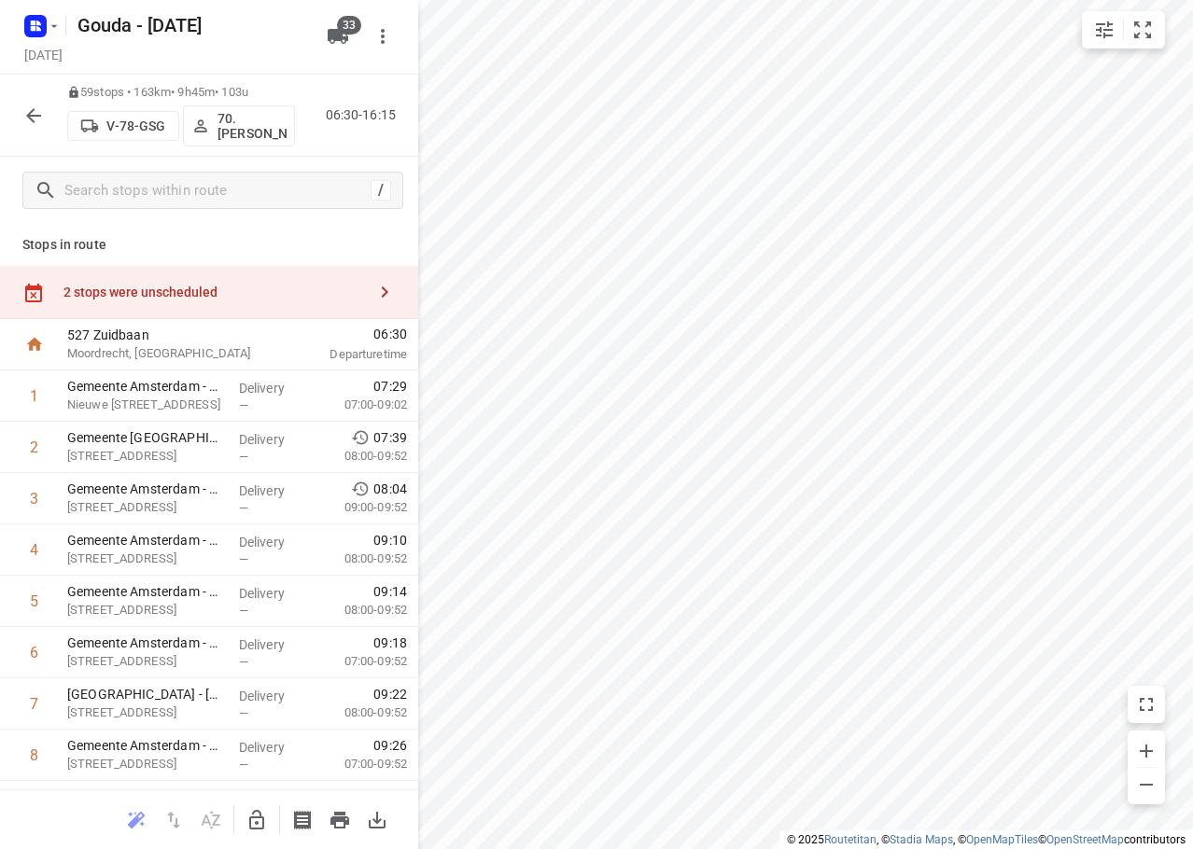
drag, startPoint x: 25, startPoint y: 109, endPoint x: 189, endPoint y: 6, distance: 193.4
click at [25, 111] on icon "button" at bounding box center [33, 116] width 22 height 22
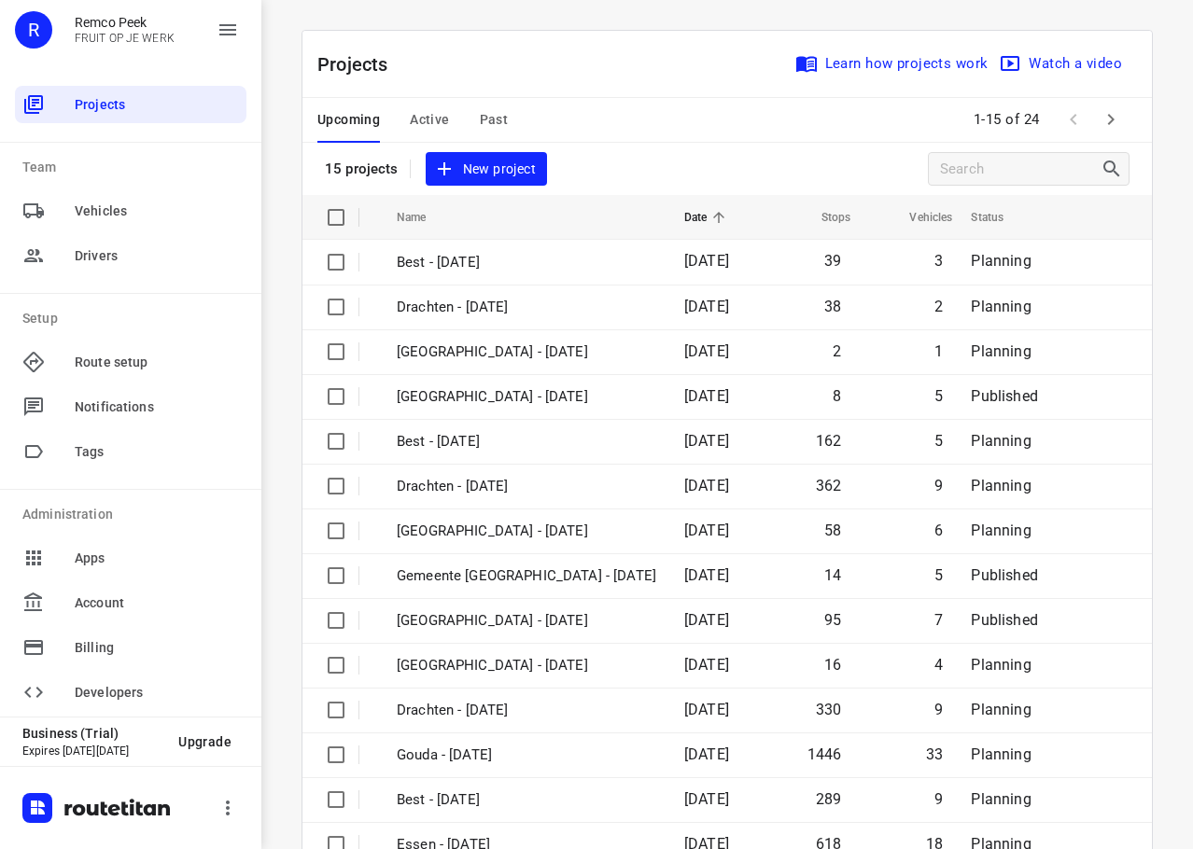
click at [480, 120] on span "Past" at bounding box center [494, 119] width 29 height 23
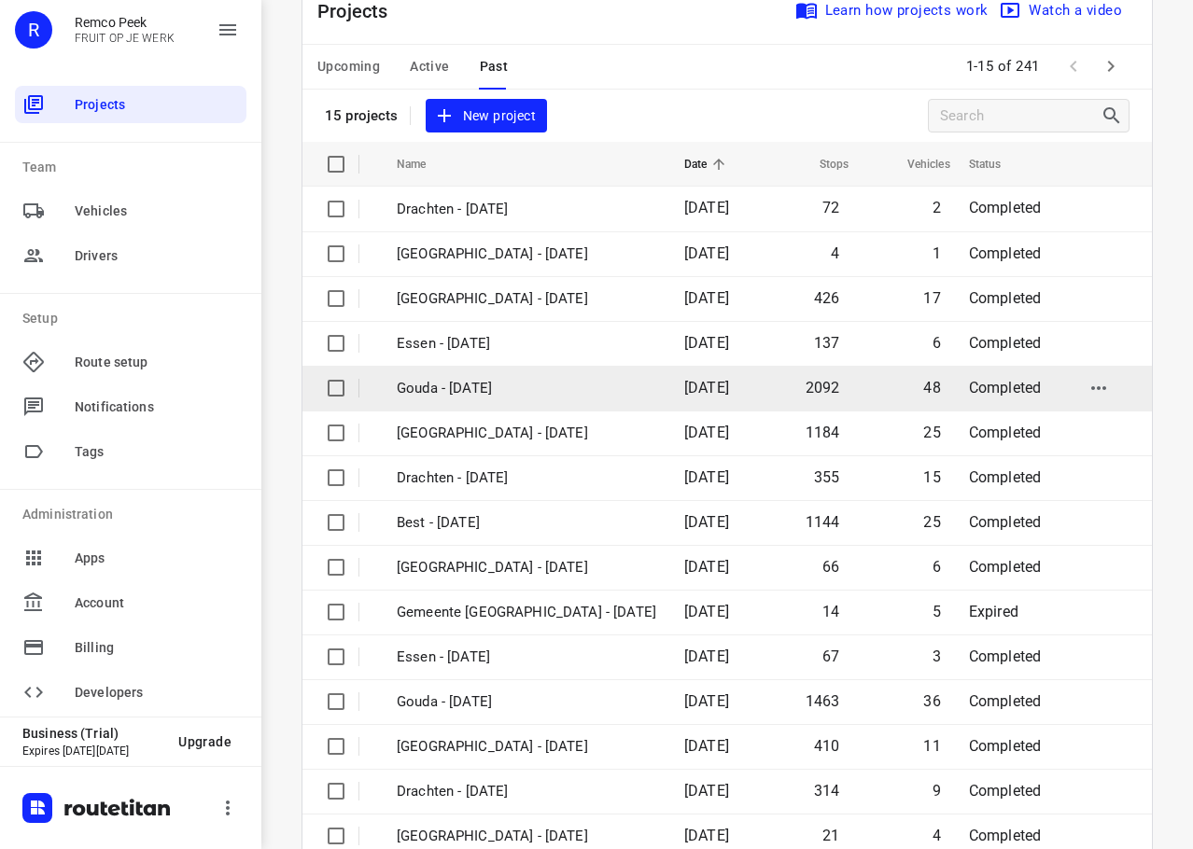
scroll to position [94, 0]
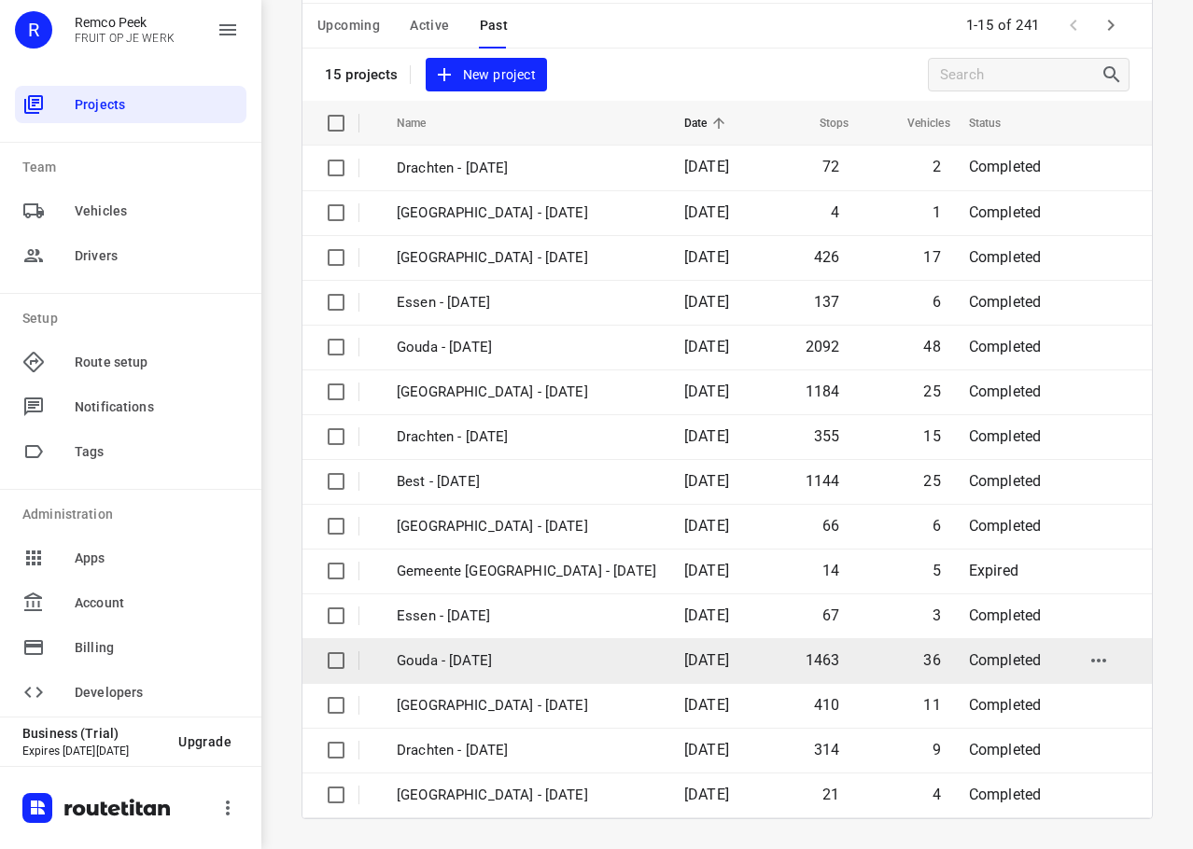
click at [496, 657] on p "Gouda - [DATE]" at bounding box center [526, 660] width 259 height 21
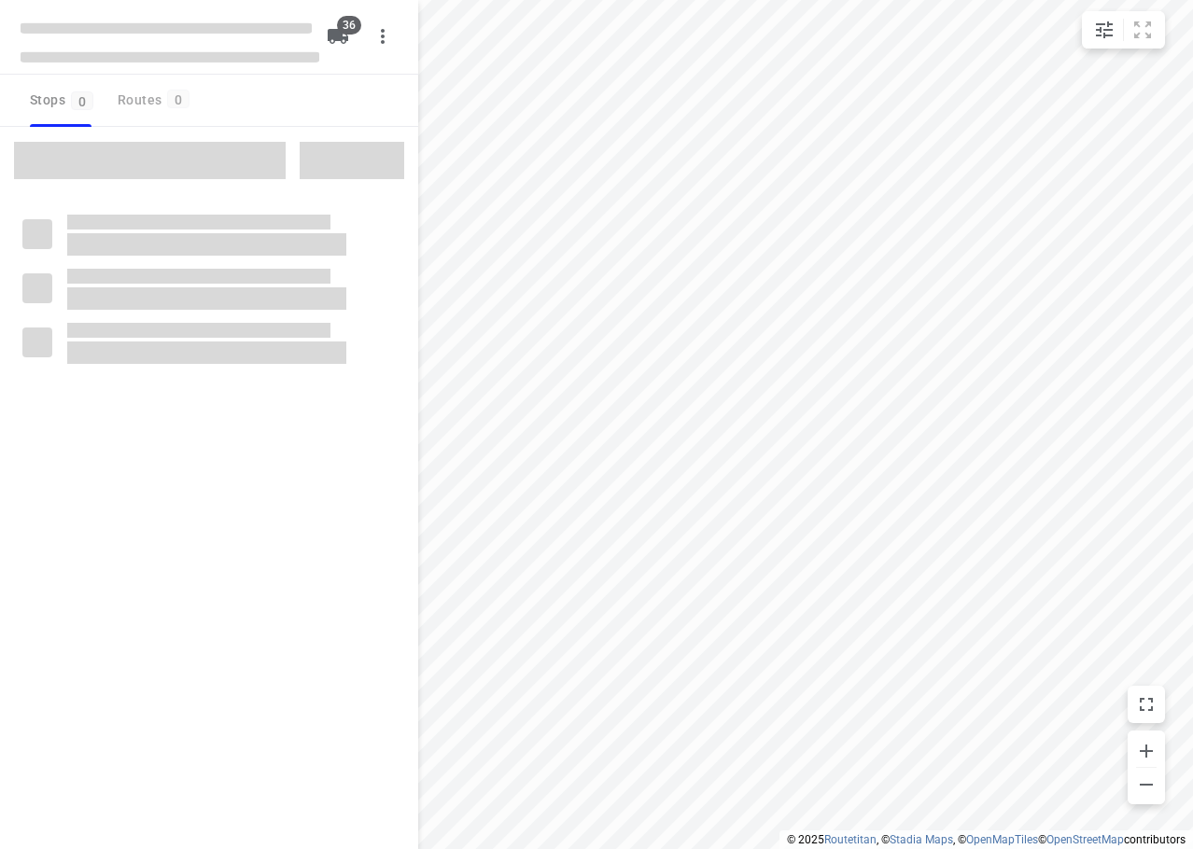
checkbox input "true"
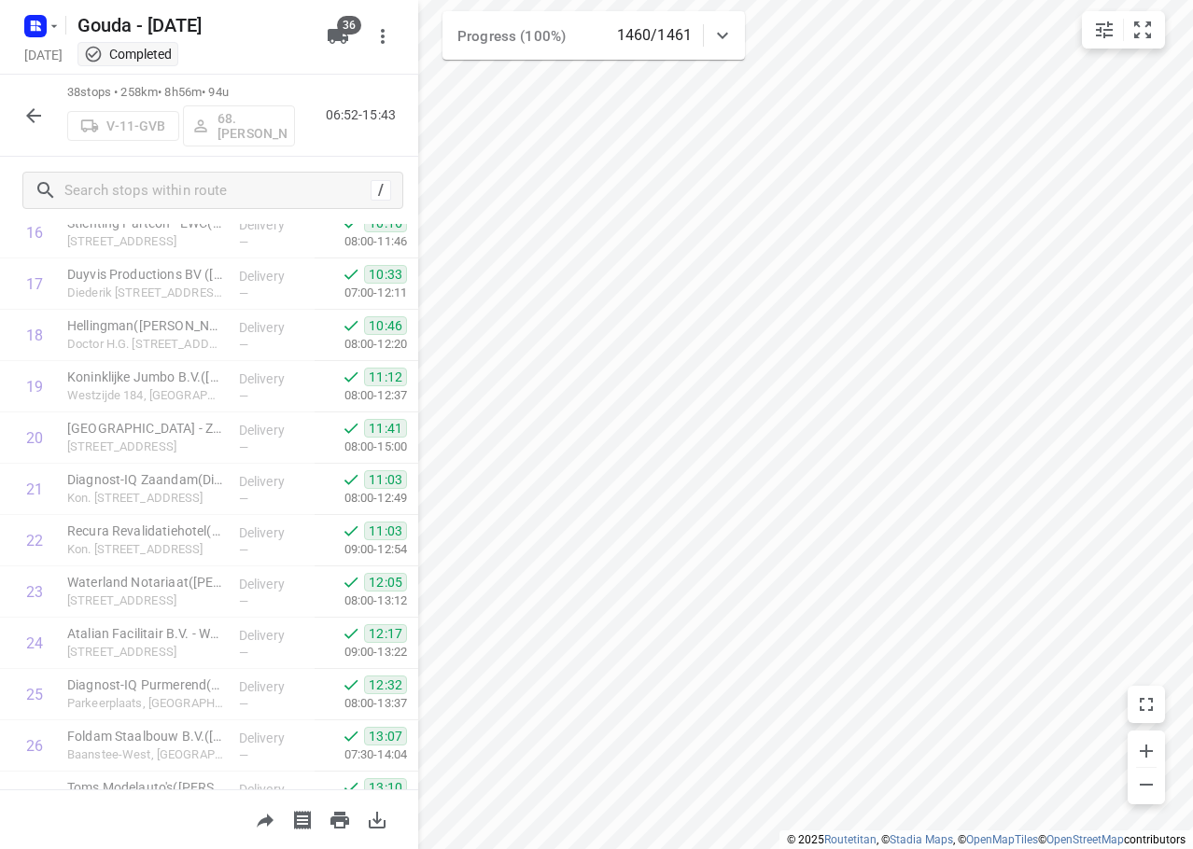
scroll to position [1583, 0]
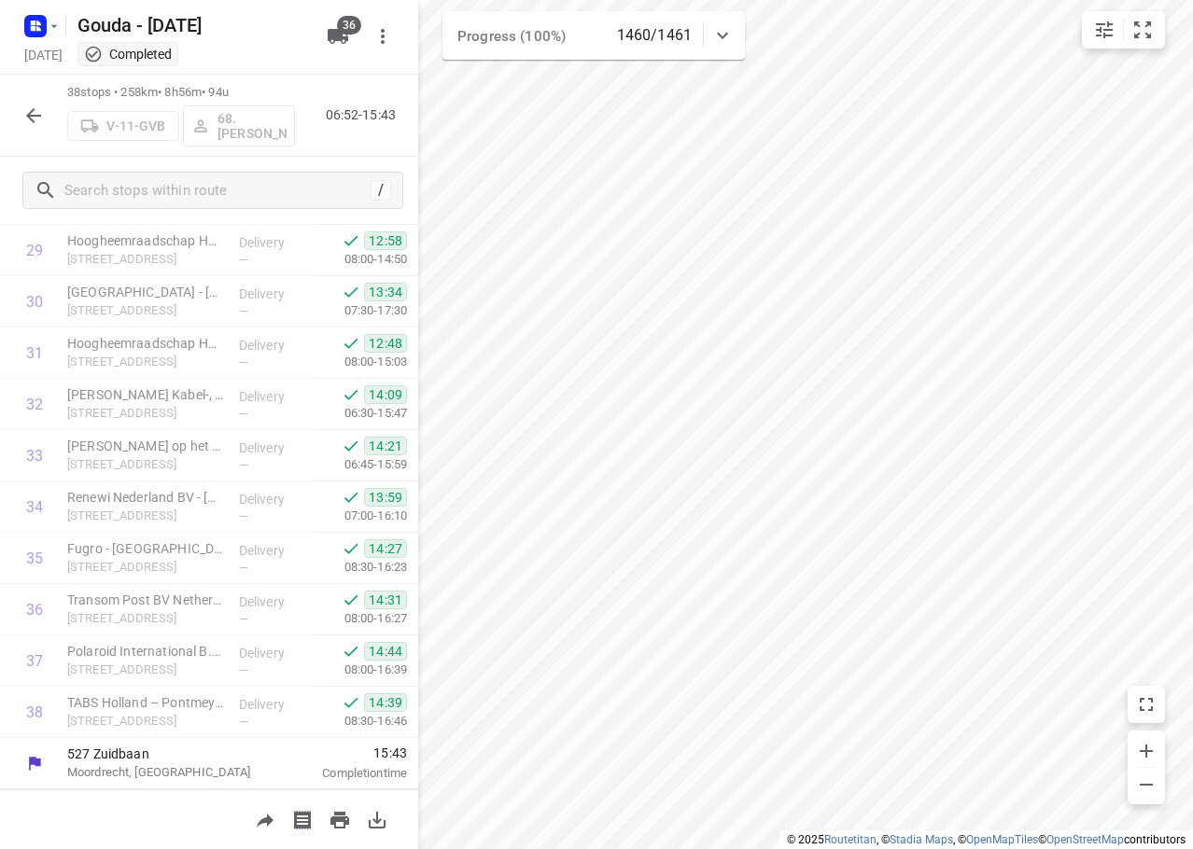
click at [41, 116] on icon "button" at bounding box center [33, 115] width 15 height 15
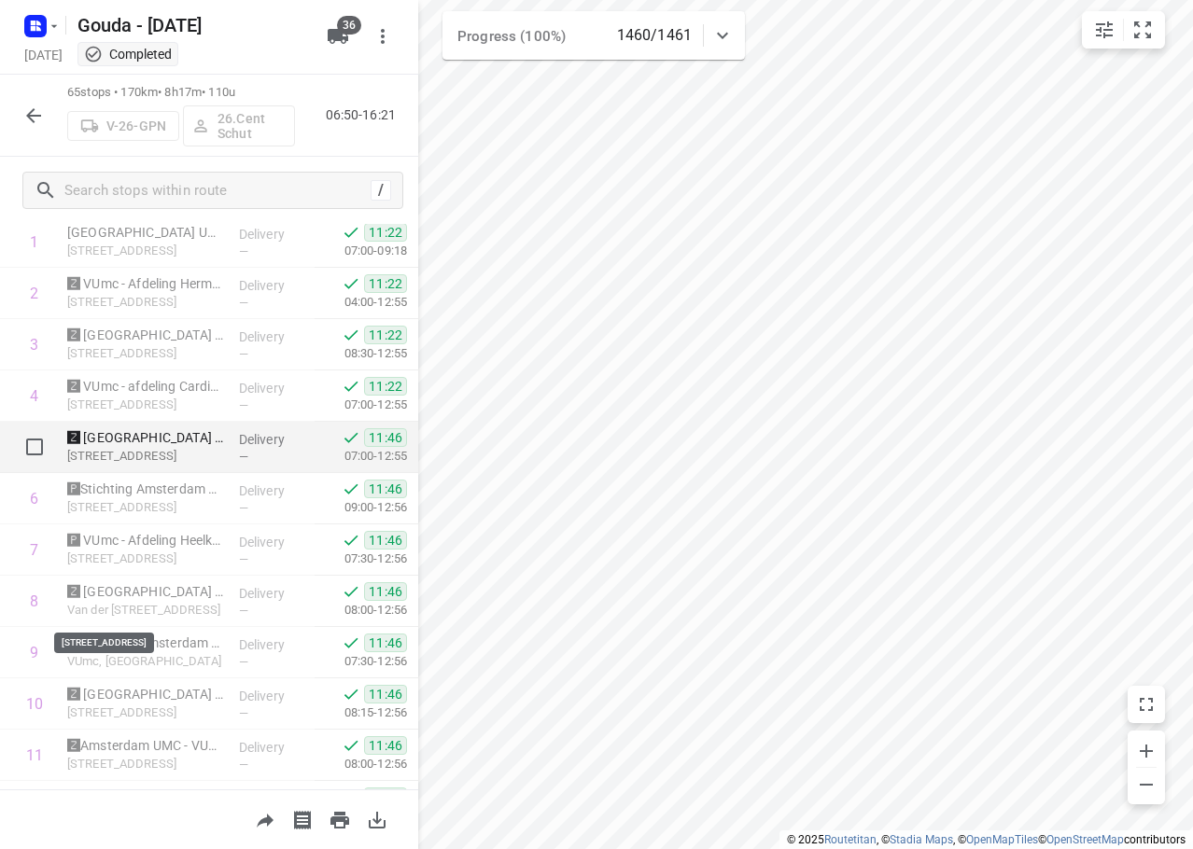
scroll to position [0, 0]
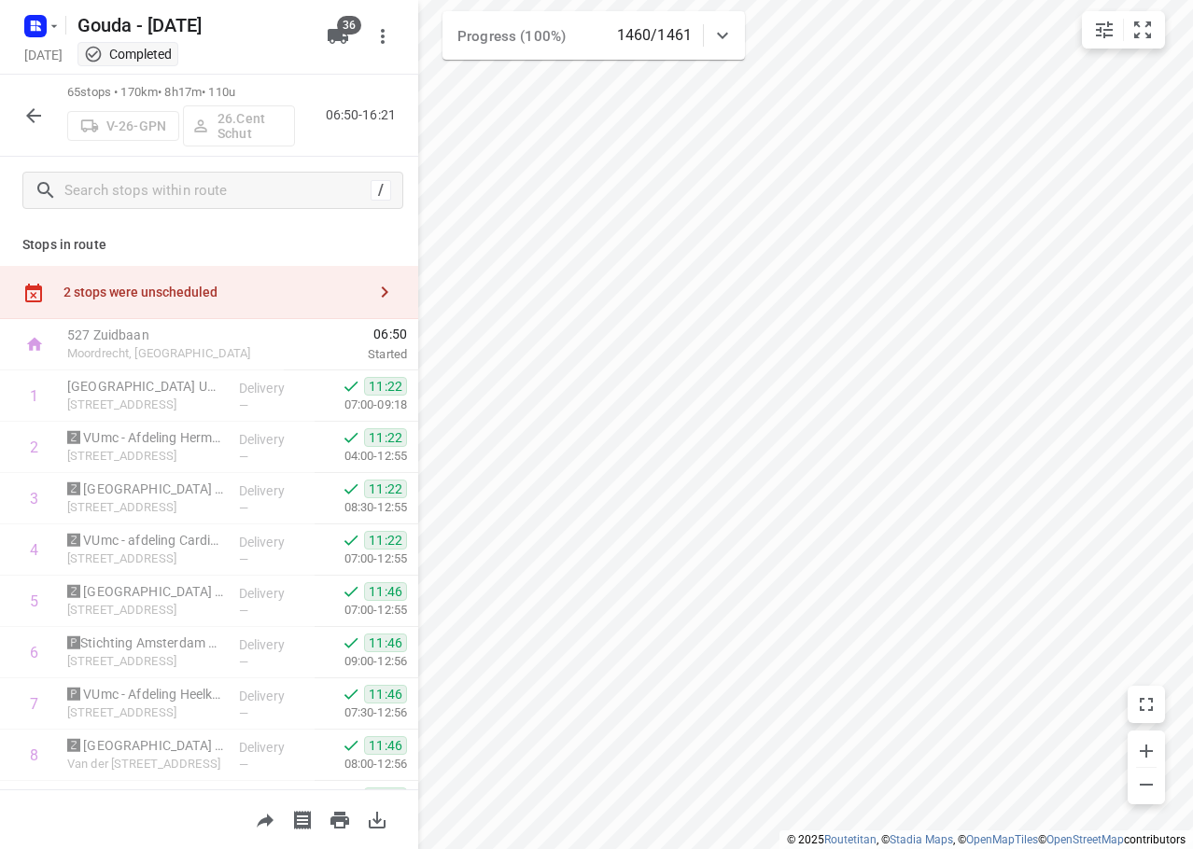
click at [235, 277] on div "2 stops were unscheduled" at bounding box center [209, 292] width 418 height 53
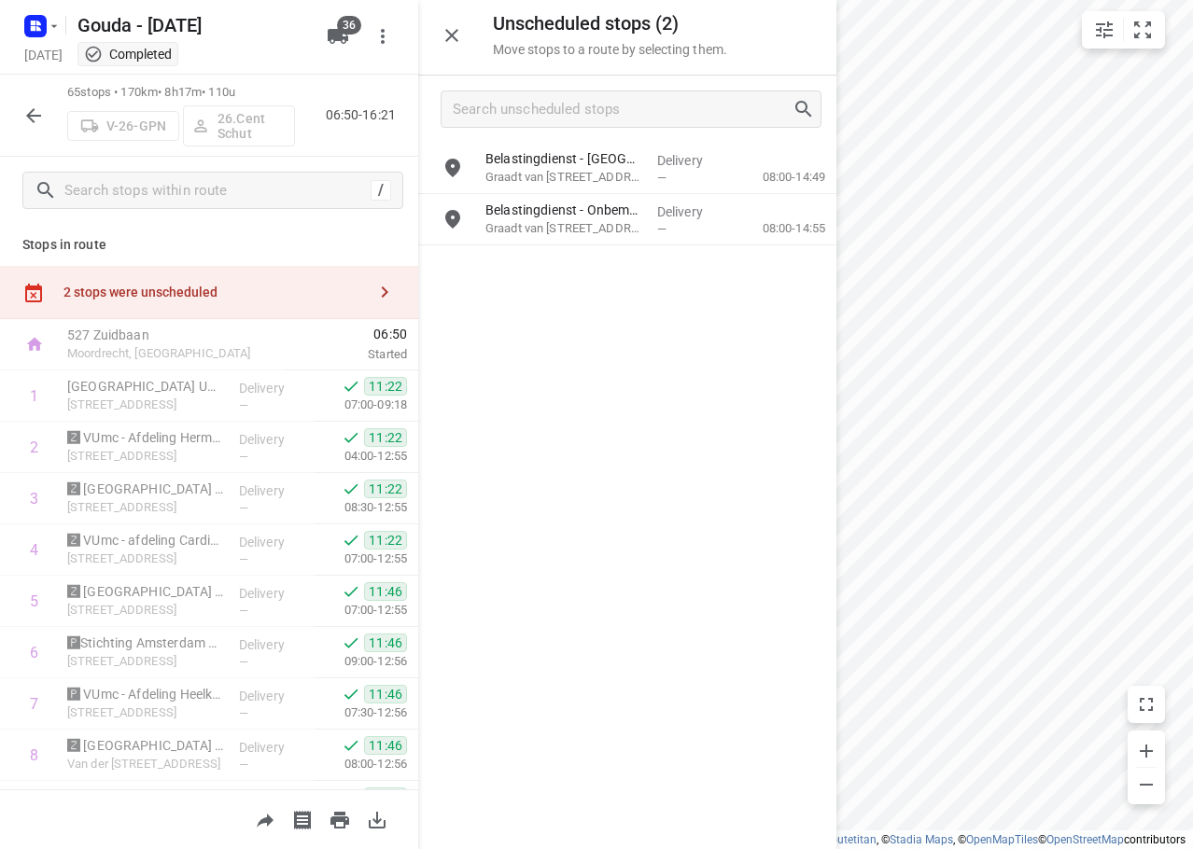
click at [450, 43] on icon "button" at bounding box center [451, 35] width 22 height 22
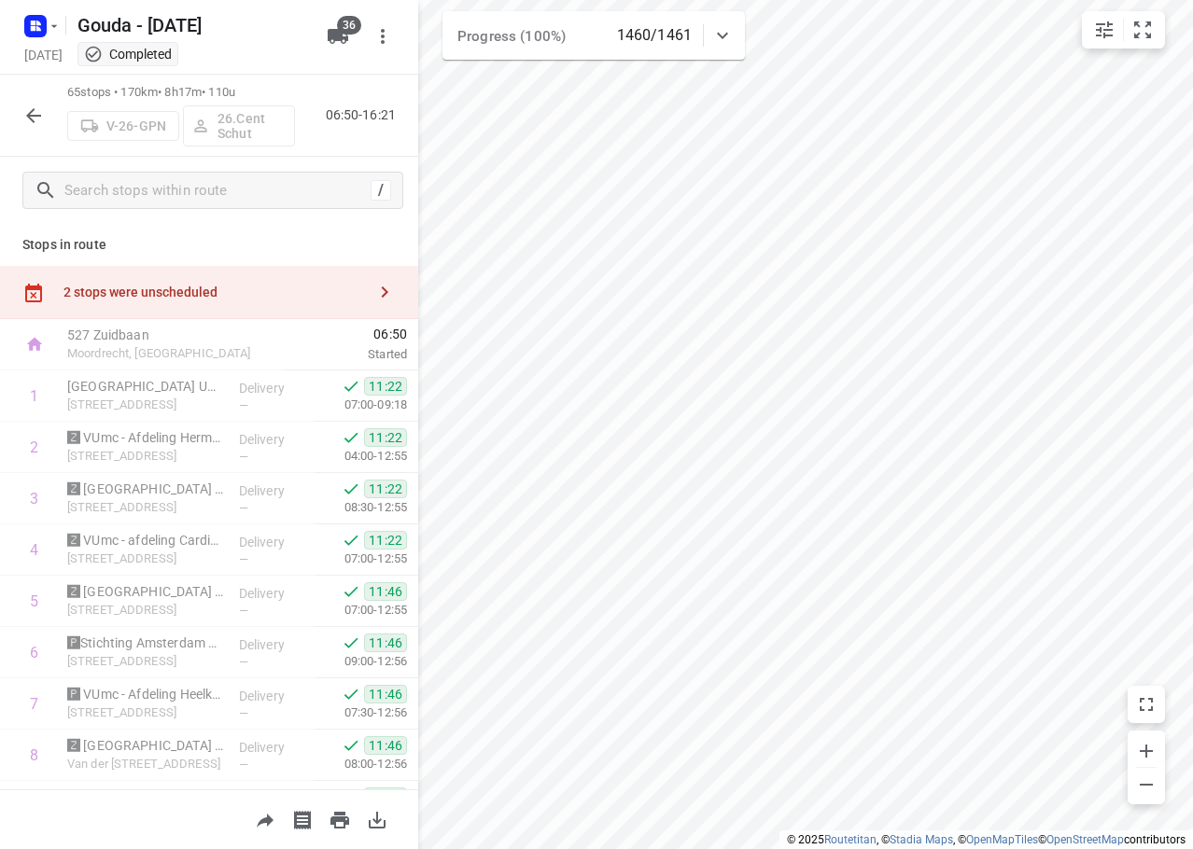
drag, startPoint x: 45, startPoint y: 96, endPoint x: 40, endPoint y: 112, distance: 16.5
click at [44, 97] on div at bounding box center [33, 115] width 37 height 37
click at [40, 112] on icon "button" at bounding box center [33, 116] width 22 height 22
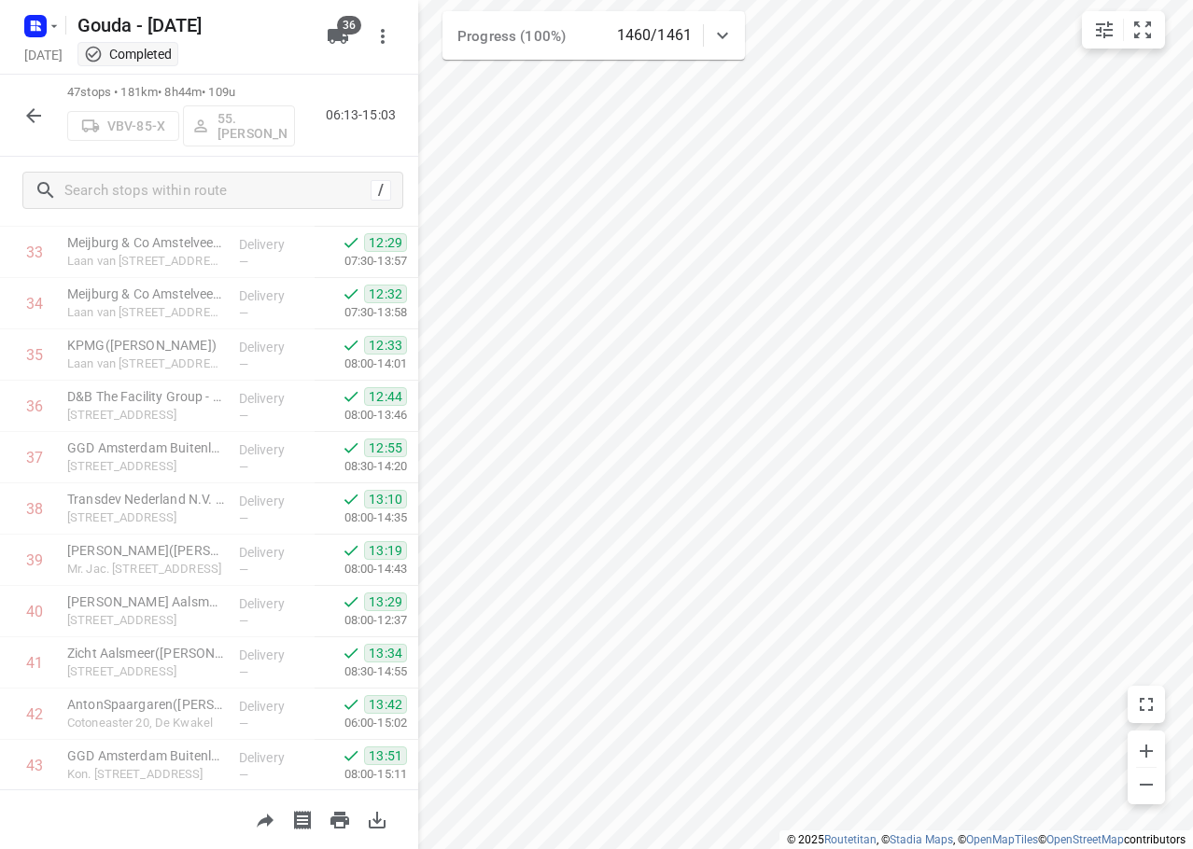
scroll to position [2045, 0]
click at [35, 109] on icon "button" at bounding box center [33, 116] width 22 height 22
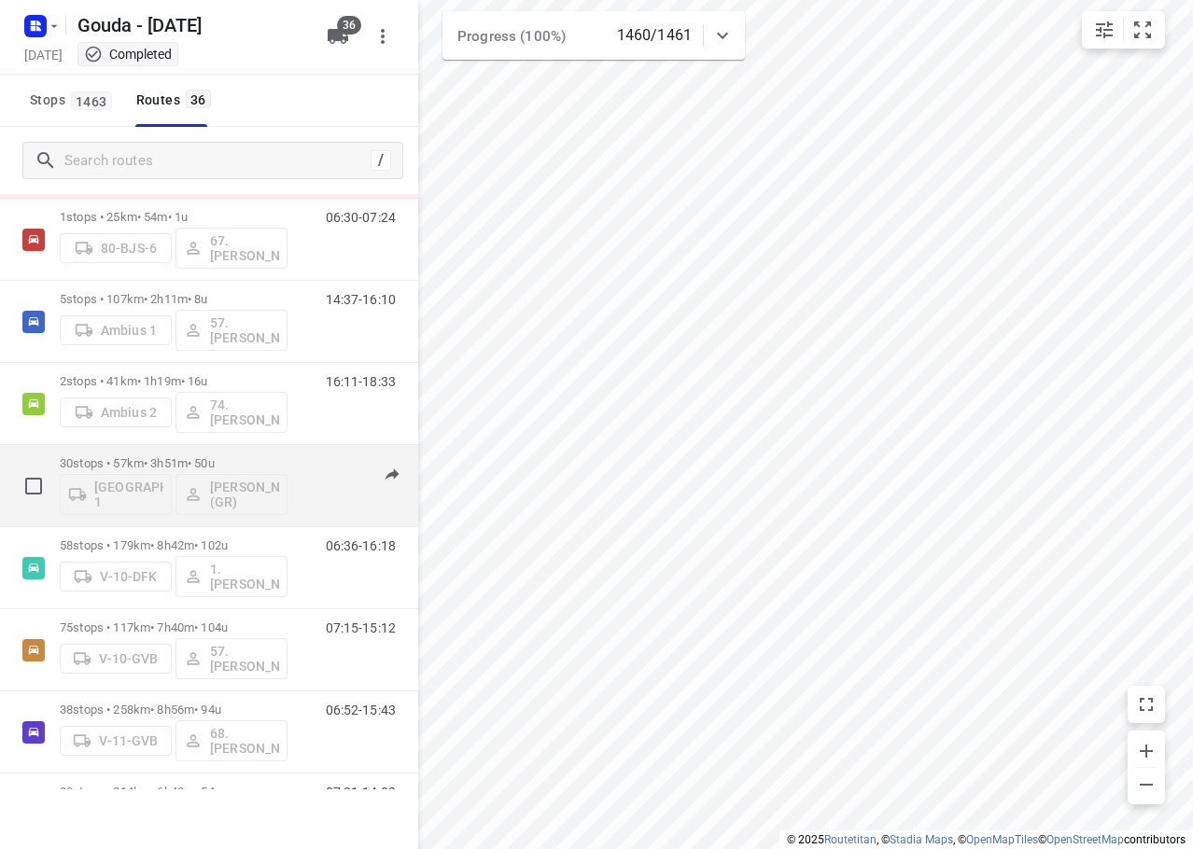
scroll to position [0, 0]
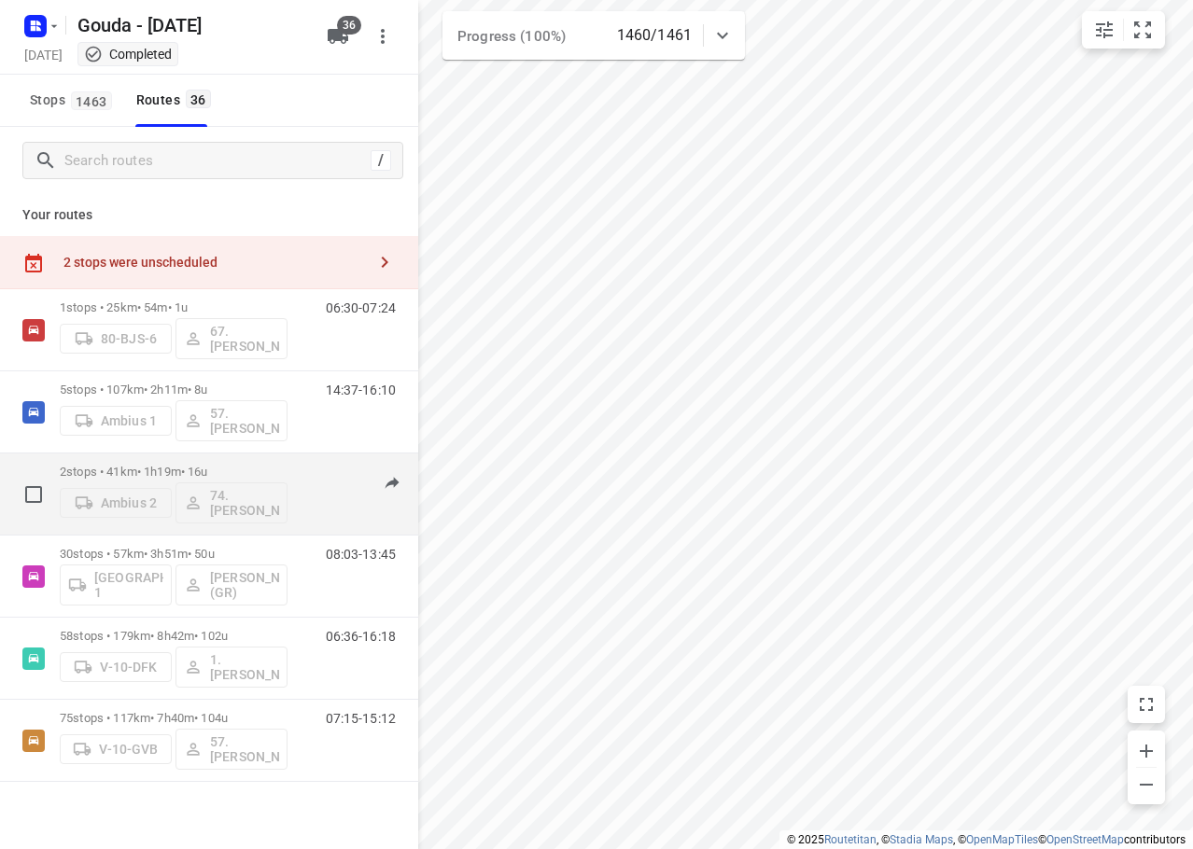
click at [241, 468] on p "2 stops • 41km • 1h19m • 16u" at bounding box center [174, 472] width 228 height 14
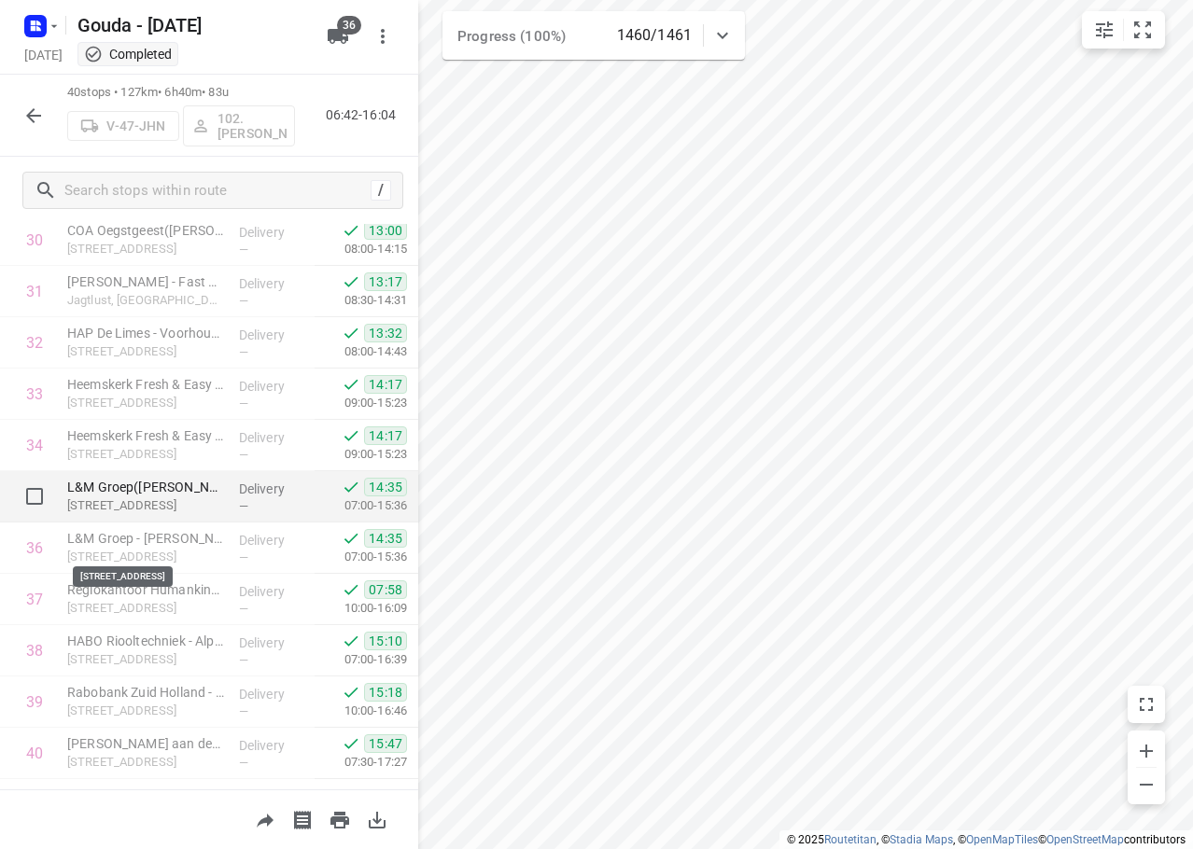
scroll to position [1685, 0]
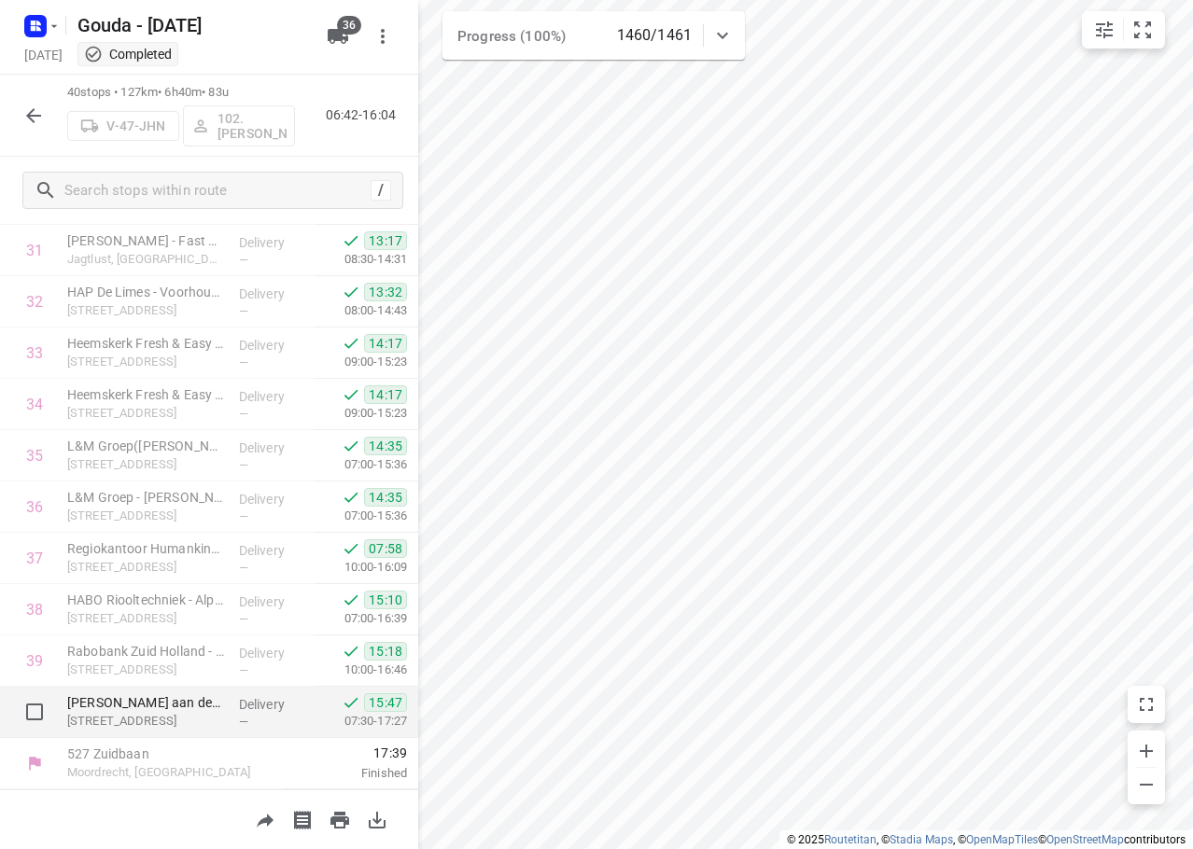
click at [190, 692] on div "[PERSON_NAME] aan den Rijn(Verkoopadviseur/ of [PERSON_NAME]) [STREET_ADDRESS]" at bounding box center [146, 712] width 172 height 51
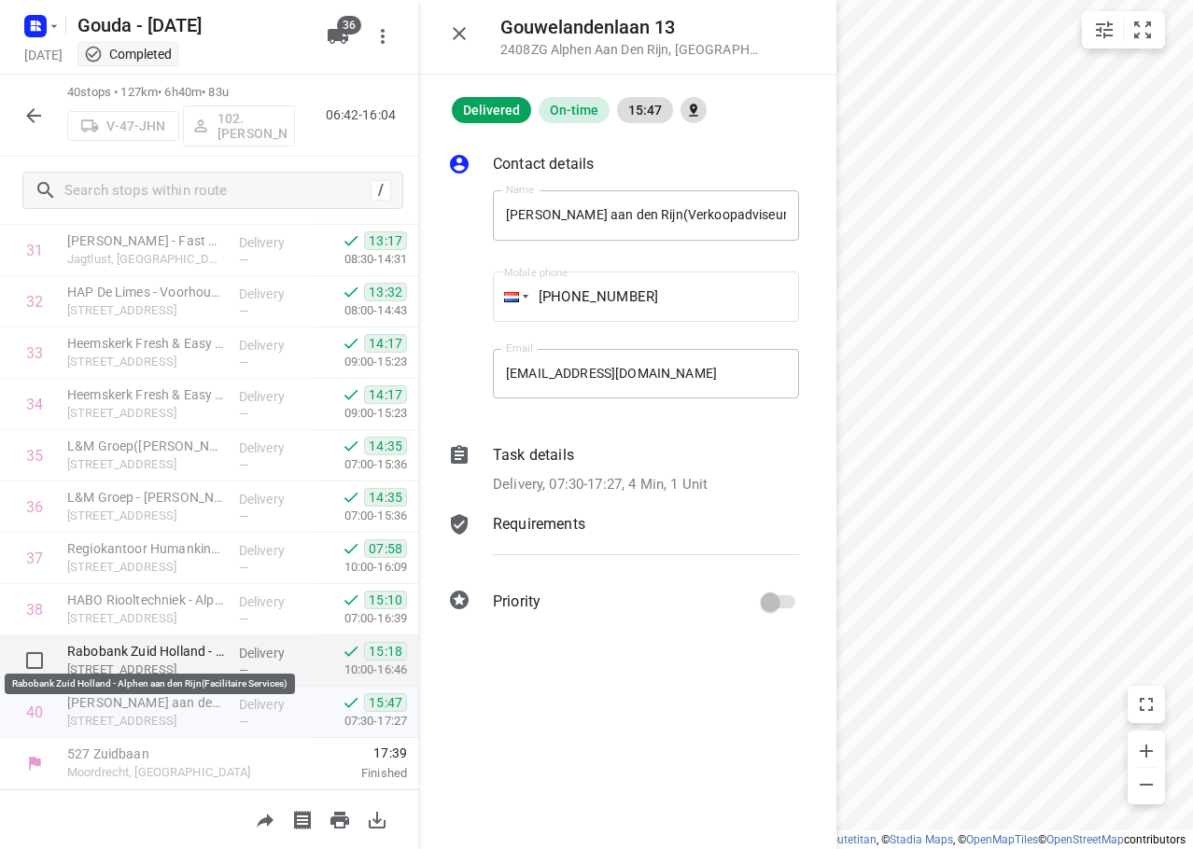
click at [173, 653] on p "Rabobank Zuid Holland - Alphen aan den Rijn(Facilitaire Services)" at bounding box center [145, 651] width 157 height 19
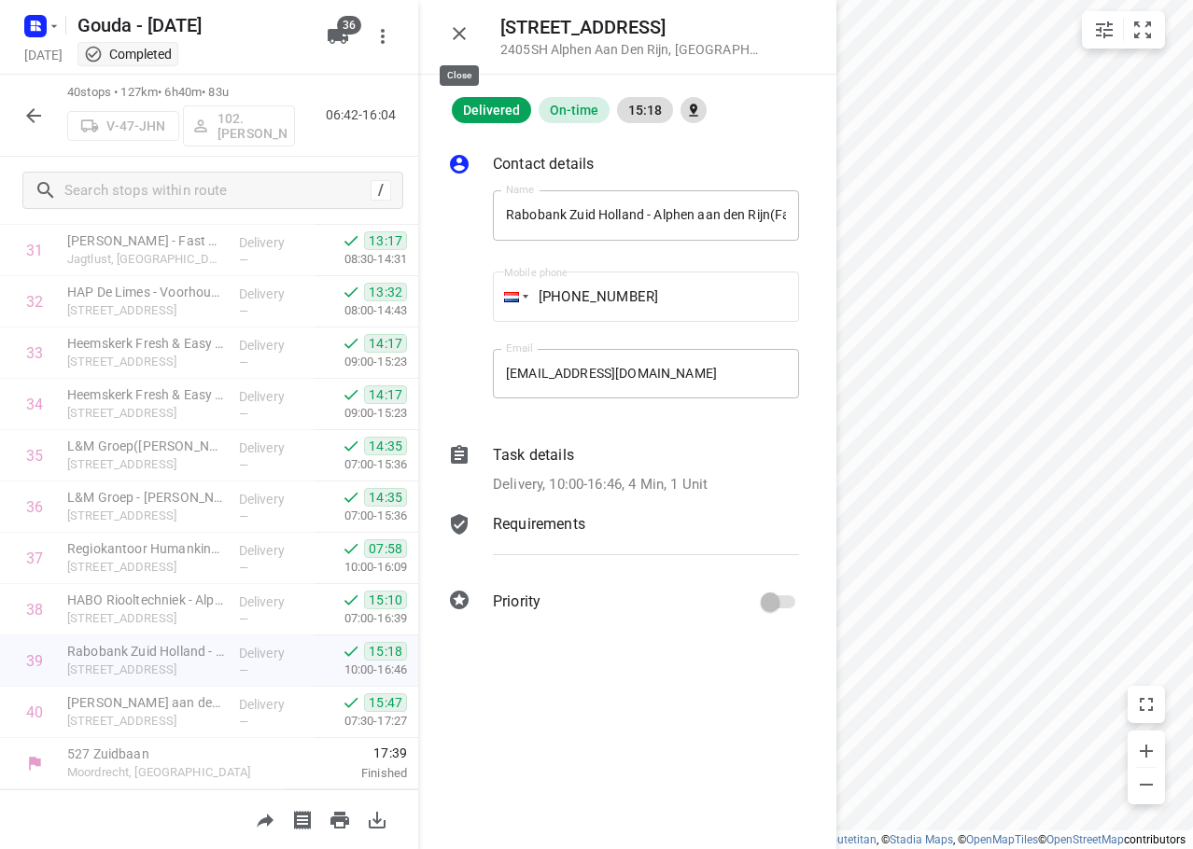
click at [459, 47] on button "button" at bounding box center [458, 33] width 37 height 37
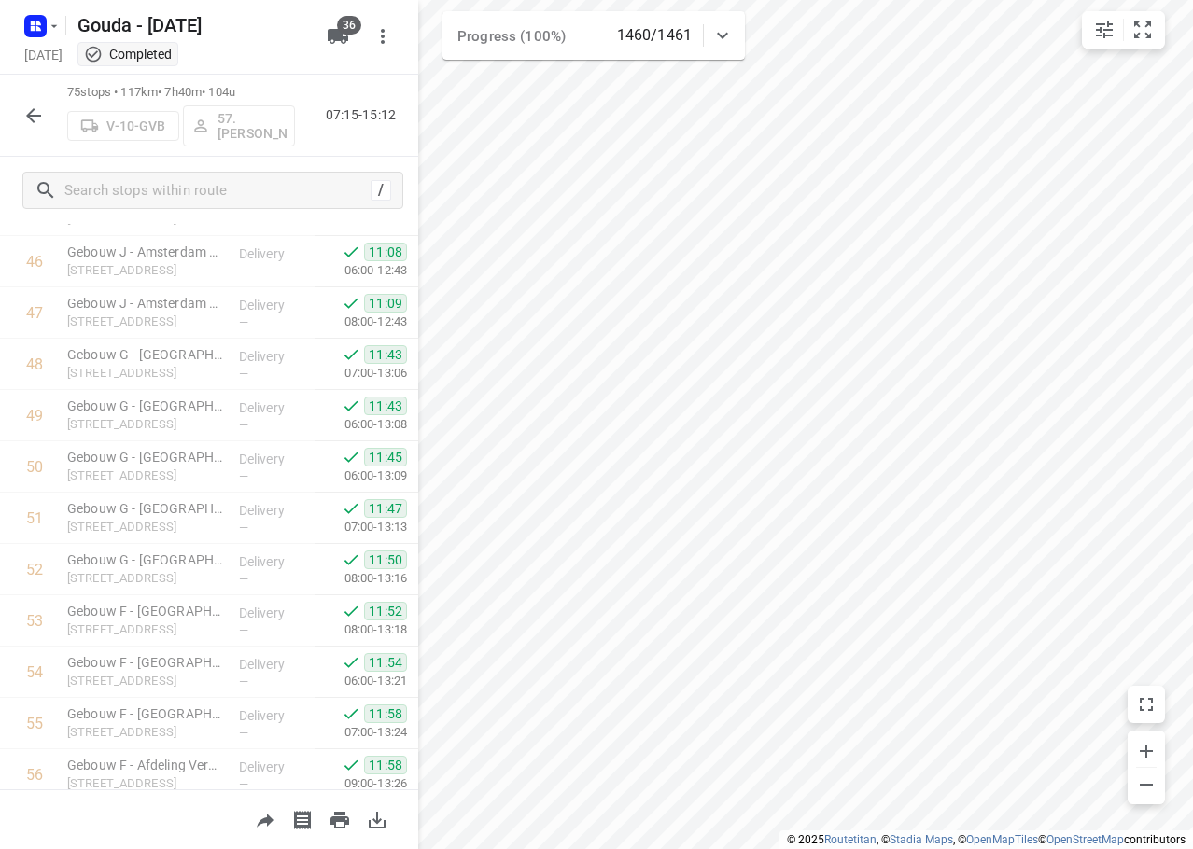
scroll to position [3482, 0]
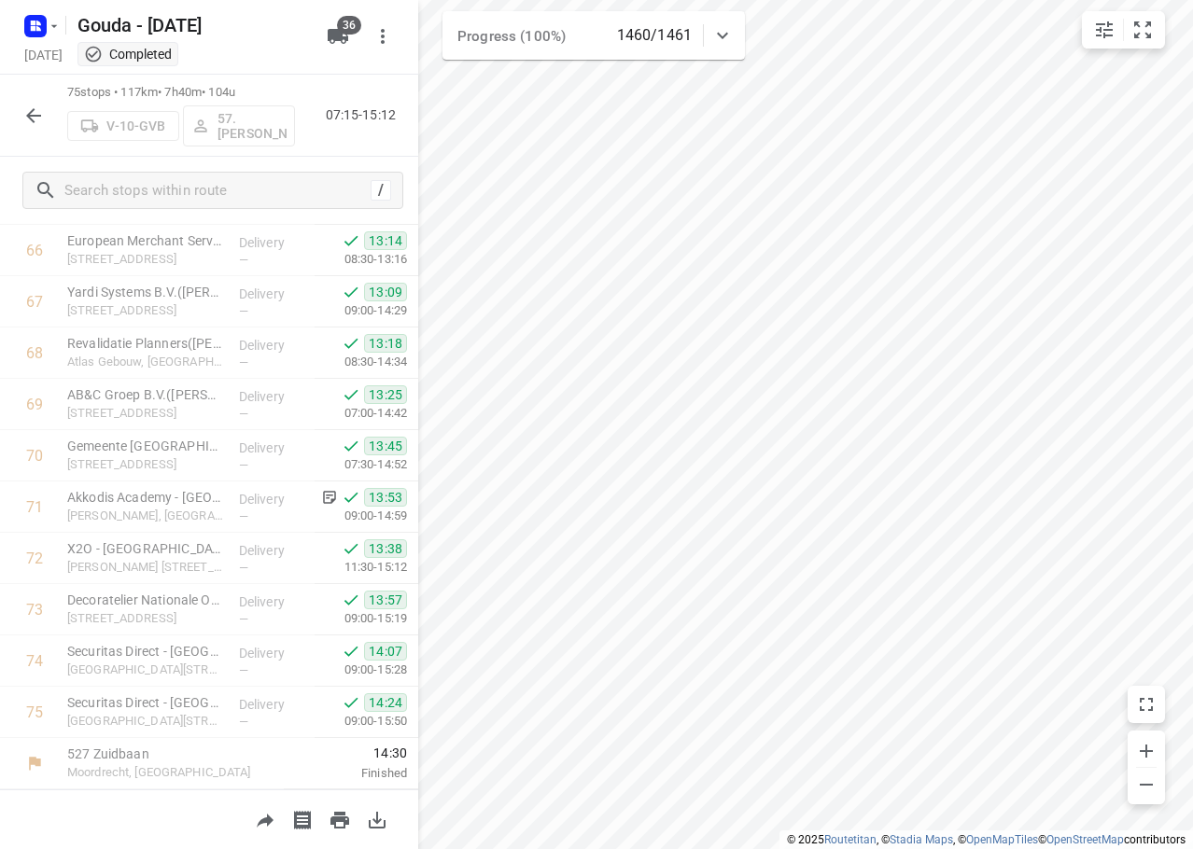
click at [29, 100] on button "button" at bounding box center [33, 115] width 37 height 37
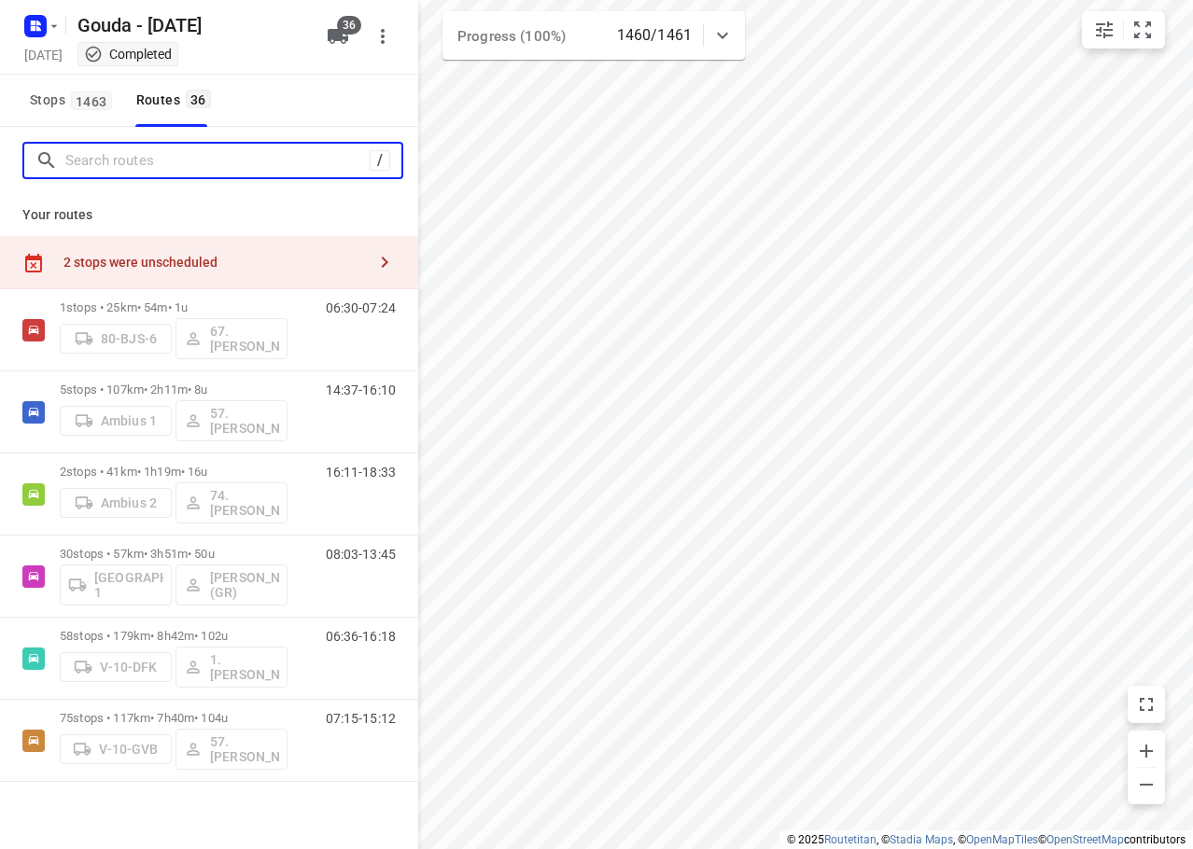
click at [98, 159] on input "Search routes" at bounding box center [217, 161] width 304 height 29
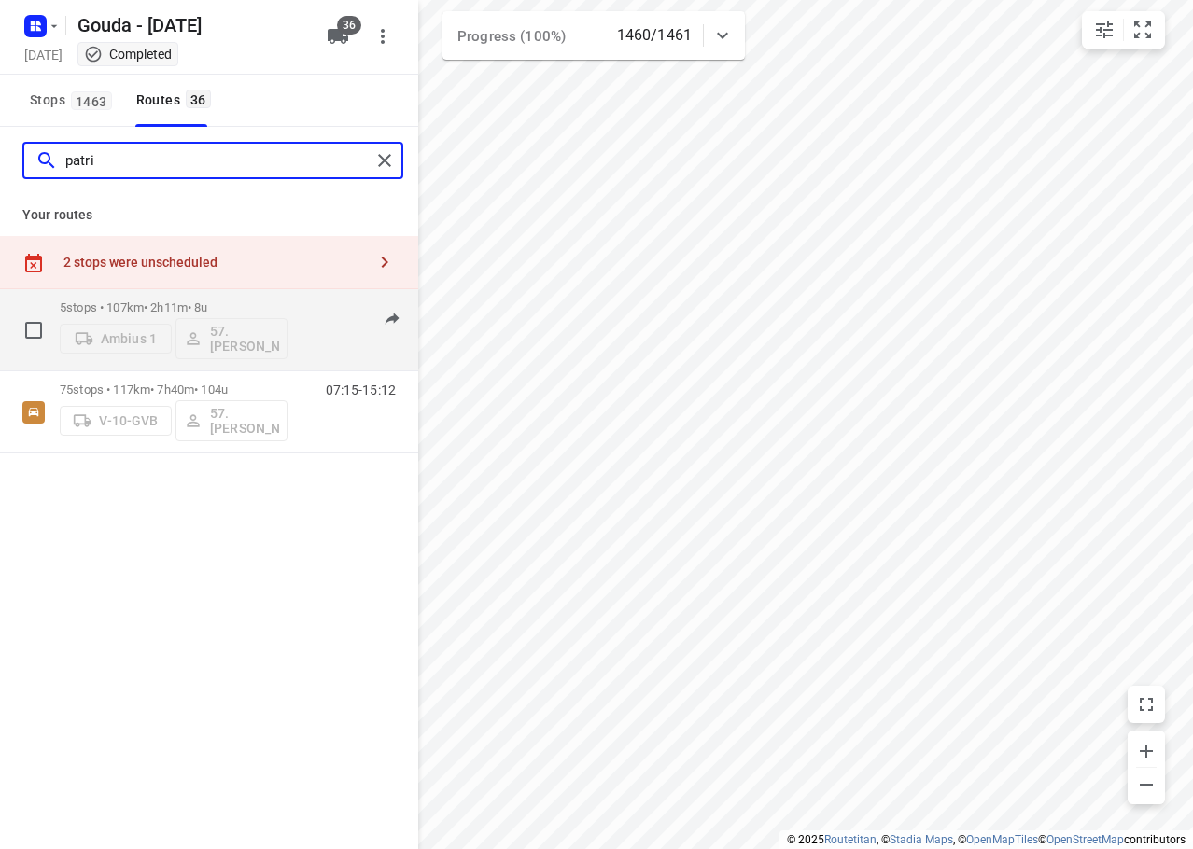
type input "patri"
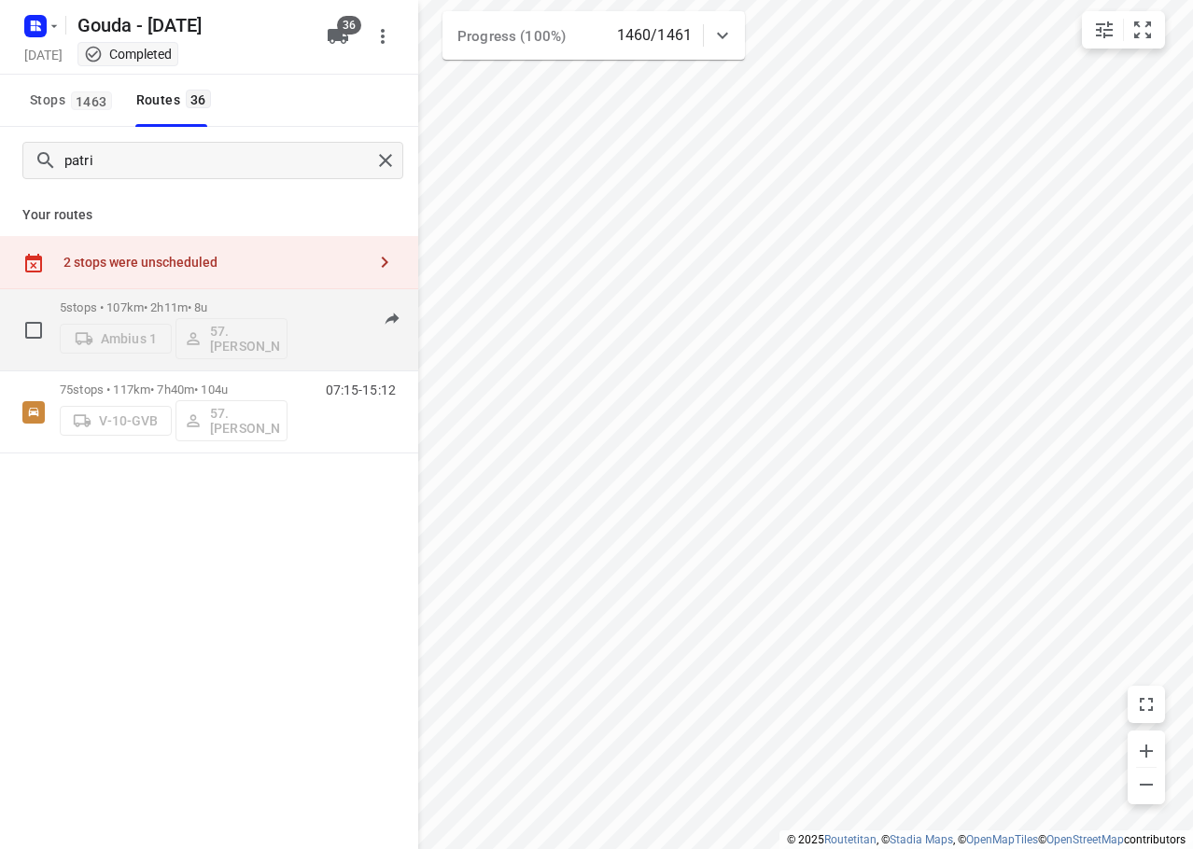
click at [218, 296] on div "5 stops • 107km • 2h11m • 8u Ambius 1 57. [PERSON_NAME]" at bounding box center [174, 329] width 228 height 77
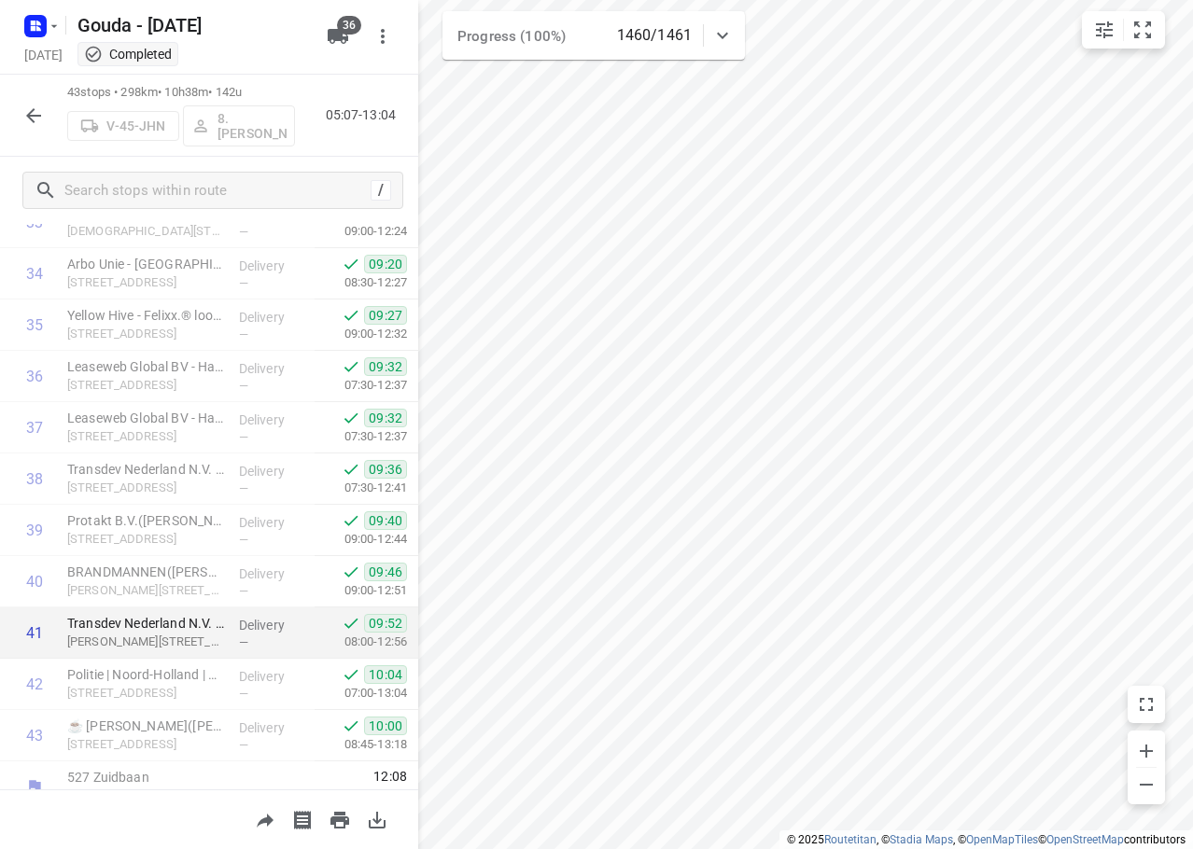
scroll to position [1839, 0]
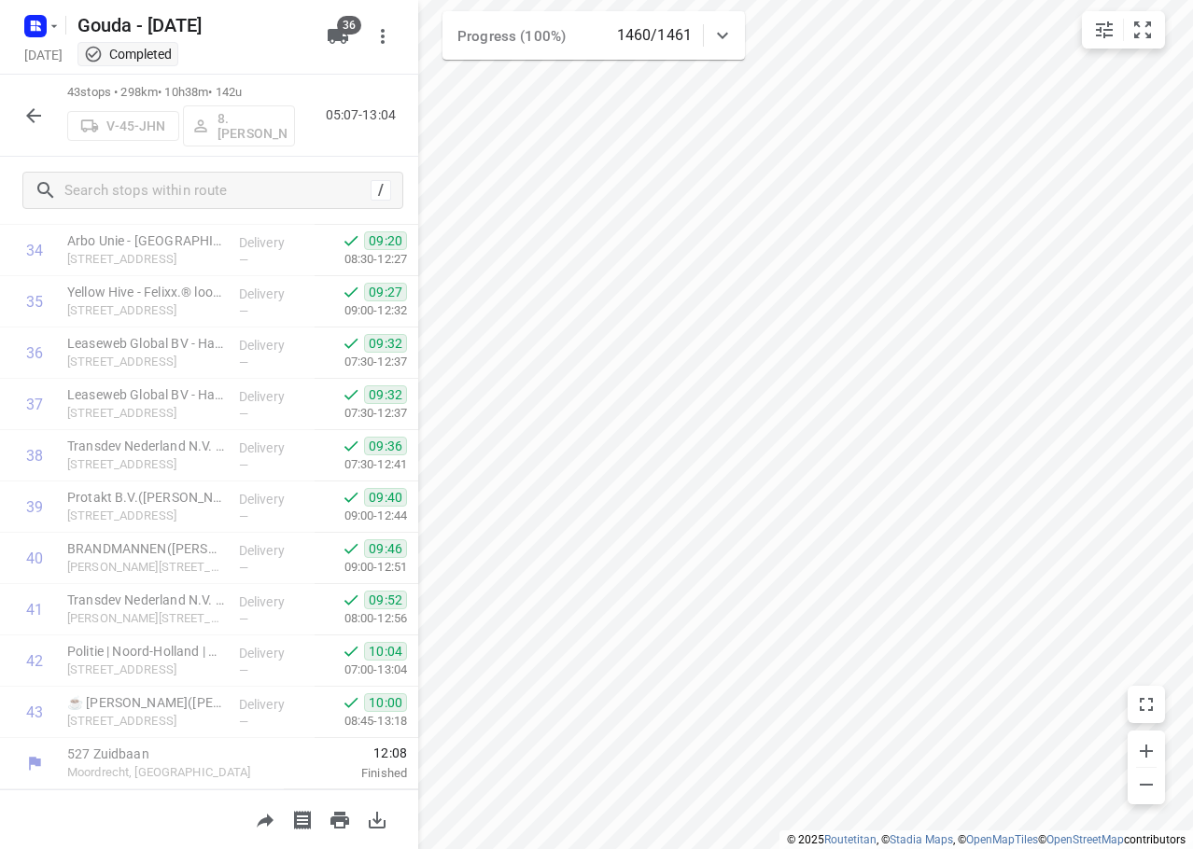
click at [33, 113] on icon "button" at bounding box center [33, 116] width 22 height 22
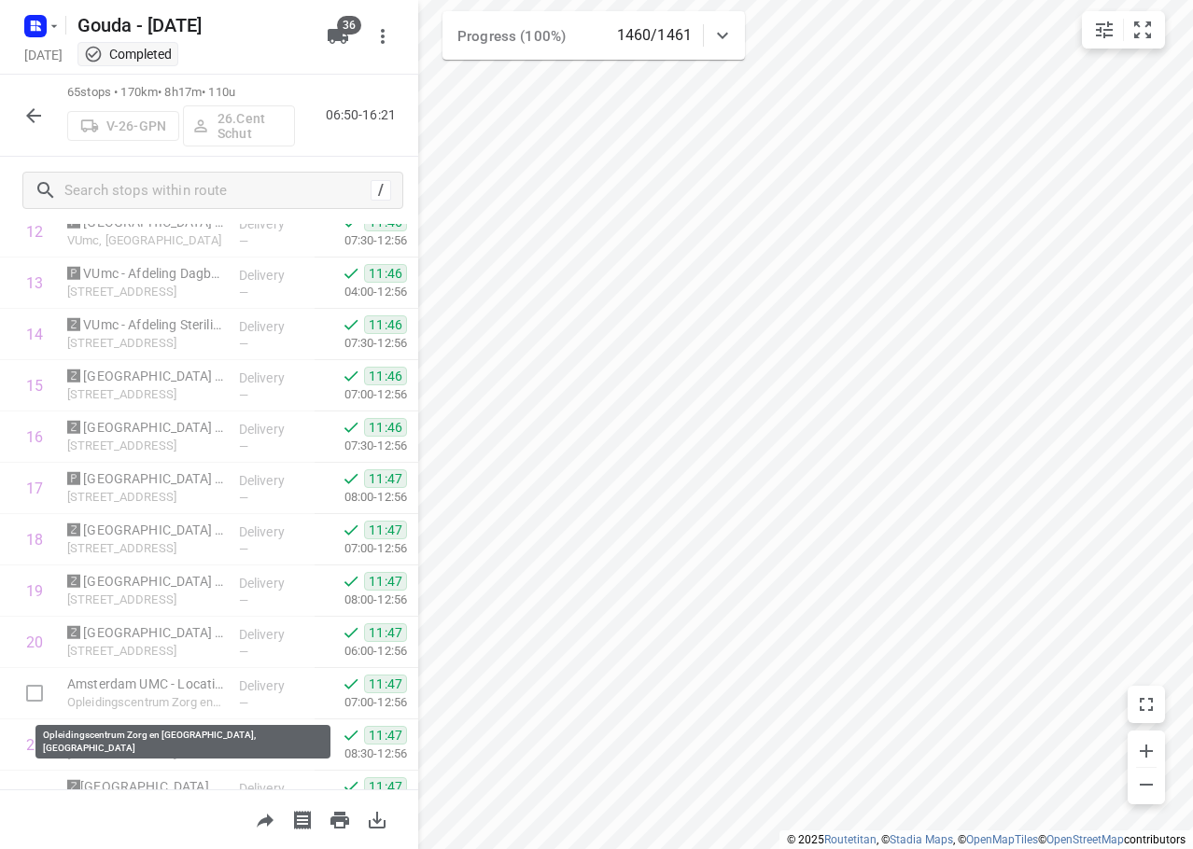
scroll to position [0, 0]
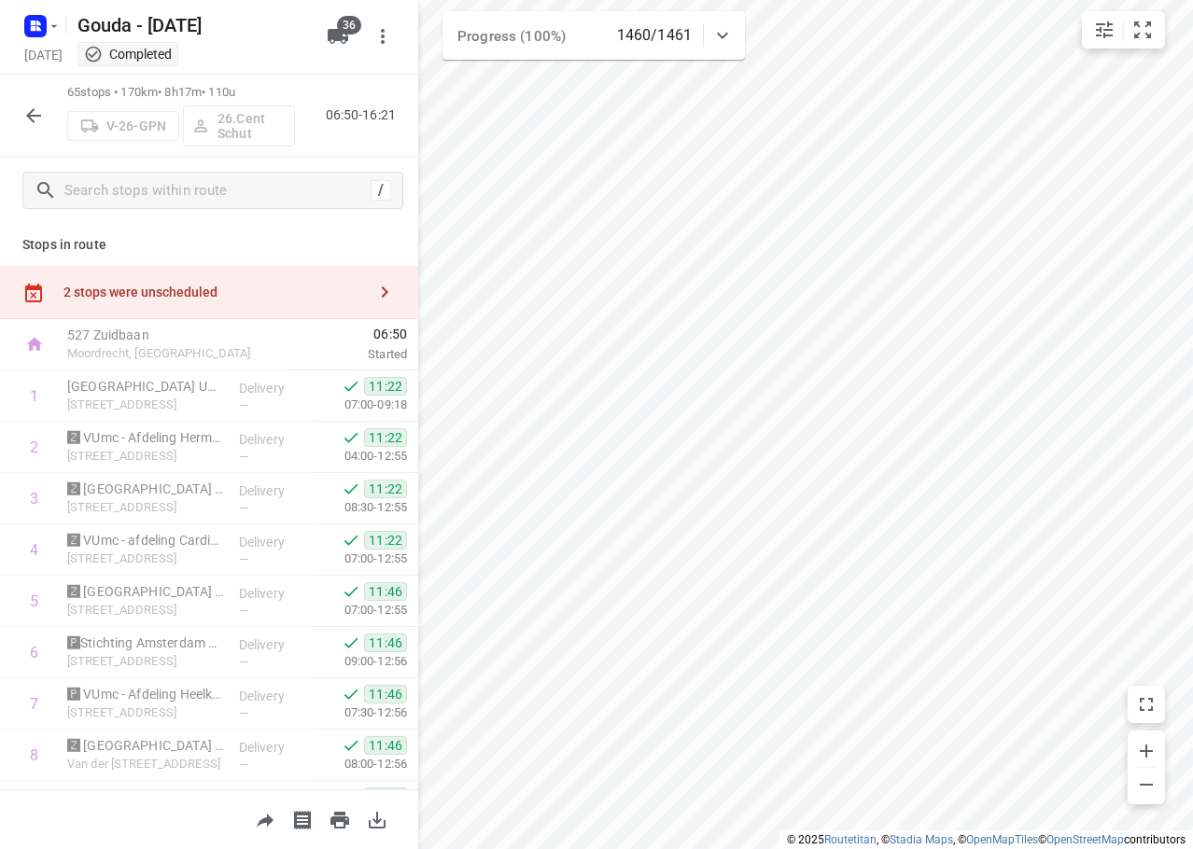
click at [22, 107] on icon "button" at bounding box center [33, 116] width 22 height 22
click at [32, 128] on button "button" at bounding box center [33, 115] width 37 height 37
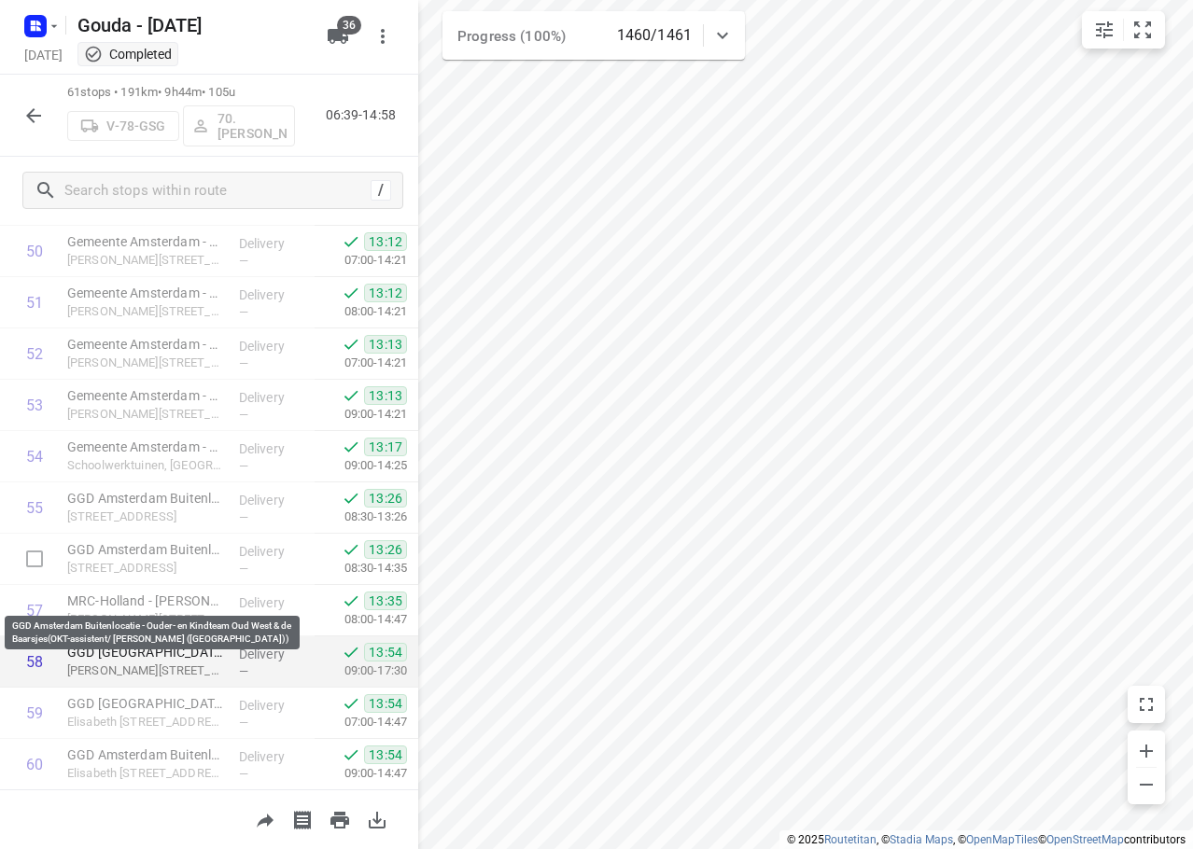
scroll to position [2763, 0]
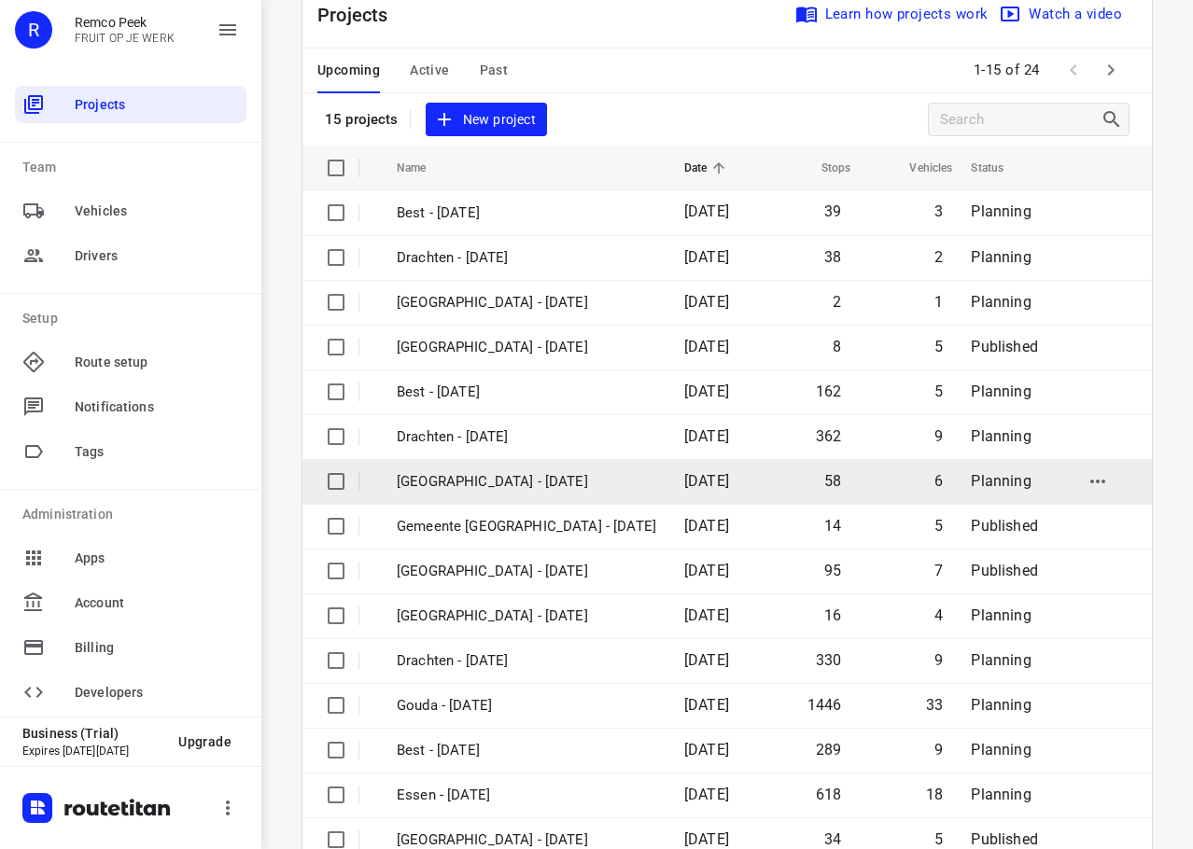
scroll to position [94, 0]
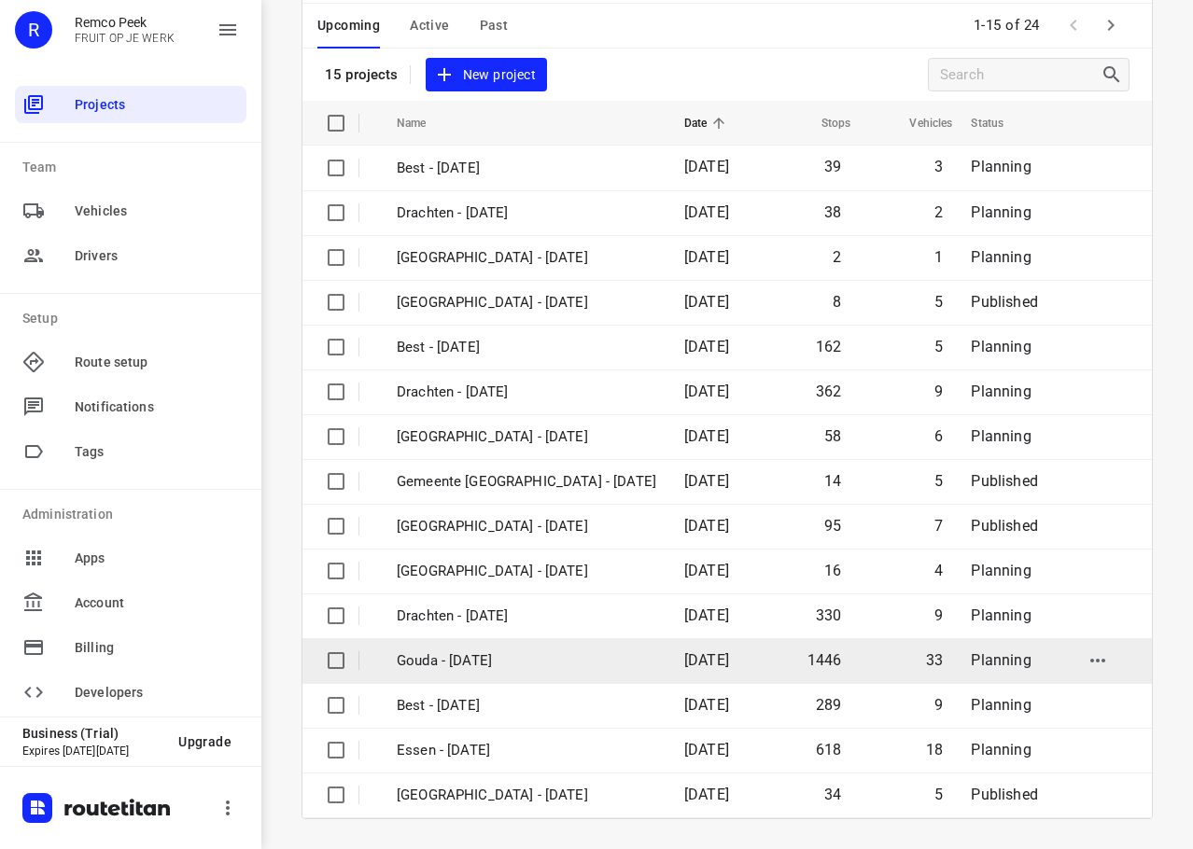
click at [501, 663] on p "Gouda - [DATE]" at bounding box center [526, 660] width 259 height 21
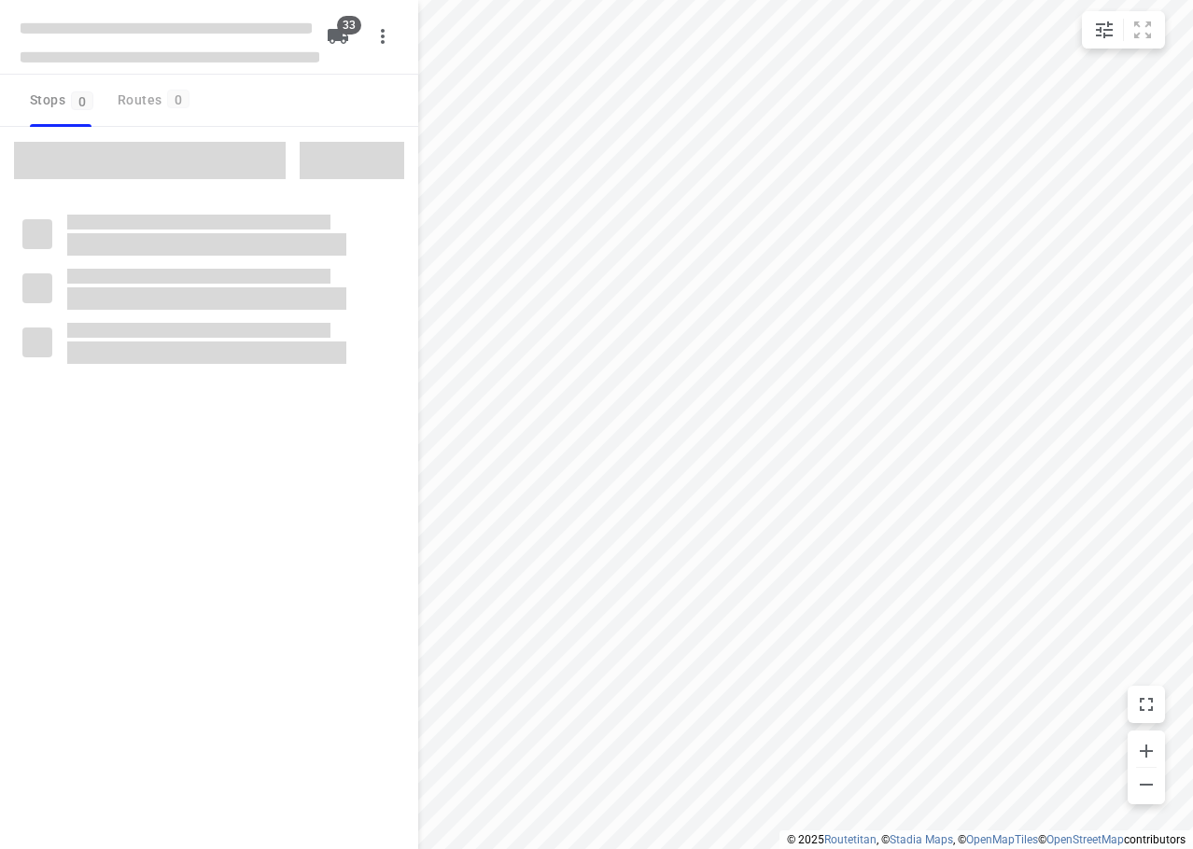
checkbox input "true"
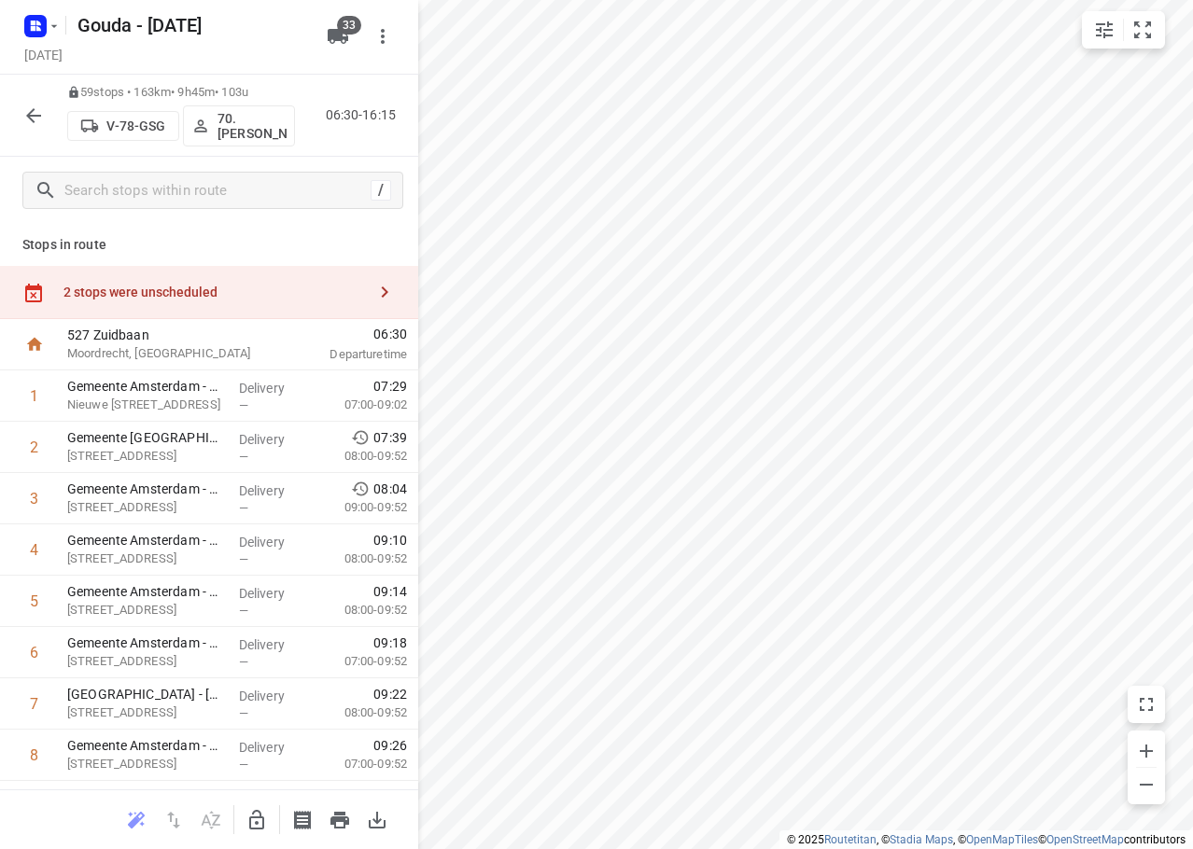
click at [26, 118] on icon "button" at bounding box center [33, 116] width 22 height 22
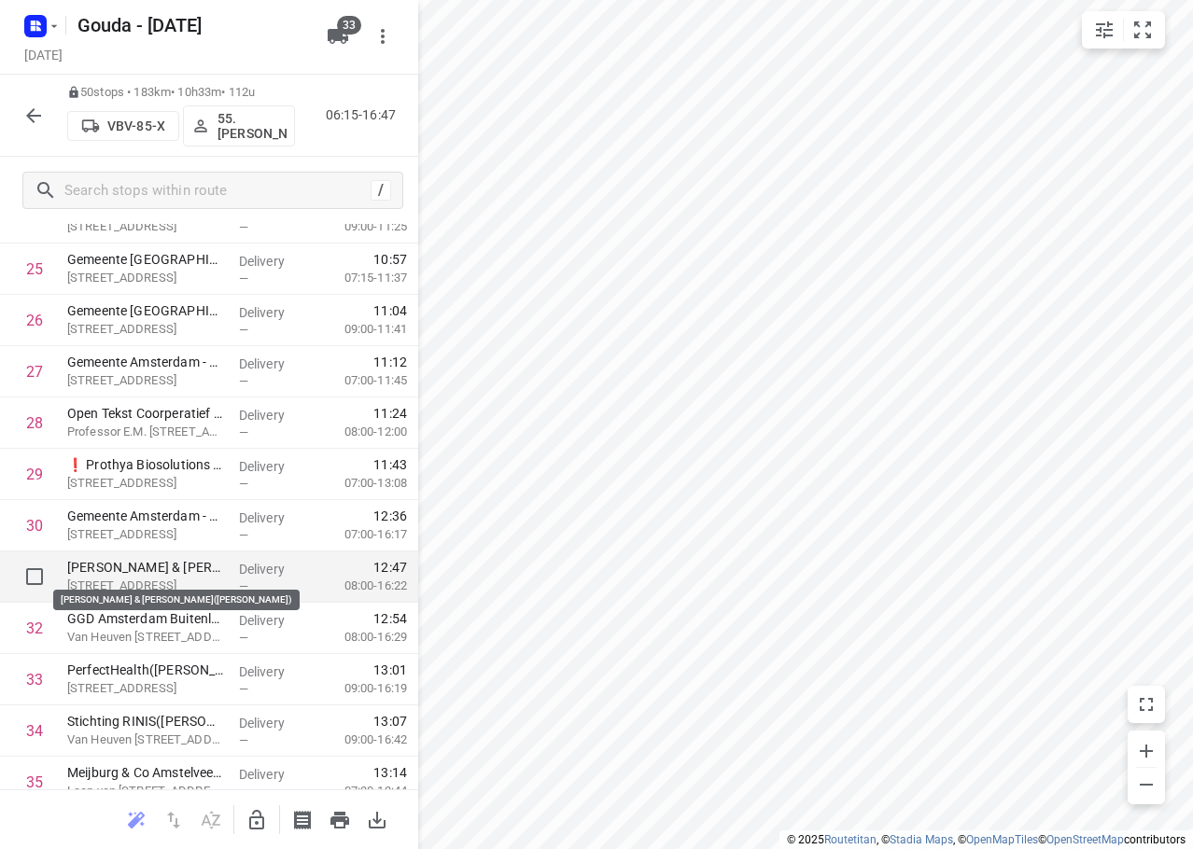
scroll to position [1265, 0]
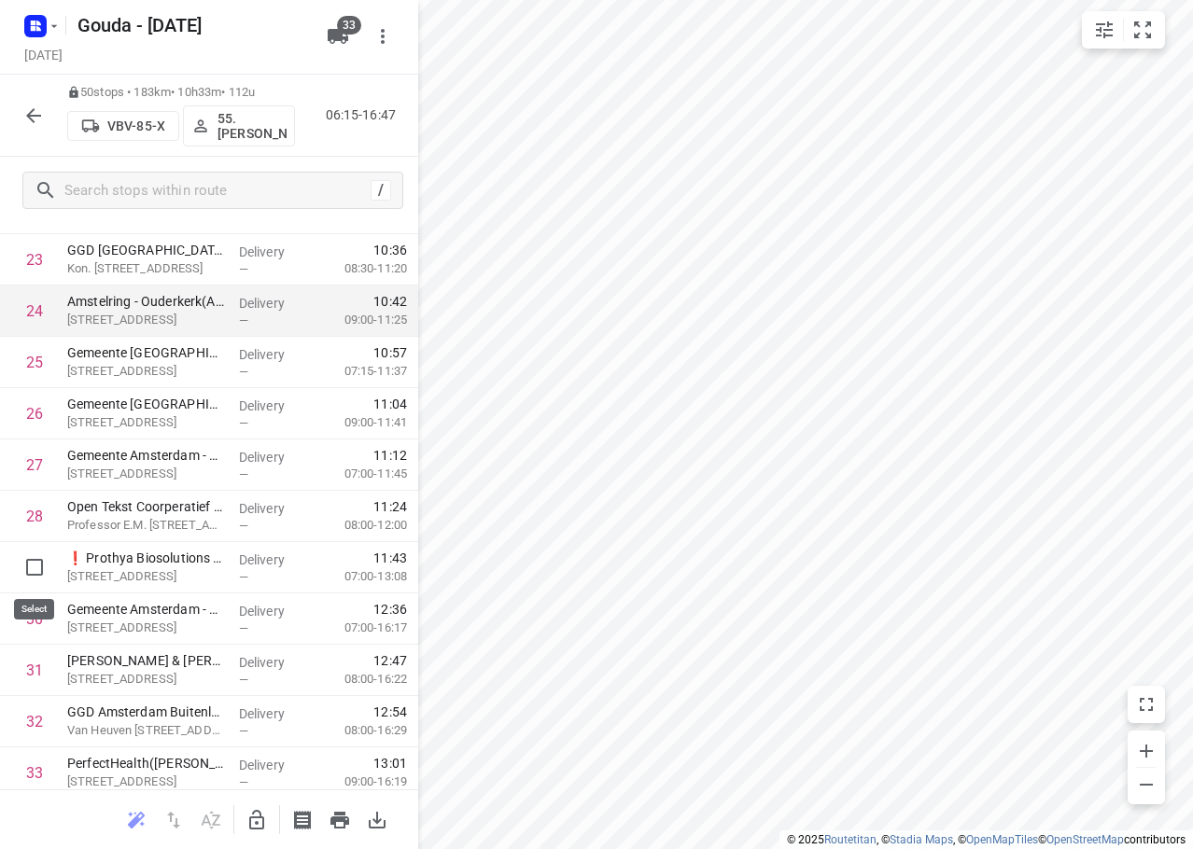
click at [29, 559] on input "checkbox" at bounding box center [34, 567] width 37 height 37
checkbox input "true"
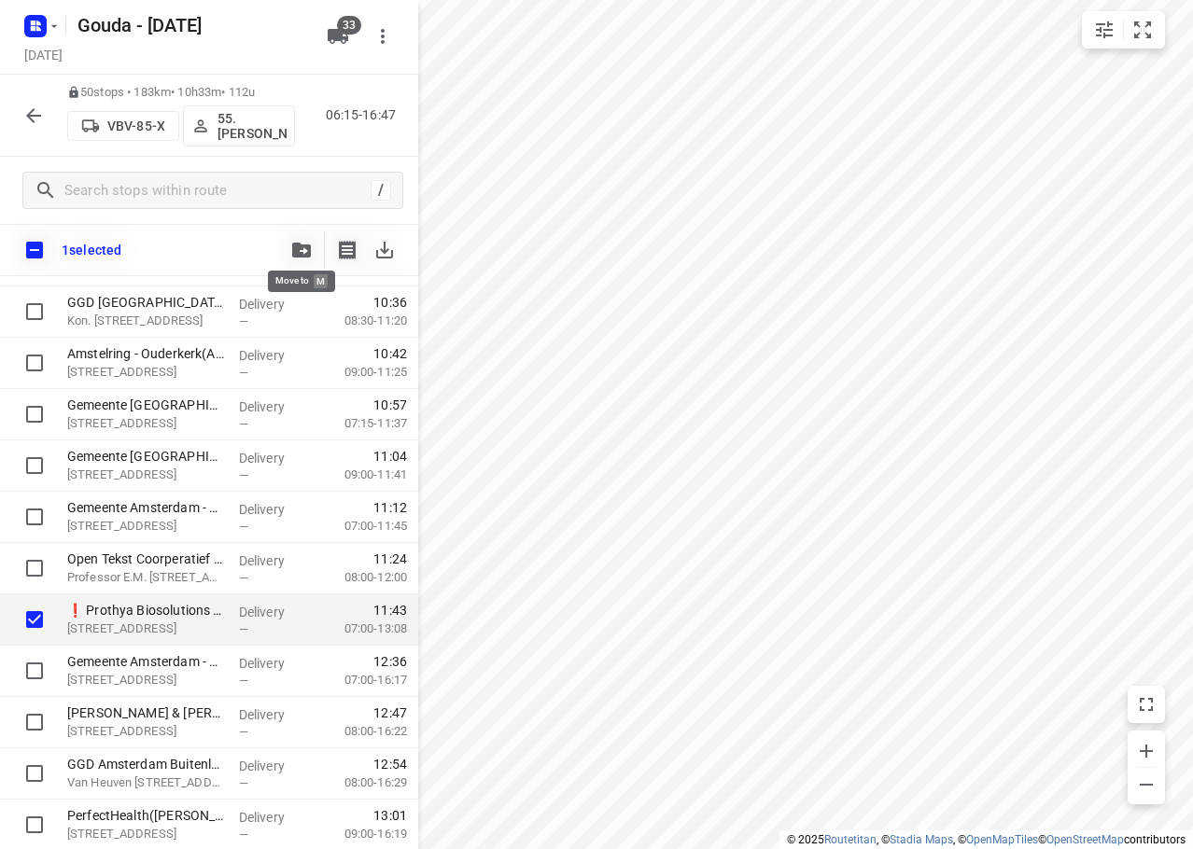
click at [287, 240] on button "button" at bounding box center [301, 249] width 37 height 37
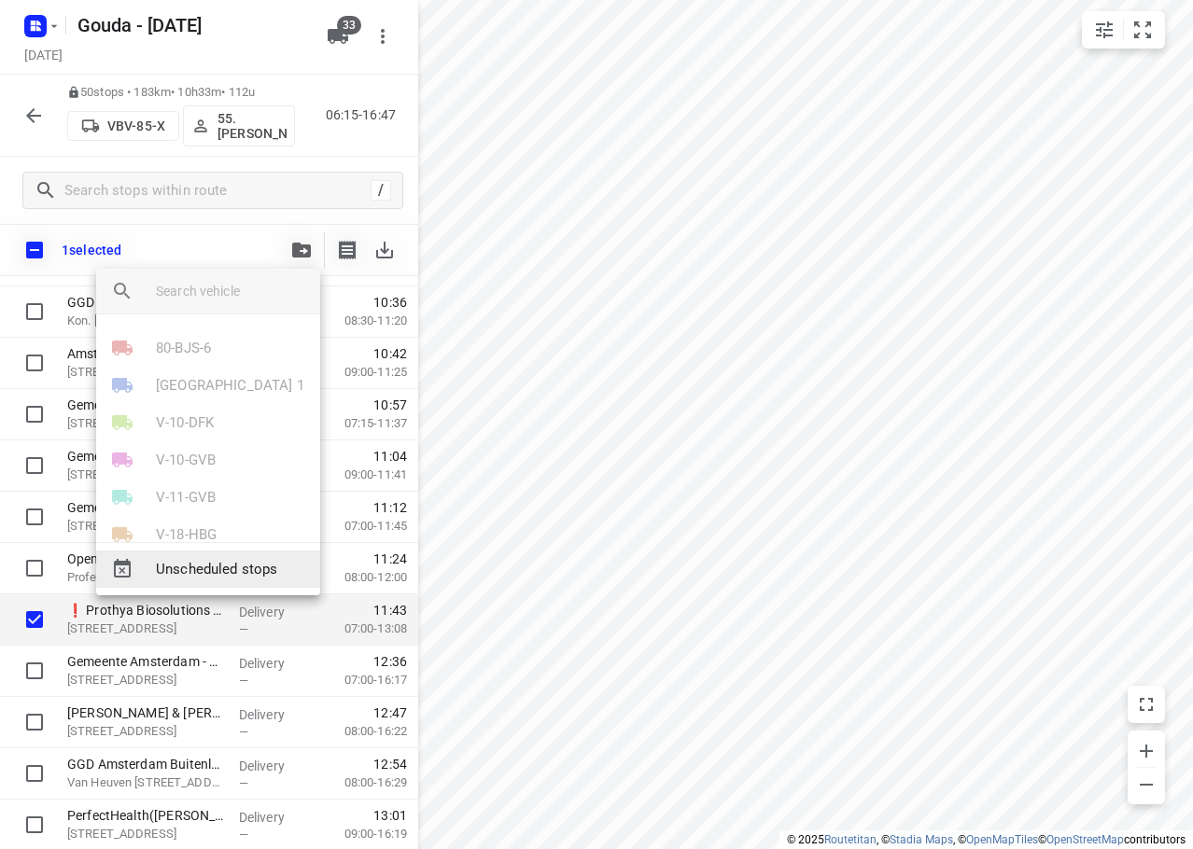
click at [193, 567] on span "Unscheduled stops" at bounding box center [230, 569] width 149 height 21
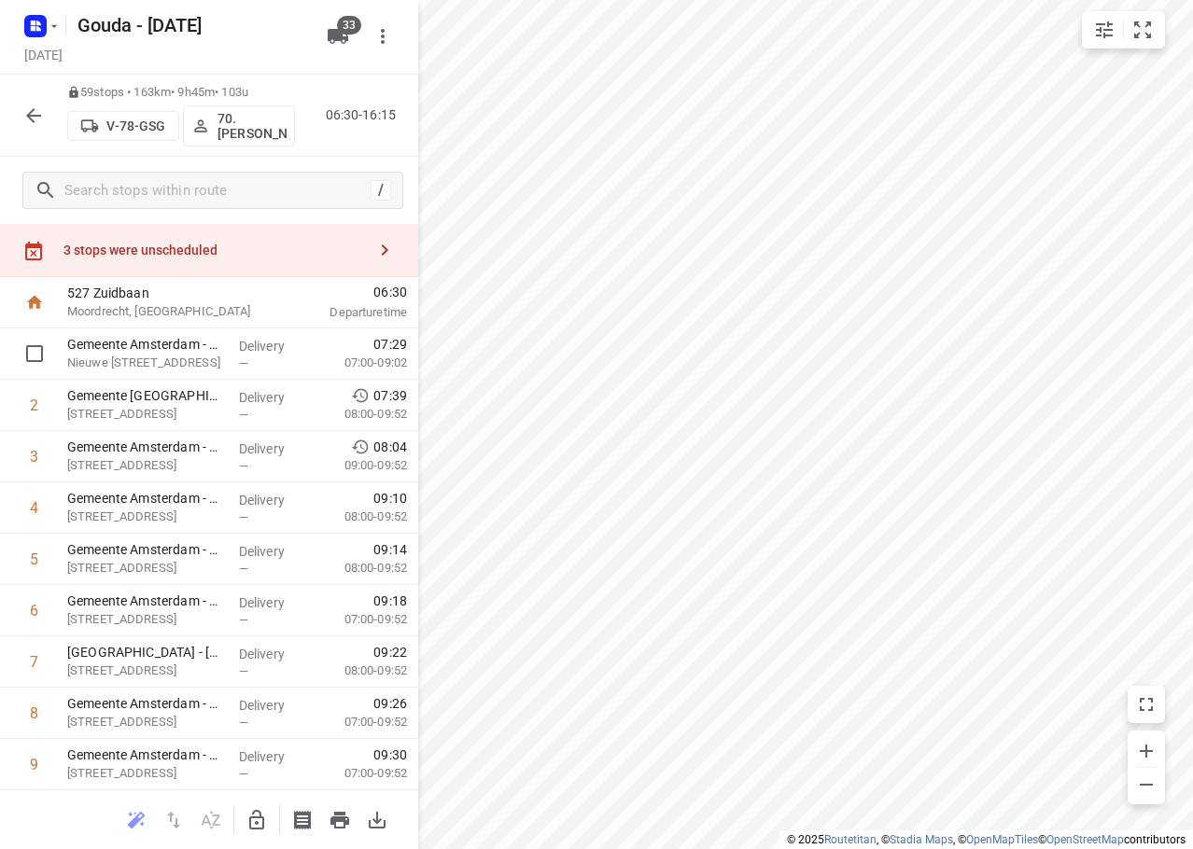
scroll to position [0, 0]
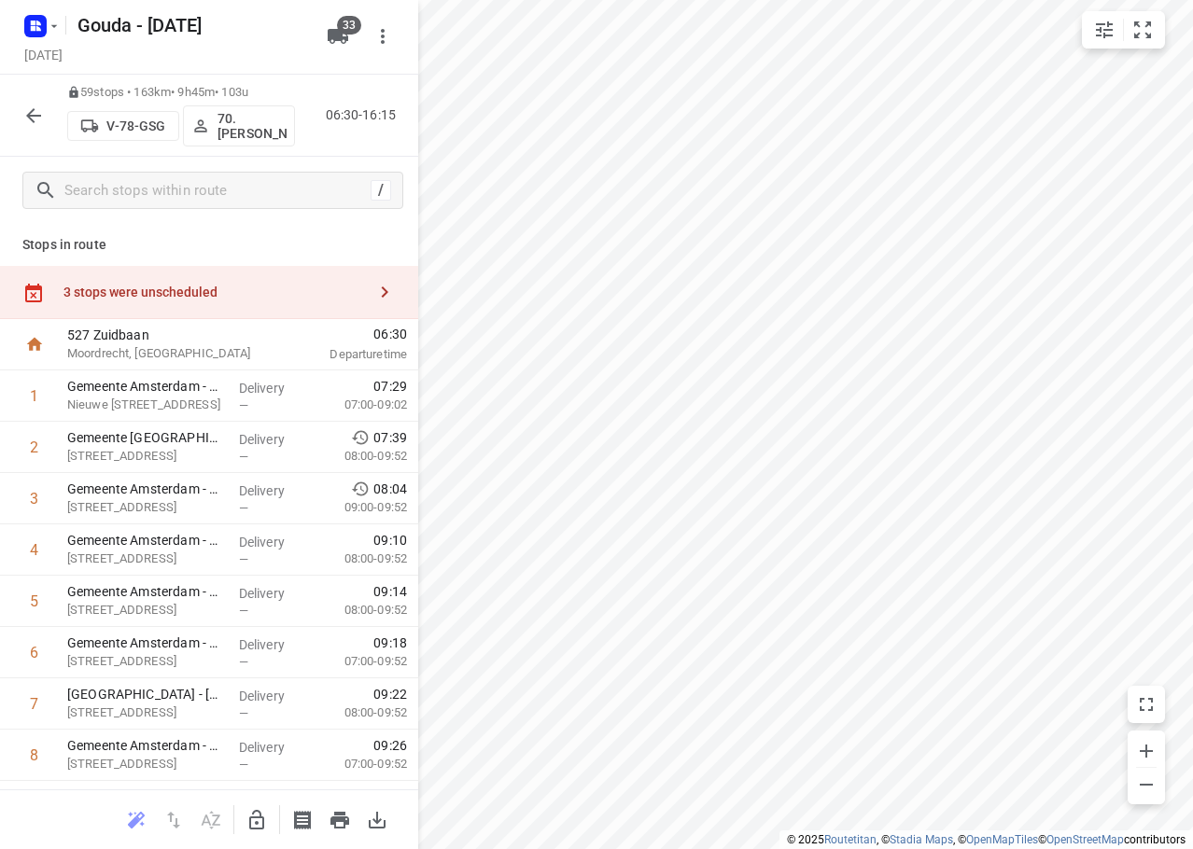
click at [217, 286] on div "3 stops were unscheduled" at bounding box center [214, 292] width 302 height 15
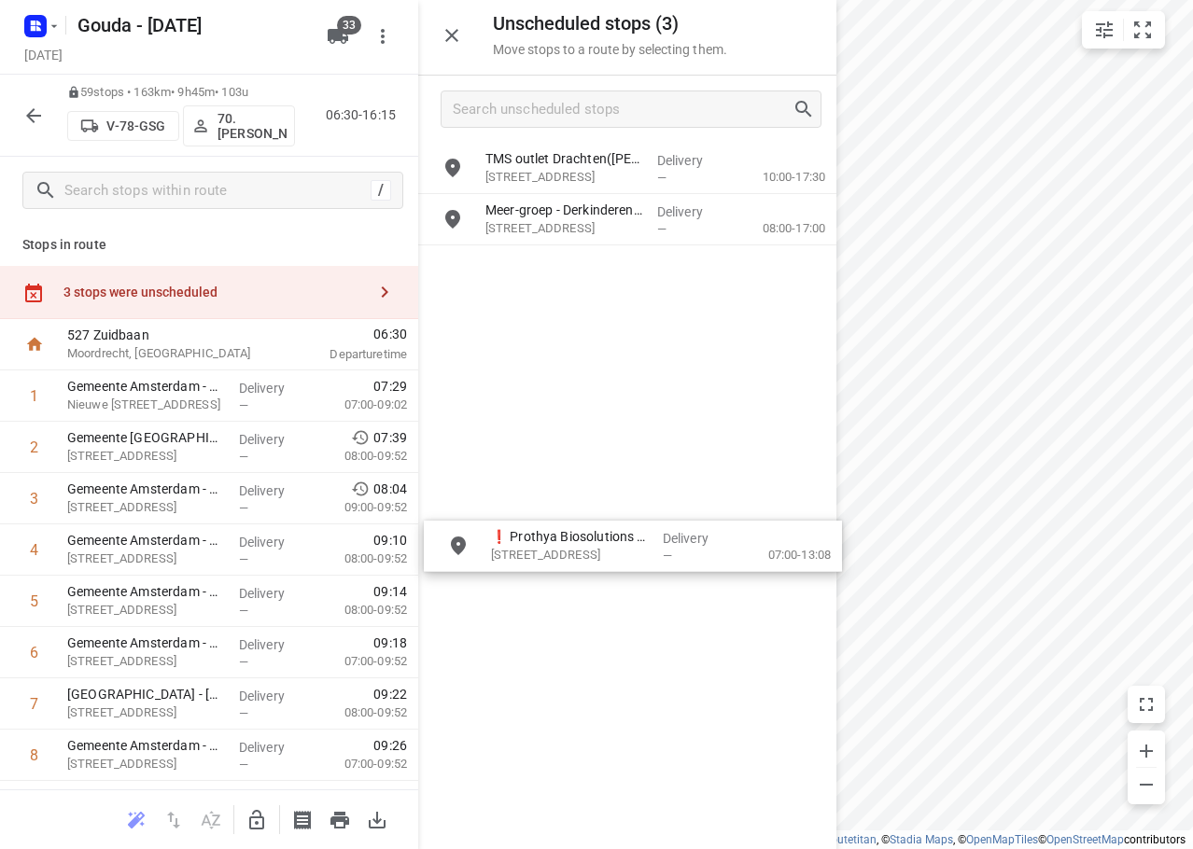
drag, startPoint x: 565, startPoint y: 174, endPoint x: 576, endPoint y: 550, distance: 376.2
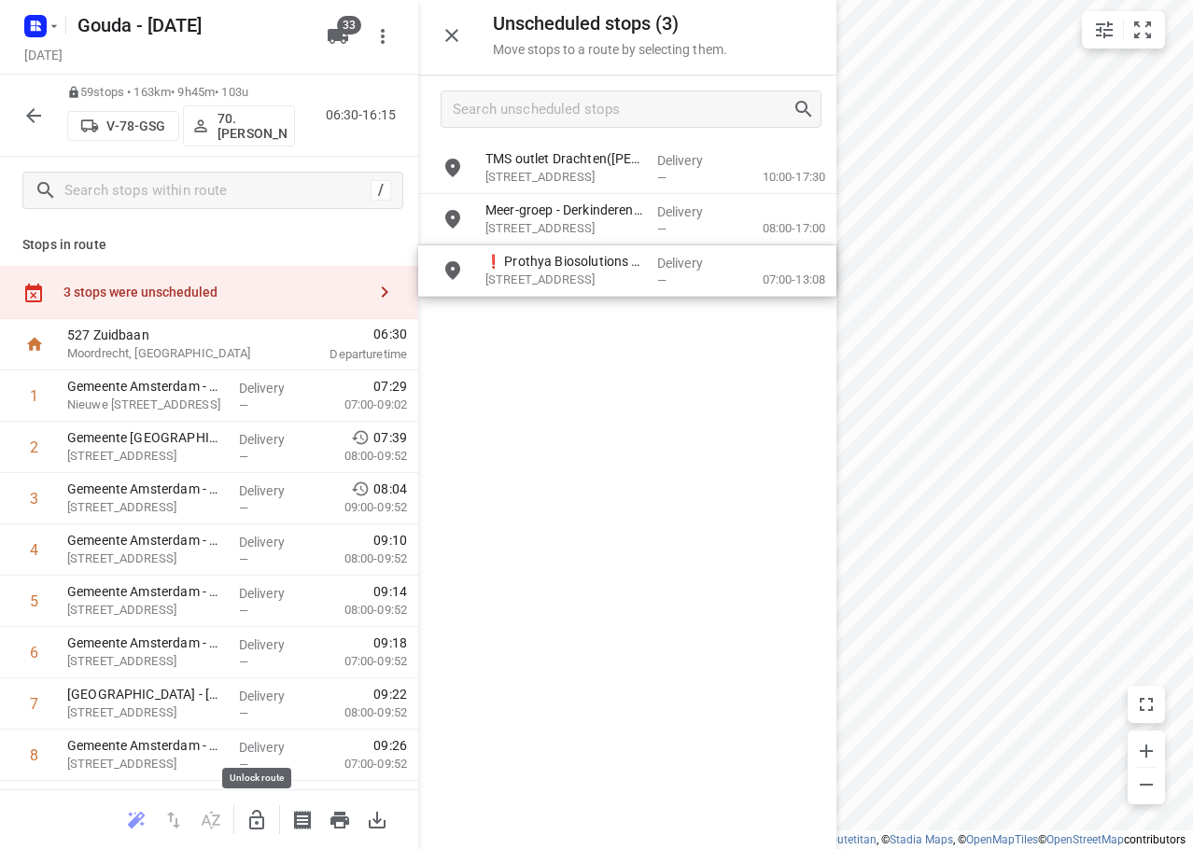
click at [254, 815] on icon "button" at bounding box center [256, 820] width 22 height 22
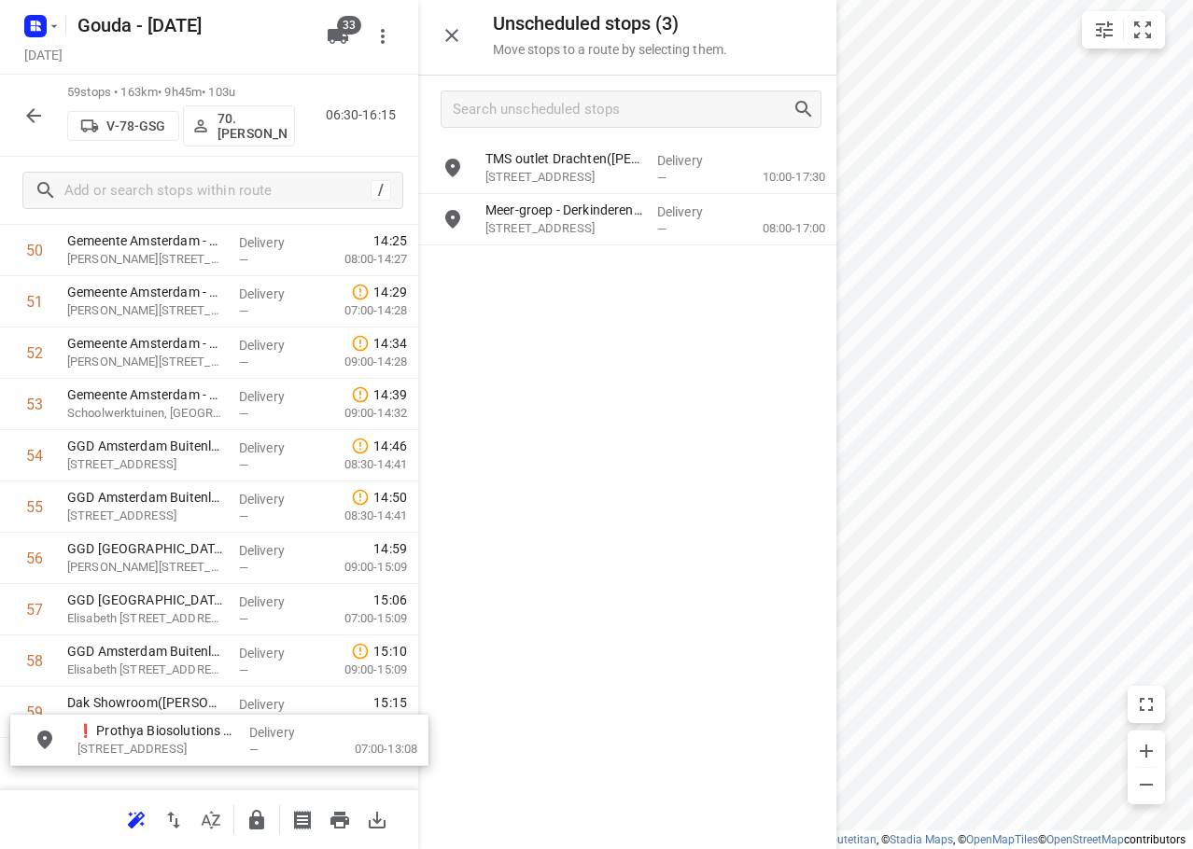
scroll to position [2725, 0]
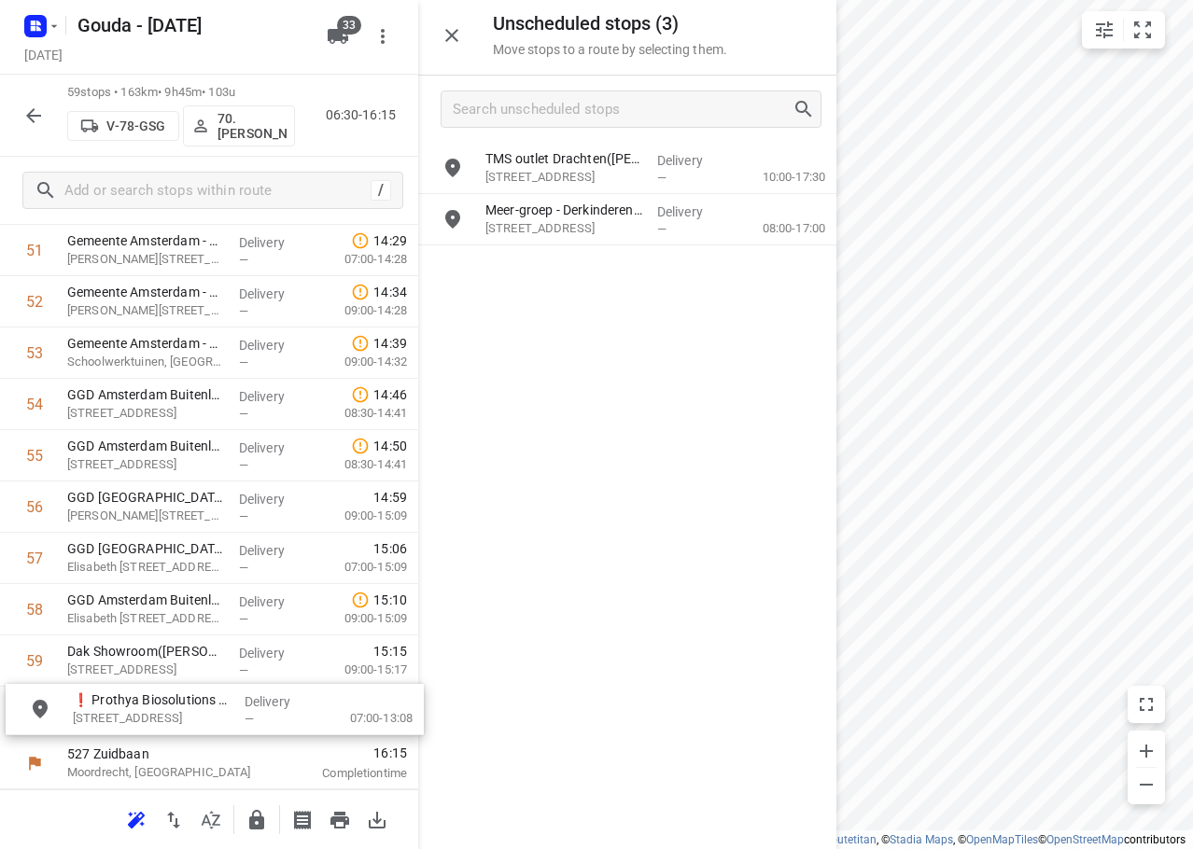
drag, startPoint x: 591, startPoint y: 170, endPoint x: 173, endPoint y: 726, distance: 695.8
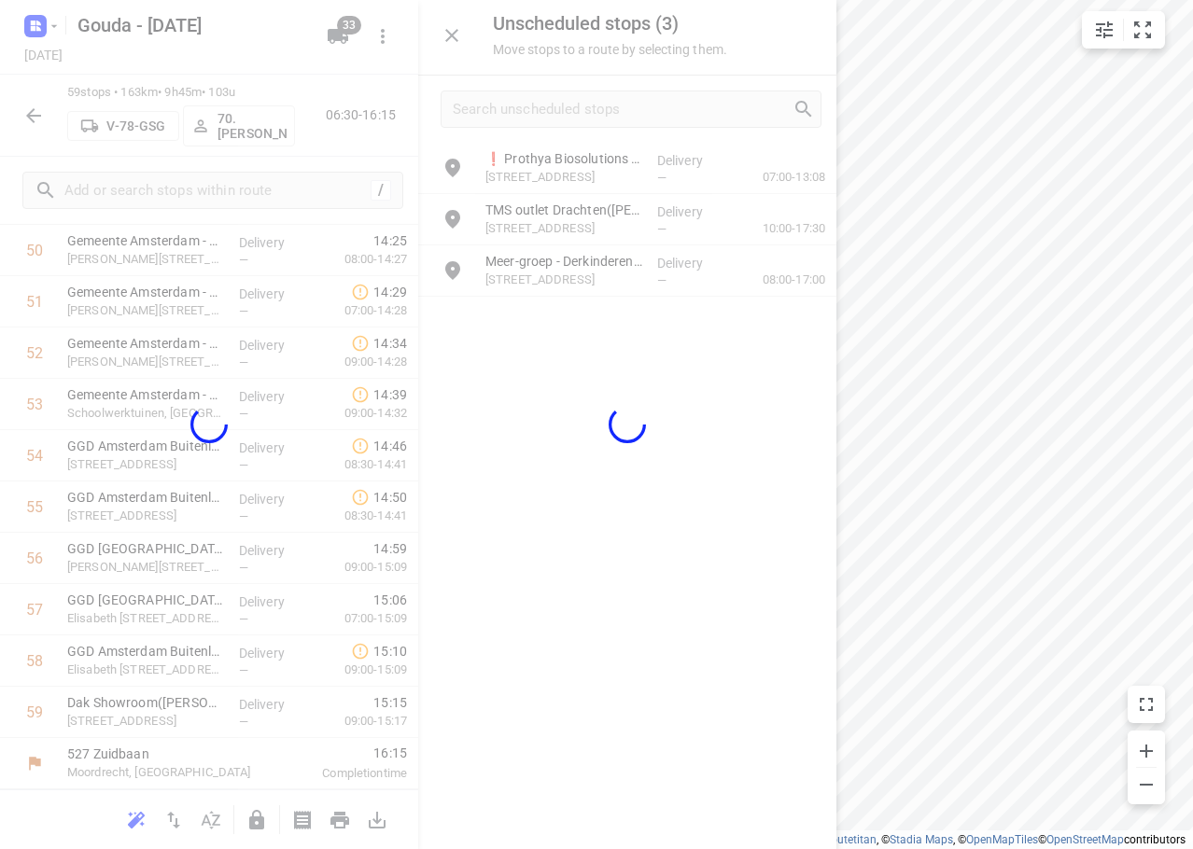
scroll to position [2661, 0]
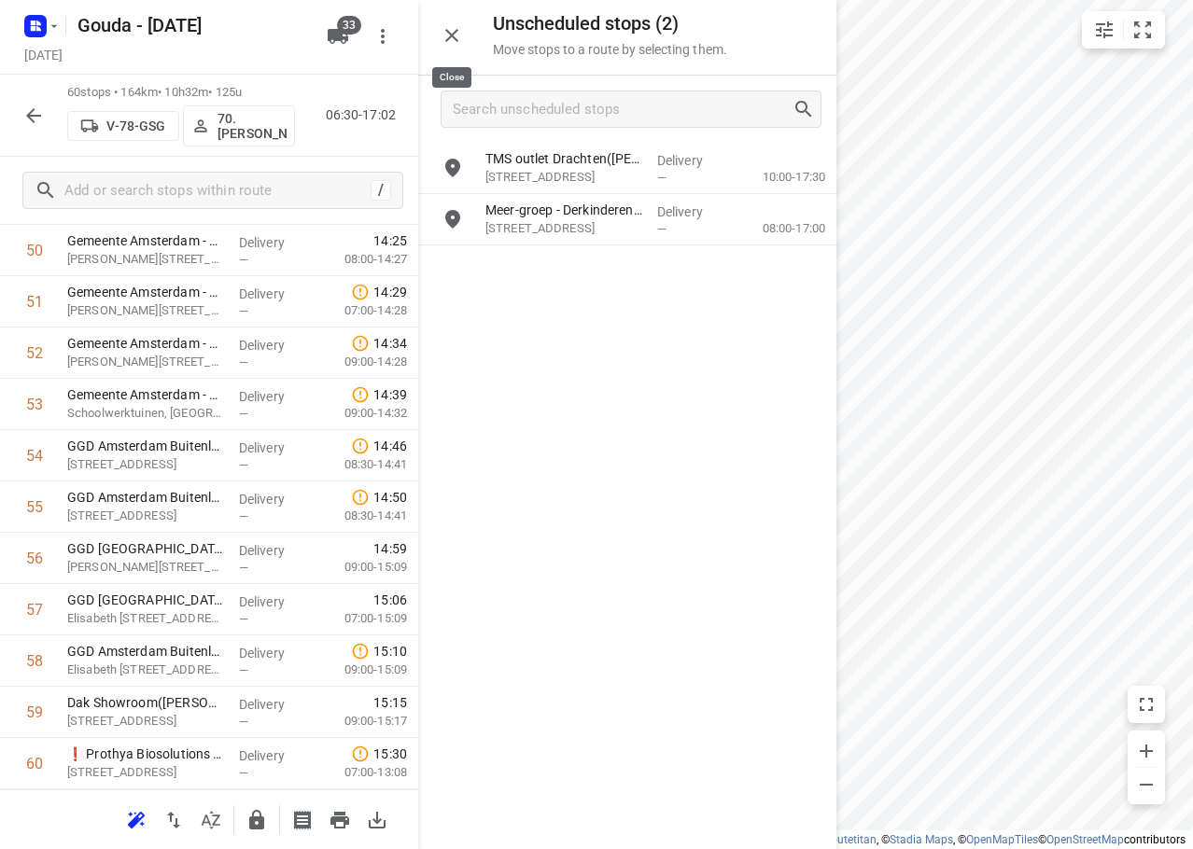
click at [463, 31] on button "button" at bounding box center [451, 35] width 37 height 37
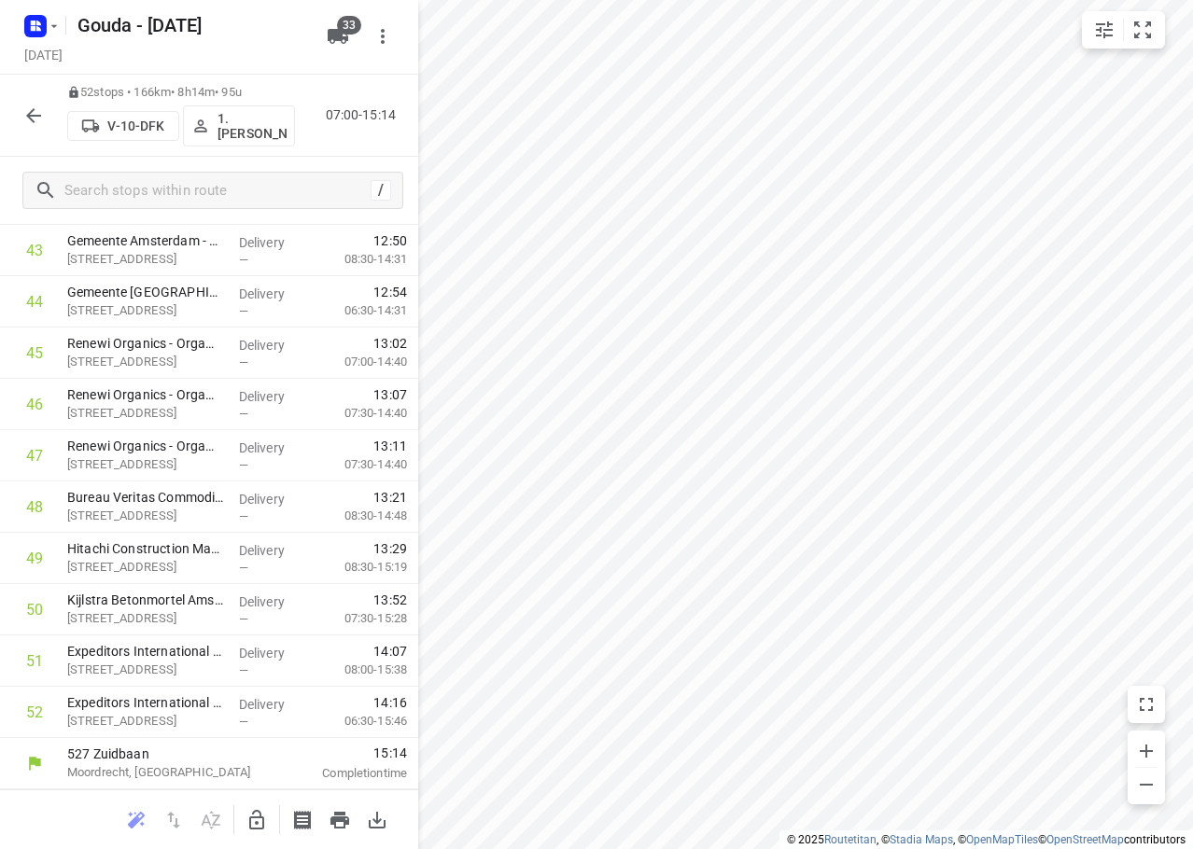
scroll to position [2301, 0]
click at [40, 105] on icon "button" at bounding box center [33, 116] width 22 height 22
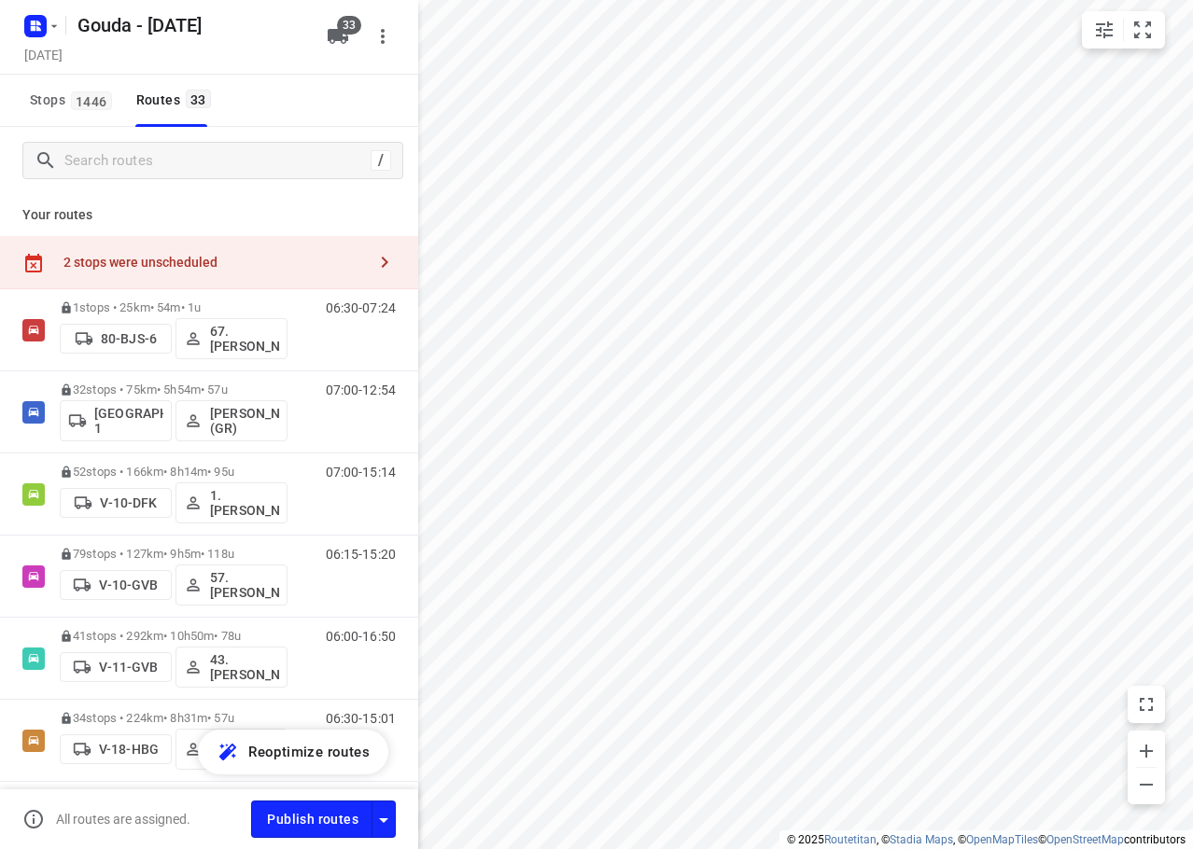
click at [213, 260] on div "2 stops were unscheduled" at bounding box center [214, 262] width 302 height 15
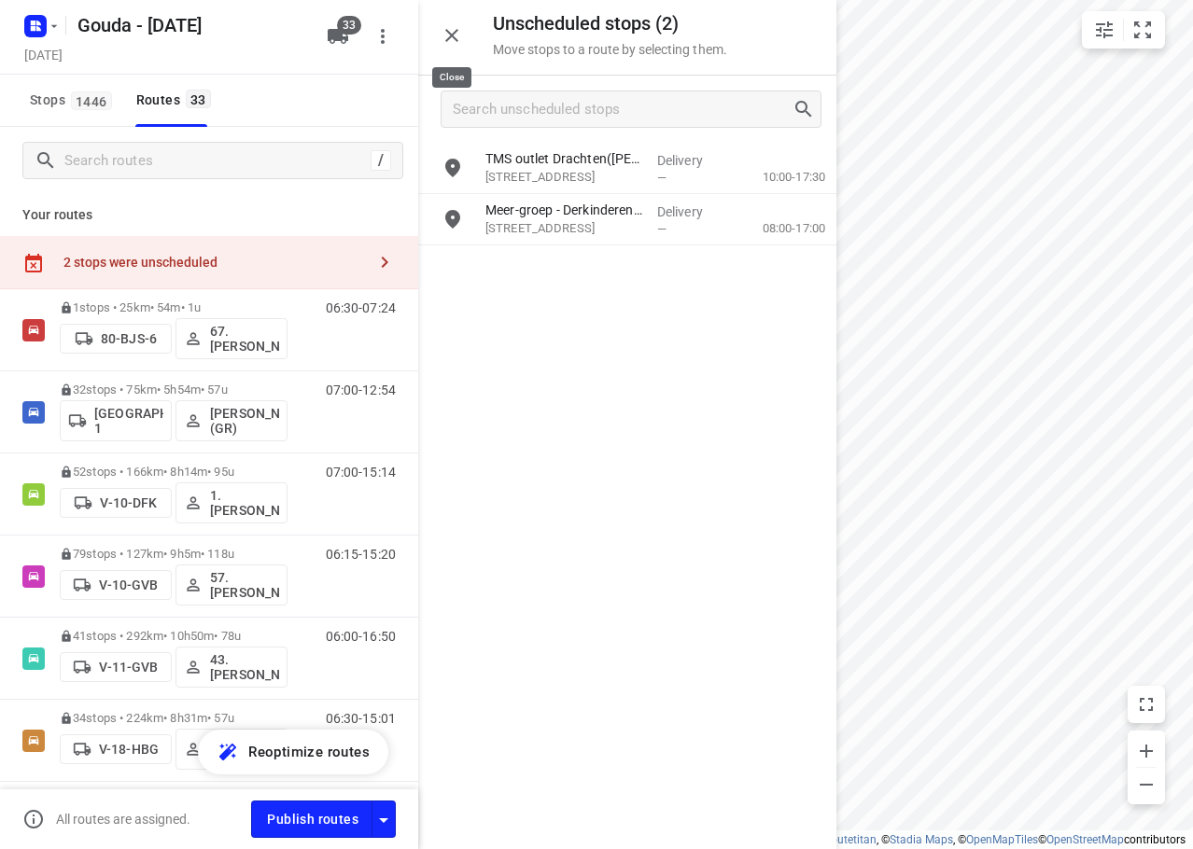
click at [463, 40] on button "button" at bounding box center [451, 35] width 37 height 37
